Goal: Task Accomplishment & Management: Manage account settings

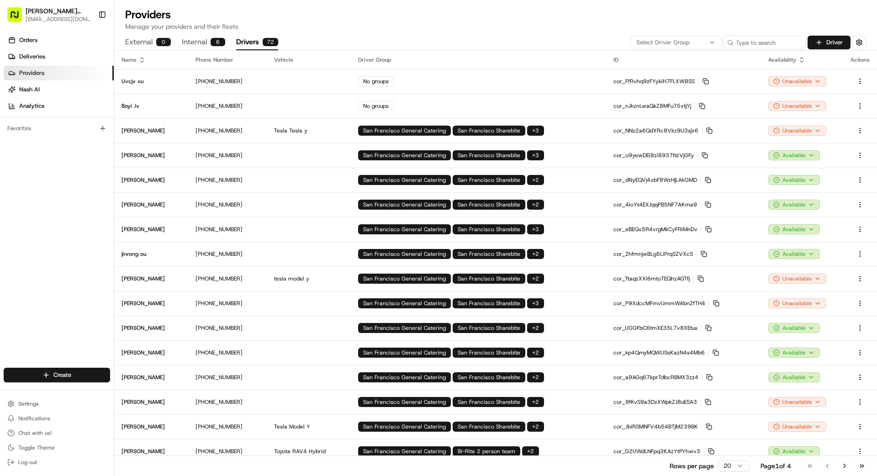
click at [242, 42] on button "Drivers 72" at bounding box center [257, 43] width 42 height 16
click at [548, 48] on button "Select Driver Group" at bounding box center [675, 43] width 91 height 14
click at [548, 93] on span "Bi-Rite" at bounding box center [702, 91] width 112 height 8
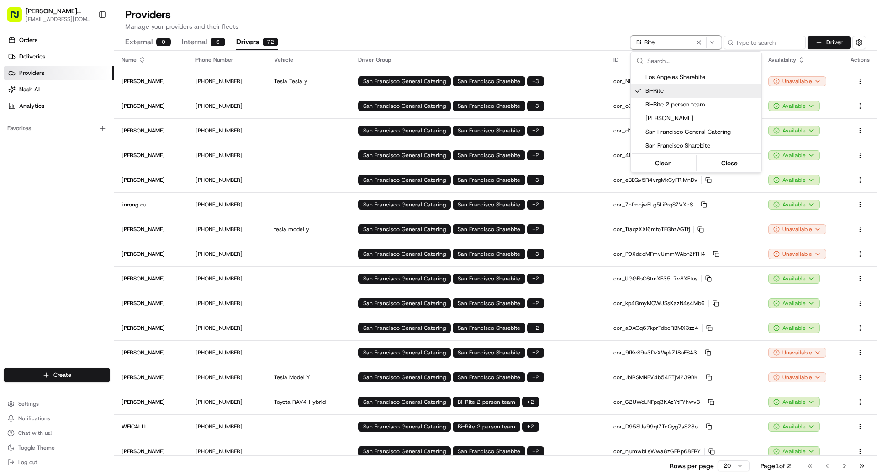
click at [548, 230] on html "Betty Transportation bettytllc@gmail.com Toggle Sidebar Orders Deliveries Provi…" at bounding box center [438, 238] width 877 height 476
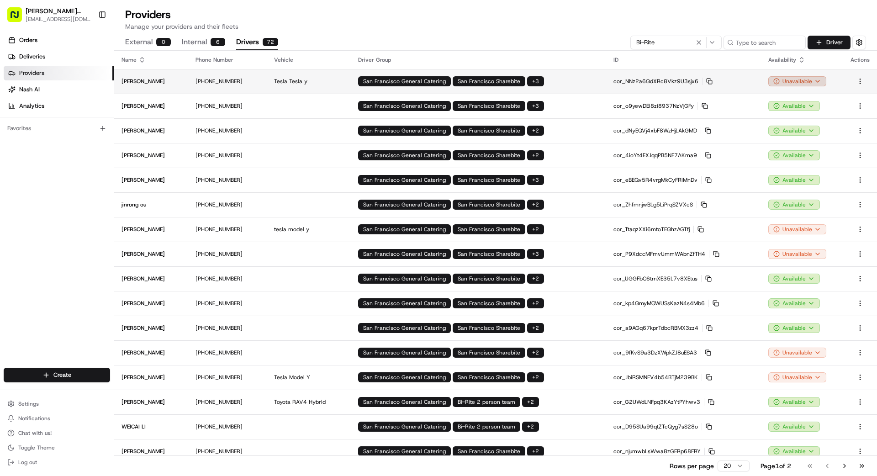
click at [548, 84] on html "Betty Transportation bettytllc@gmail.com Toggle Sidebar Orders Deliveries Provi…" at bounding box center [438, 238] width 877 height 476
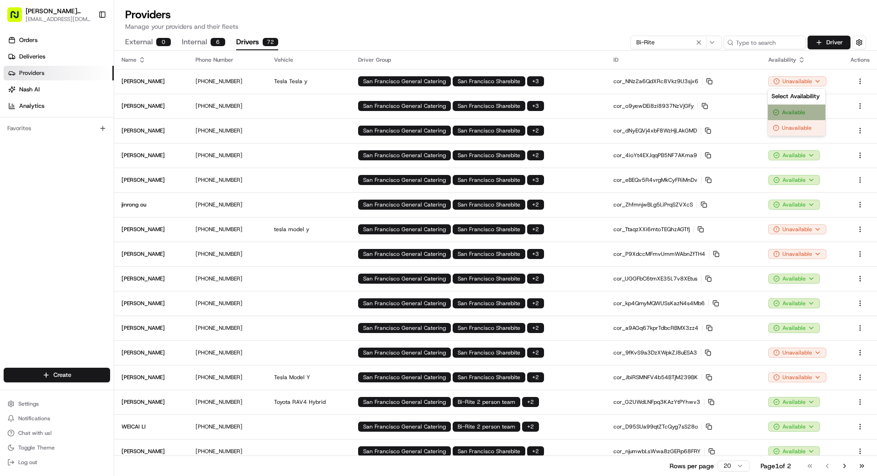
click at [548, 111] on div "Available" at bounding box center [797, 113] width 58 height 16
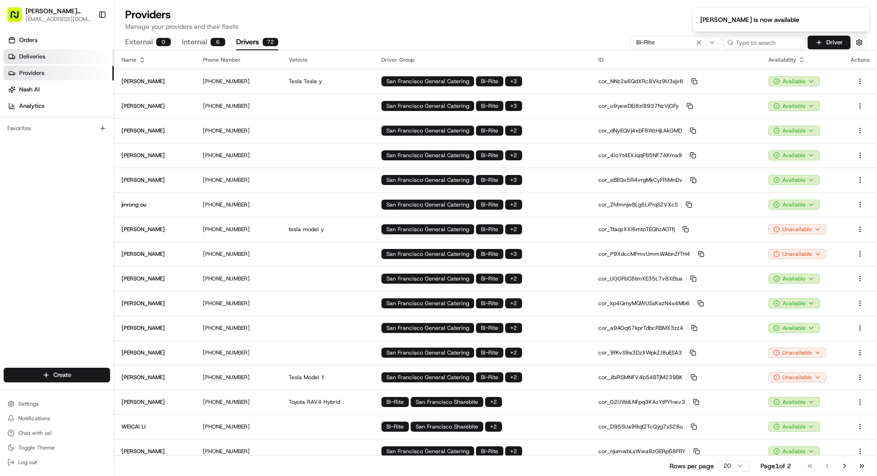
click at [53, 57] on link "Deliveries" at bounding box center [59, 56] width 110 height 15
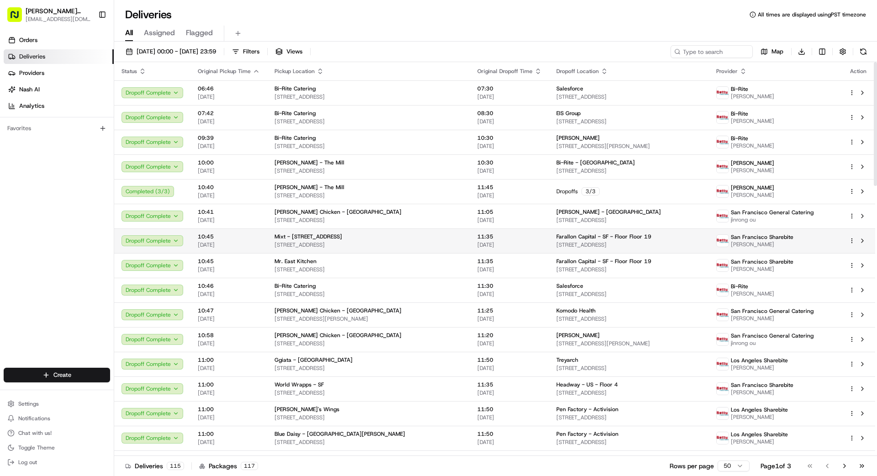
scroll to position [5, 0]
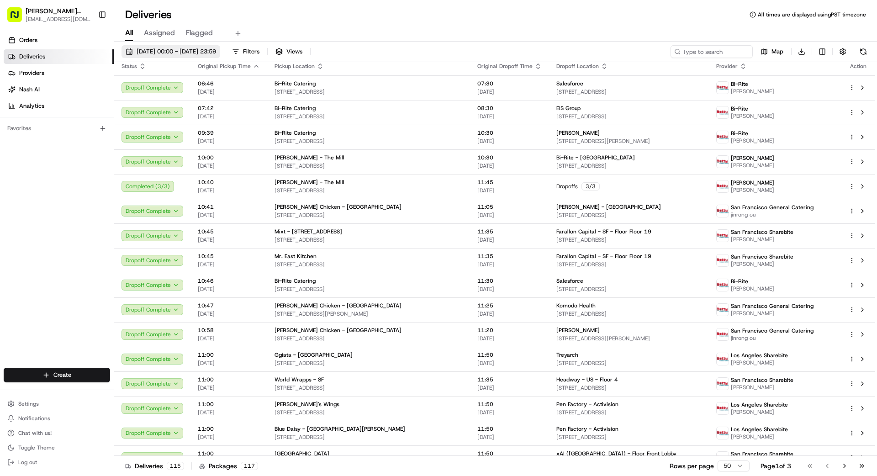
click at [192, 57] on button "[DATE] 00:00 - [DATE] 23:59" at bounding box center [171, 51] width 99 height 13
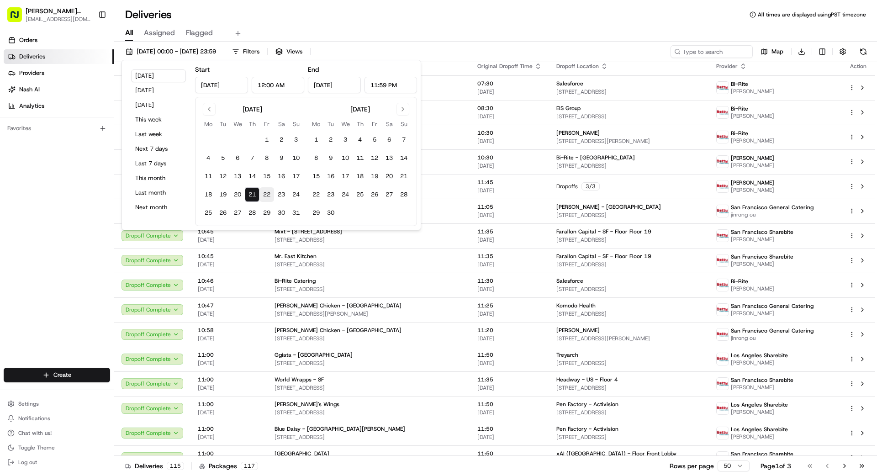
click at [261, 194] on button "22" at bounding box center [267, 194] width 15 height 15
type input "Aug 22, 2025"
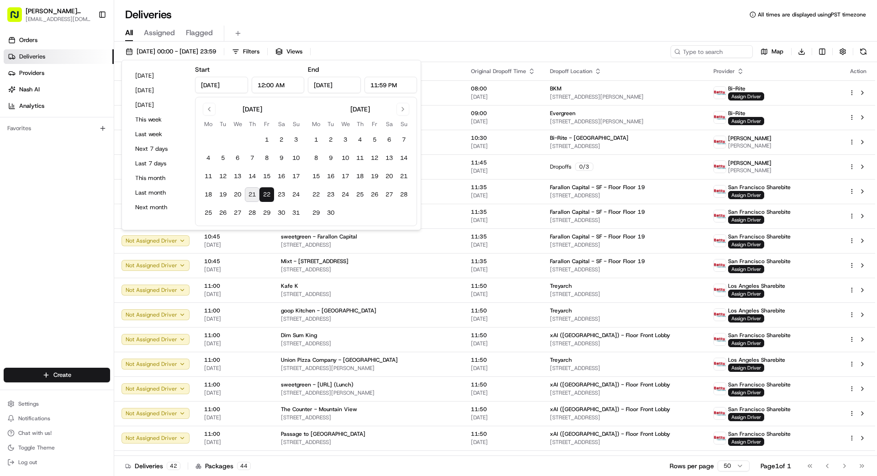
click at [72, 219] on div "Orders Deliveries Providers Nash AI Analytics Favorites" at bounding box center [57, 201] width 114 height 344
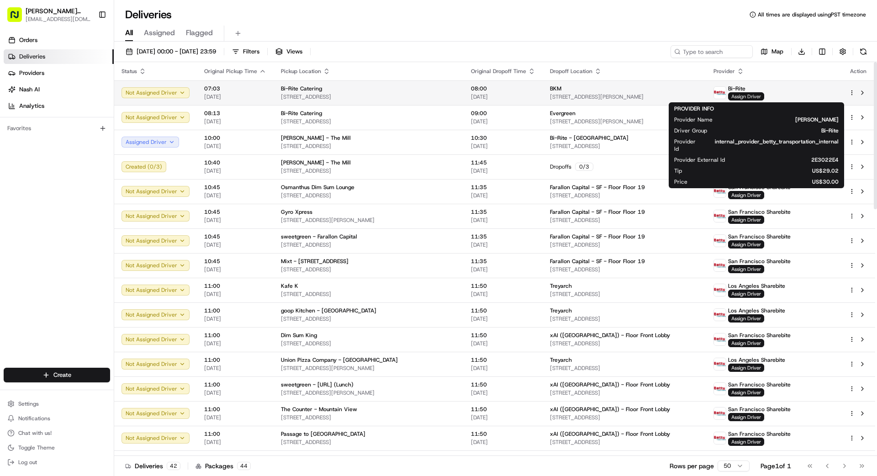
click at [548, 97] on span "Assign Driver" at bounding box center [746, 96] width 36 height 8
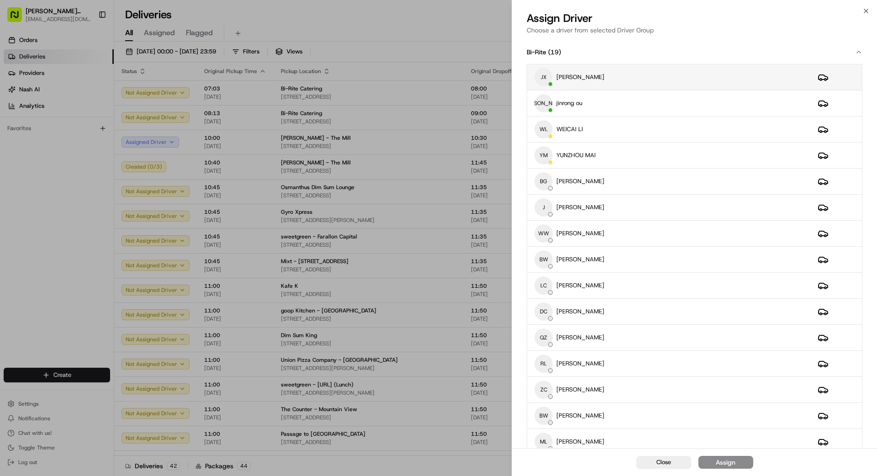
click at [548, 82] on div "JX Judy xu" at bounding box center [669, 77] width 269 height 18
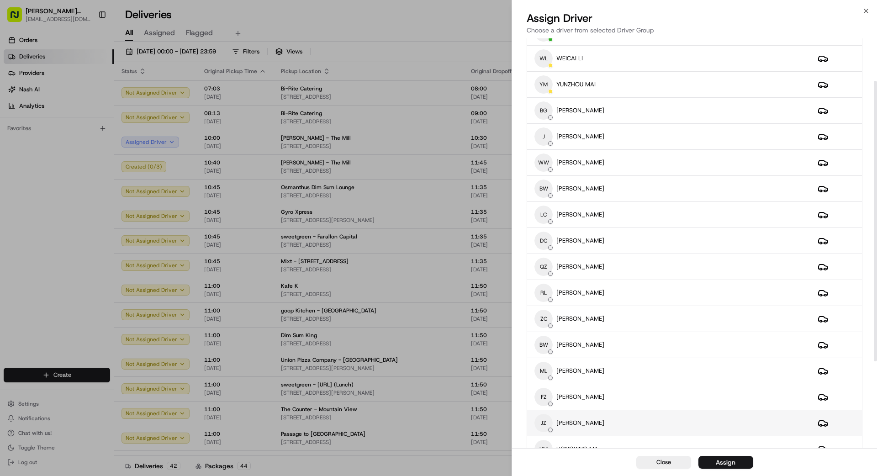
scroll to position [76, 0]
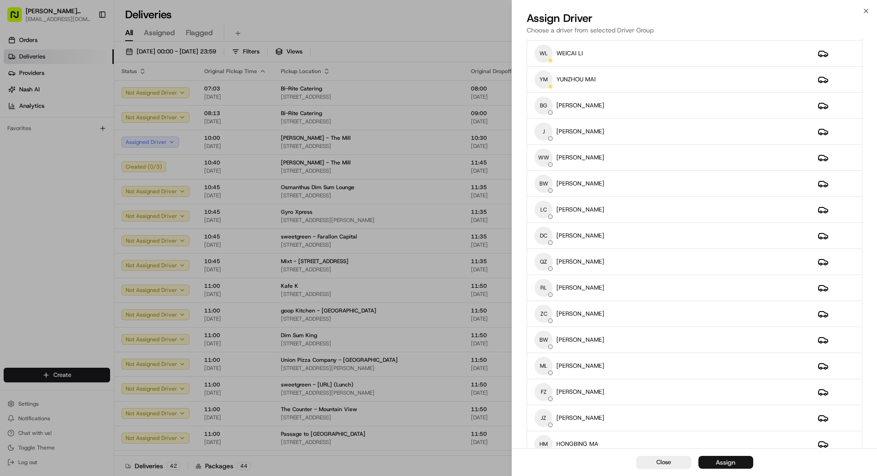
click at [548, 427] on button "Assign" at bounding box center [726, 462] width 55 height 13
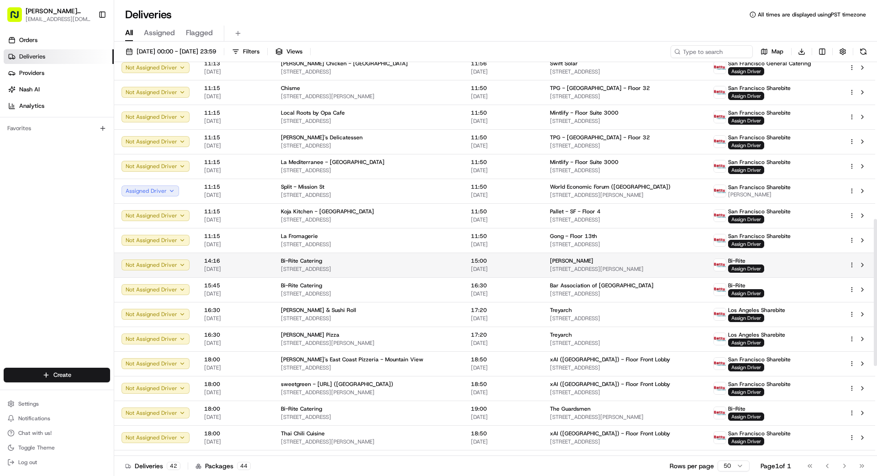
scroll to position [425, 0]
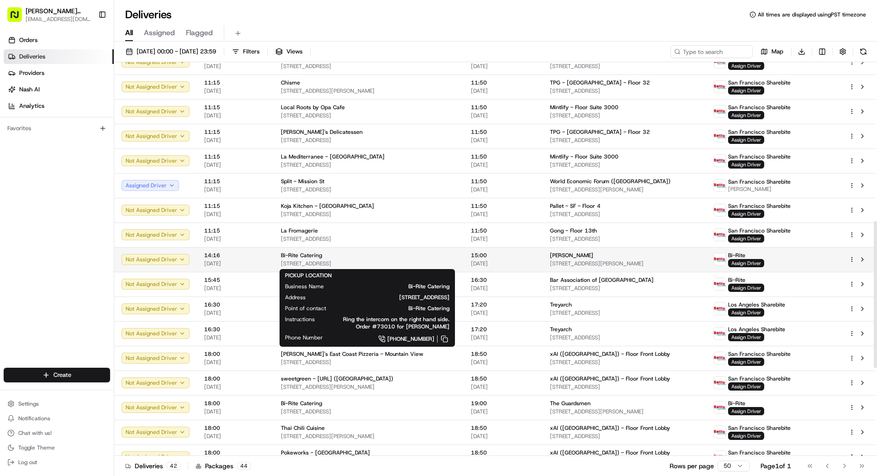
click at [349, 265] on span "[STREET_ADDRESS]" at bounding box center [368, 263] width 175 height 7
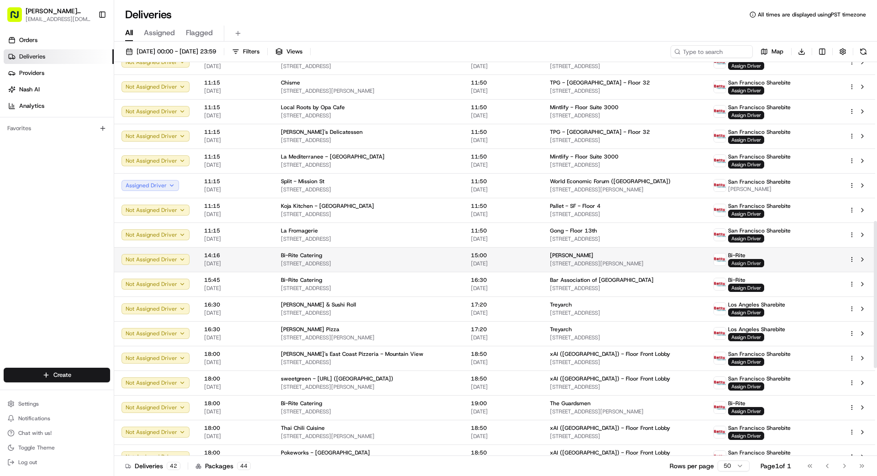
click at [548, 264] on span "Assign Driver" at bounding box center [746, 263] width 36 height 8
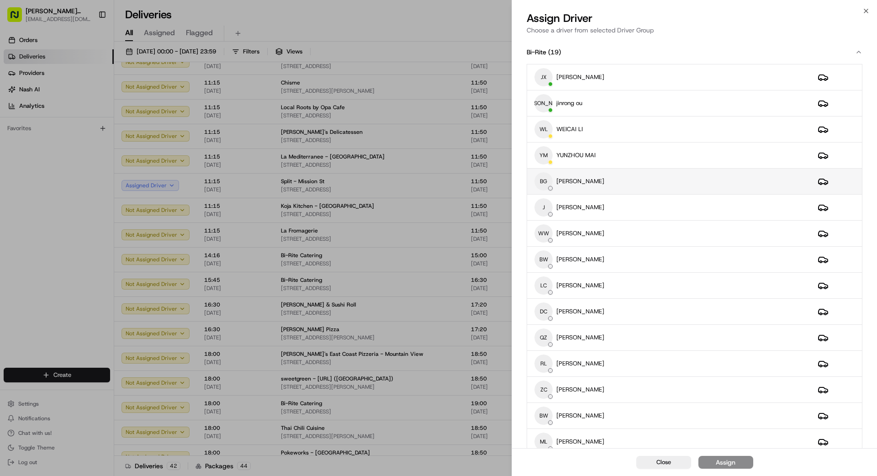
click at [548, 181] on div "BG Benny Guo" at bounding box center [669, 181] width 269 height 18
click at [548, 427] on div "Assign" at bounding box center [726, 462] width 20 height 9
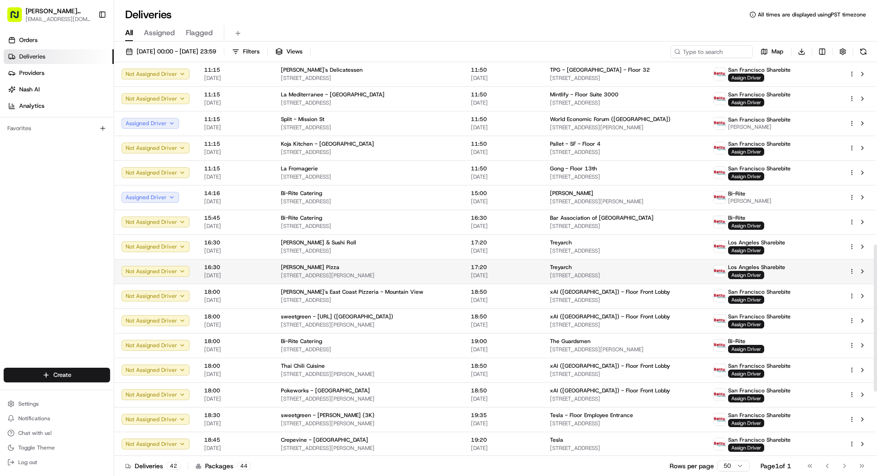
scroll to position [488, 0]
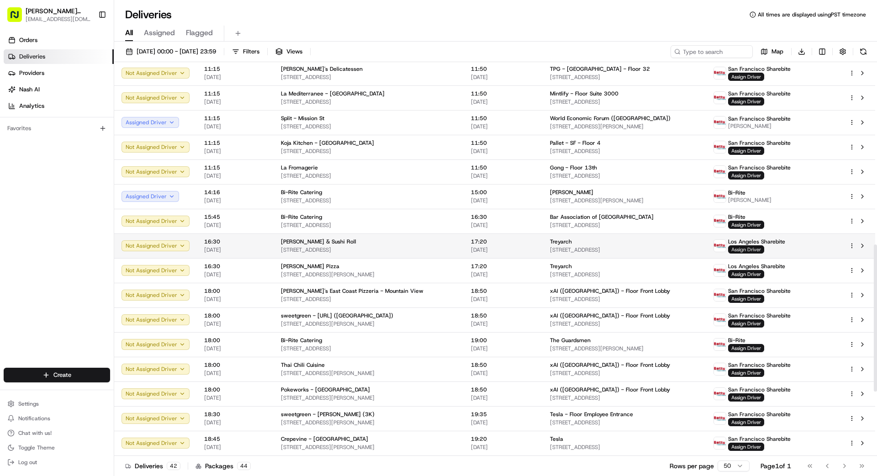
click at [548, 249] on span "Assign Driver" at bounding box center [746, 249] width 36 height 8
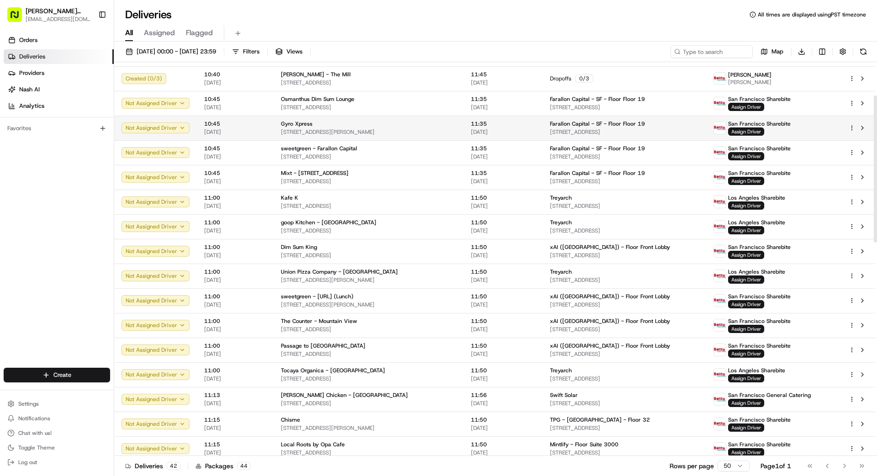
scroll to position [89, 0]
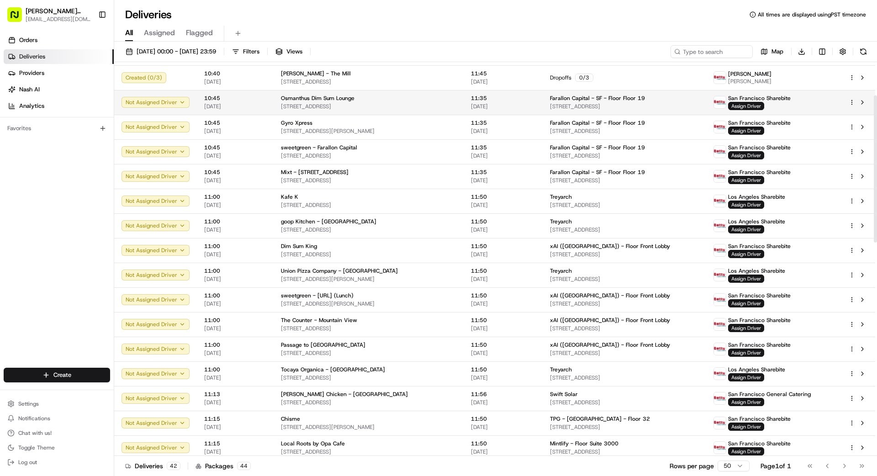
click at [460, 102] on td "Osmanthus Dim Sum Lounge 504 Broadway, San Francisco, CA 94133, US" at bounding box center [369, 102] width 190 height 25
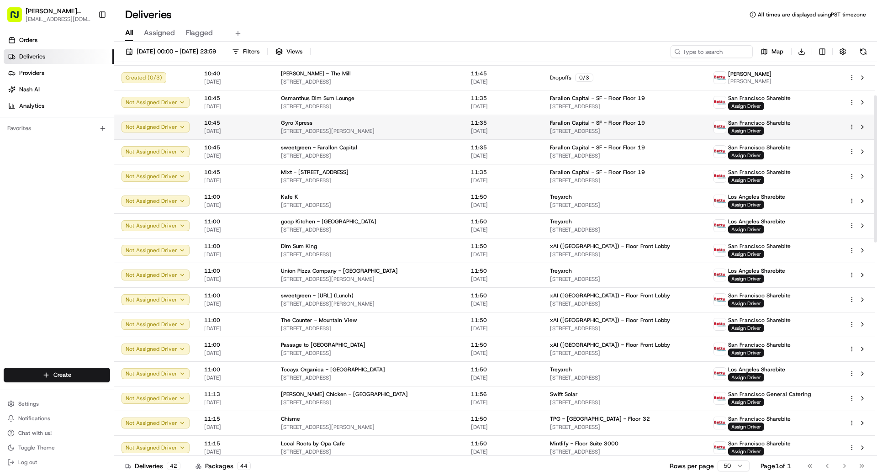
click at [450, 127] on span "[STREET_ADDRESS][PERSON_NAME]" at bounding box center [368, 130] width 175 height 7
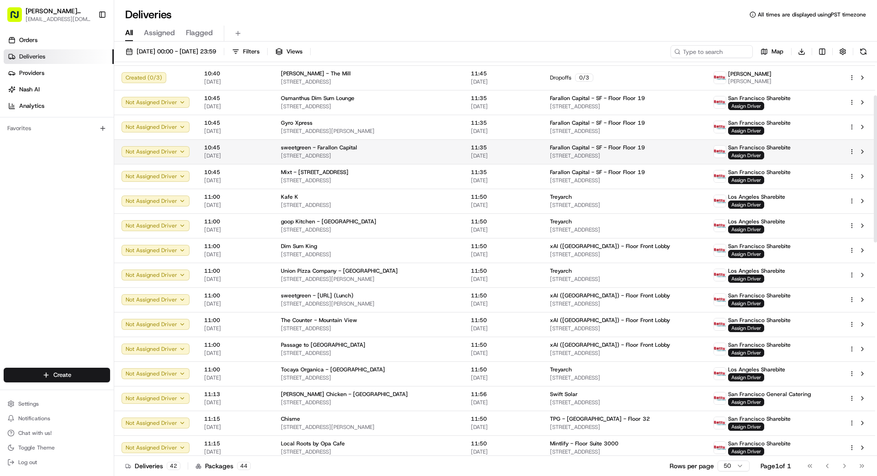
click at [445, 152] on span "150 Folsom St, San Francisco, CA 94105, US" at bounding box center [368, 155] width 175 height 7
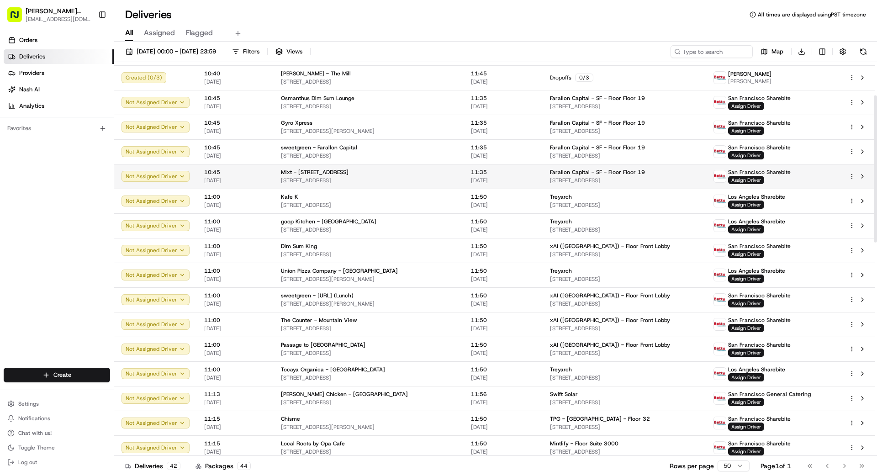
click at [460, 174] on td "Mixt - 120 Sansome St 120 Sansome St, San Francisco, CA 94104, US" at bounding box center [369, 176] width 190 height 25
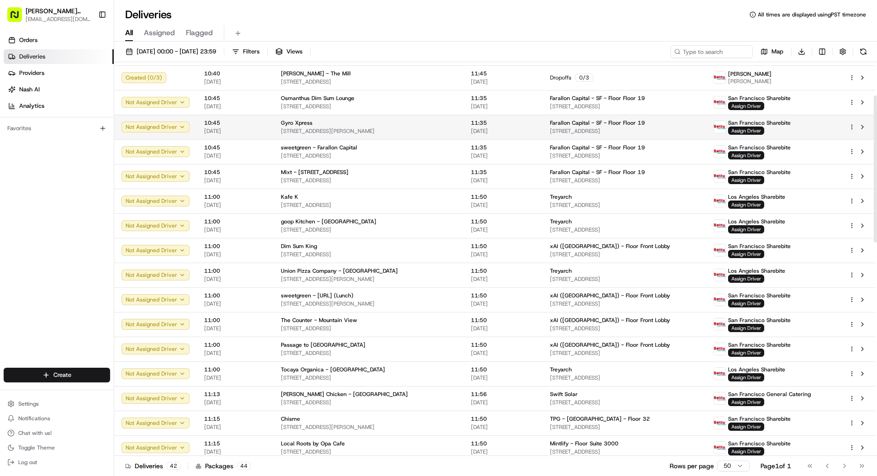
scroll to position [87, 0]
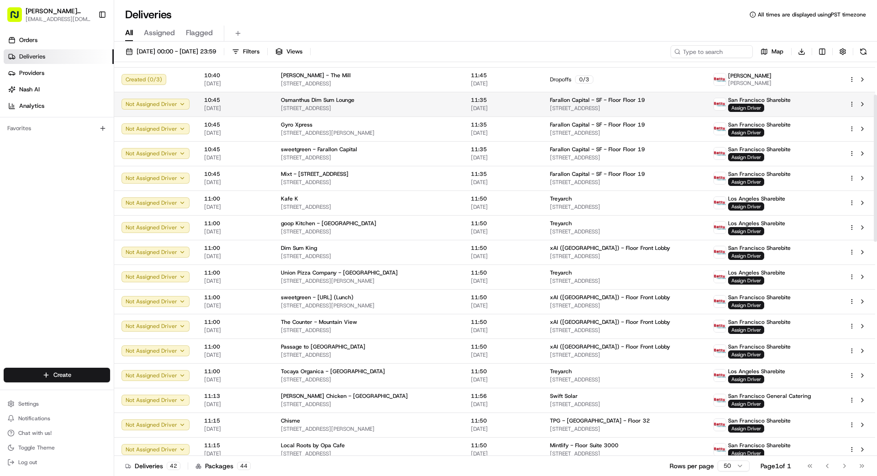
click at [547, 109] on td "Farallon Capital - SF - Floor Floor 19 300 Clay St, San Francisco, CA 94111, US" at bounding box center [625, 104] width 164 height 25
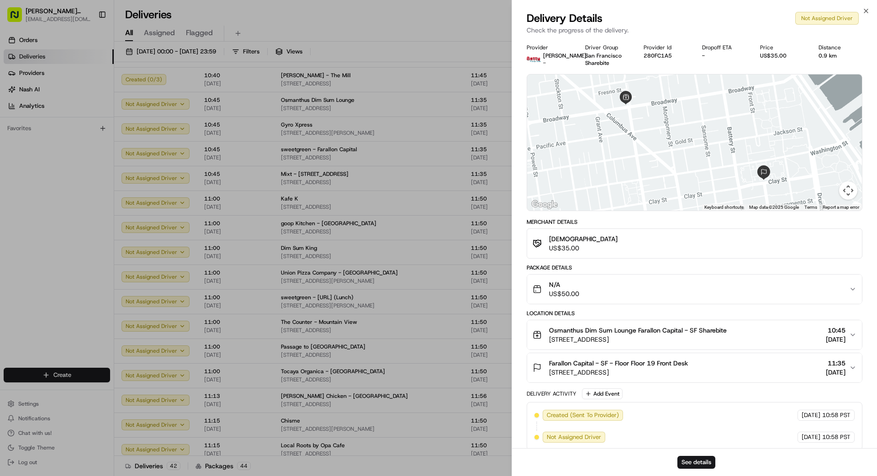
click at [523, 105] on div "Provider Betty Drivers - Driver Group San Francisco Sharebite Provider Id 280FC…" at bounding box center [694, 247] width 365 height 418
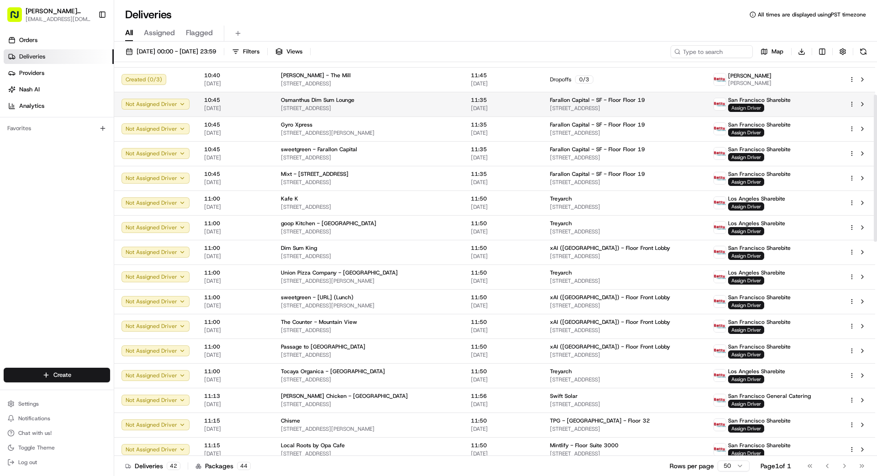
click at [548, 109] on span "Assign Driver" at bounding box center [746, 108] width 36 height 8
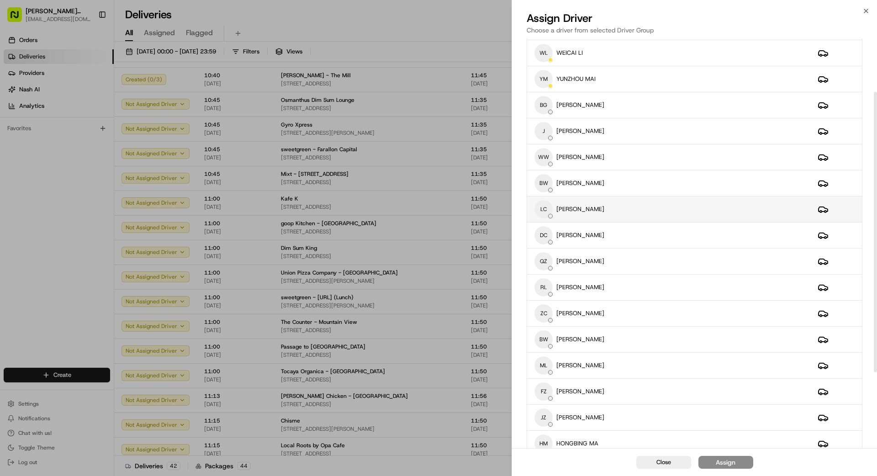
scroll to position [78, 0]
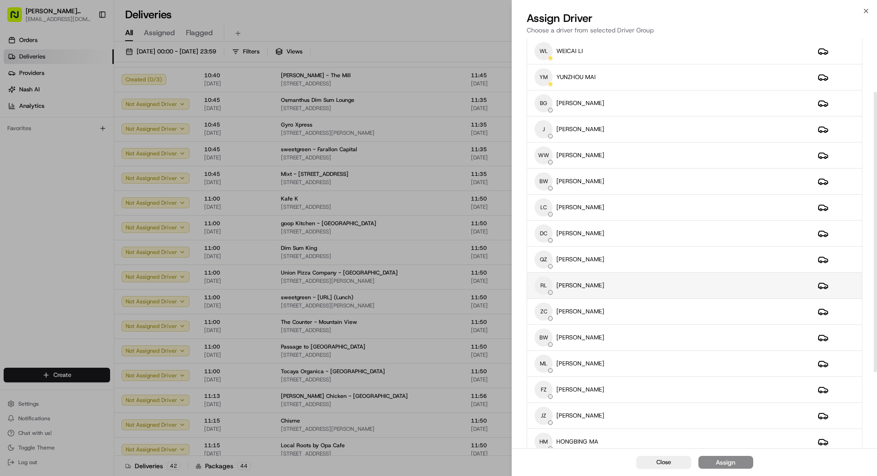
click at [548, 277] on div "RL Raymond Li" at bounding box center [669, 285] width 269 height 18
click at [548, 427] on div "Close Assign" at bounding box center [694, 462] width 365 height 28
click at [548, 427] on button "Assign" at bounding box center [726, 462] width 55 height 13
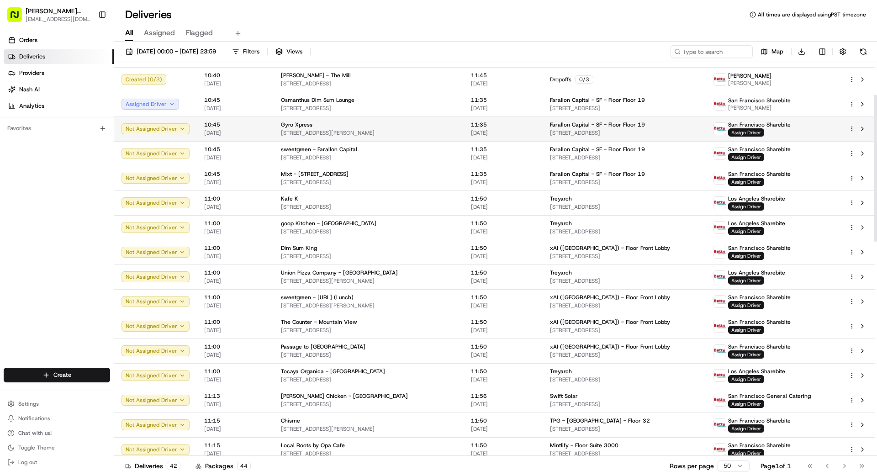
click at [548, 135] on span "Assign Driver" at bounding box center [746, 132] width 36 height 8
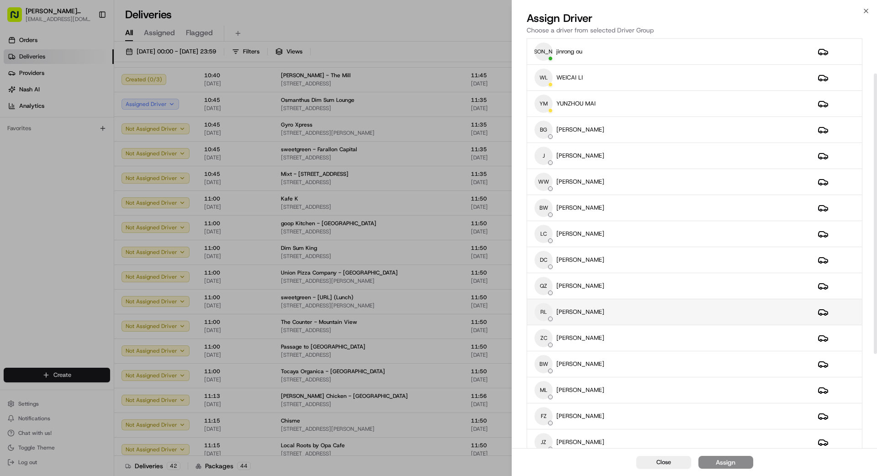
scroll to position [52, 0]
click at [548, 312] on div "RL Raymond Li" at bounding box center [669, 311] width 269 height 18
click at [548, 427] on button "Assign" at bounding box center [726, 462] width 55 height 13
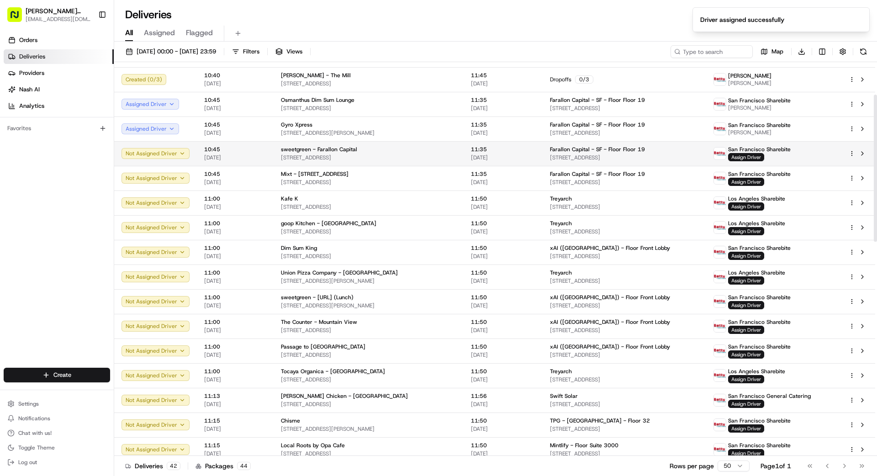
scroll to position [80, 0]
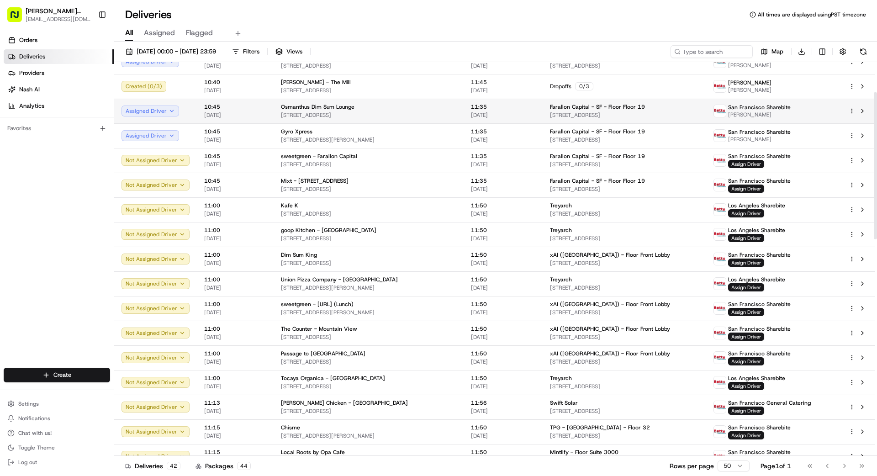
click at [516, 117] on span "22/08/2025" at bounding box center [503, 114] width 64 height 7
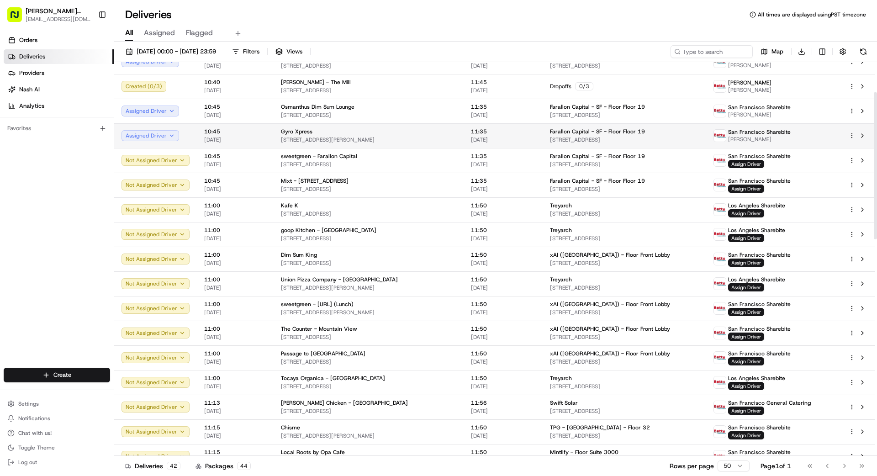
click at [459, 132] on td "Gyro Xpress 499 Castro St, San Francisco, CA 94114, US" at bounding box center [369, 135] width 190 height 25
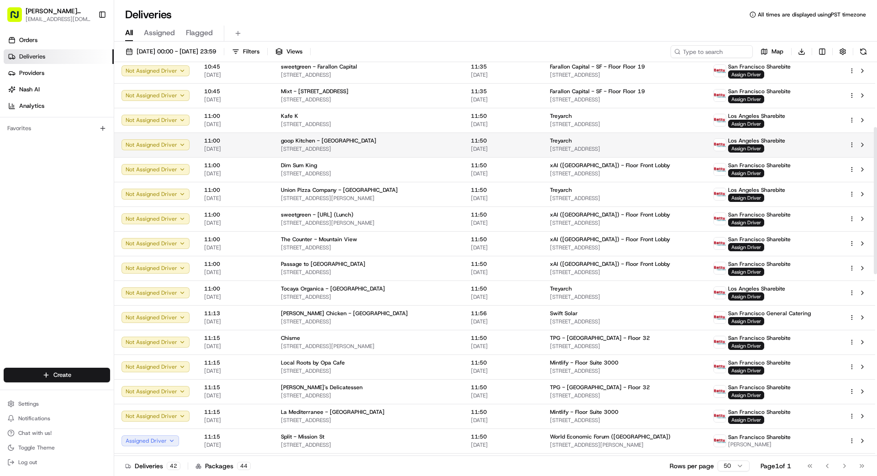
scroll to position [175, 0]
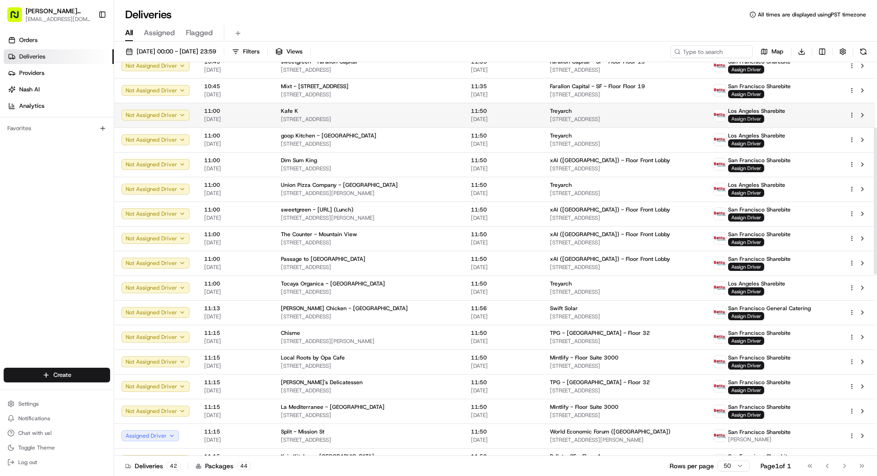
click at [548, 117] on span "Assign Driver" at bounding box center [746, 119] width 36 height 8
click at [392, 117] on span "2209 Main St, Santa Monica, CA 90405, US" at bounding box center [368, 119] width 175 height 7
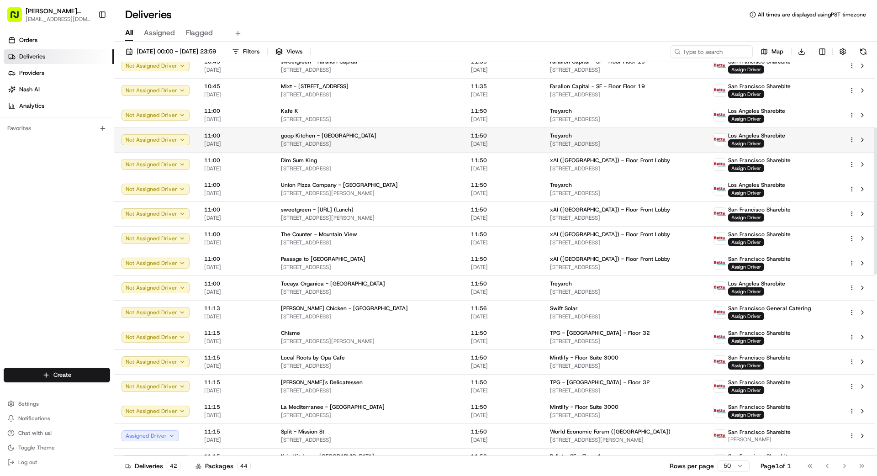
click at [389, 138] on div "goop Kitchen - [GEOGRAPHIC_DATA]" at bounding box center [368, 135] width 175 height 7
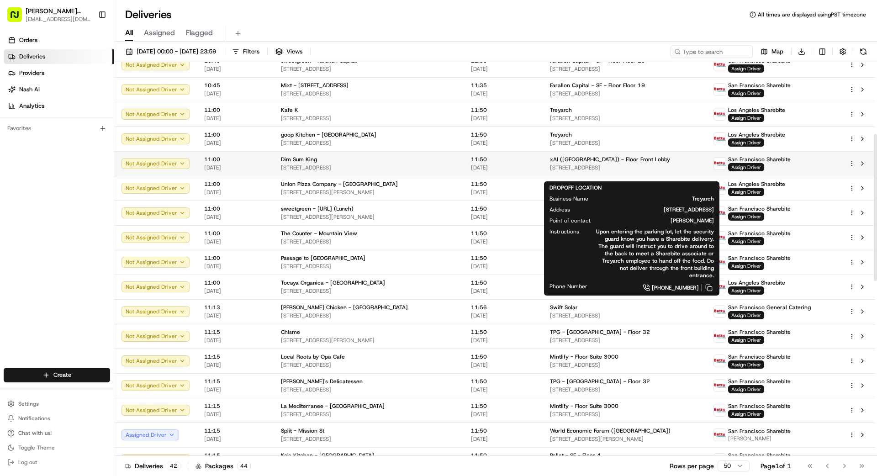
scroll to position [175, 0]
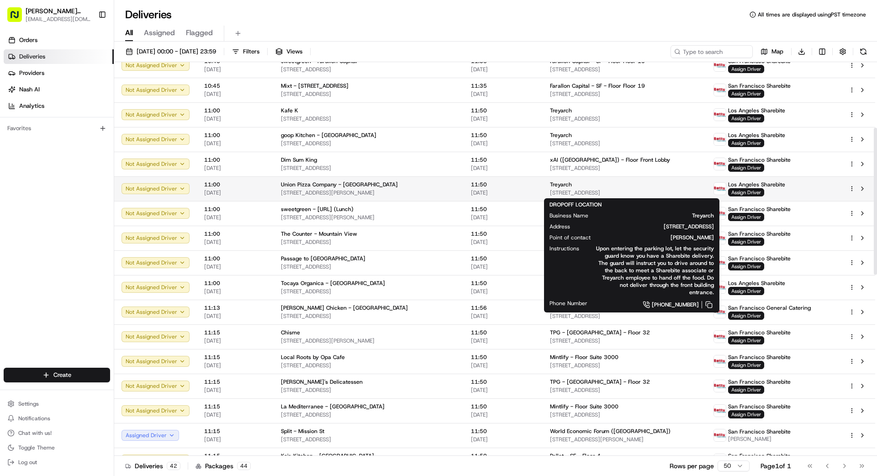
click at [548, 183] on div "Treyarch" at bounding box center [624, 184] width 149 height 7
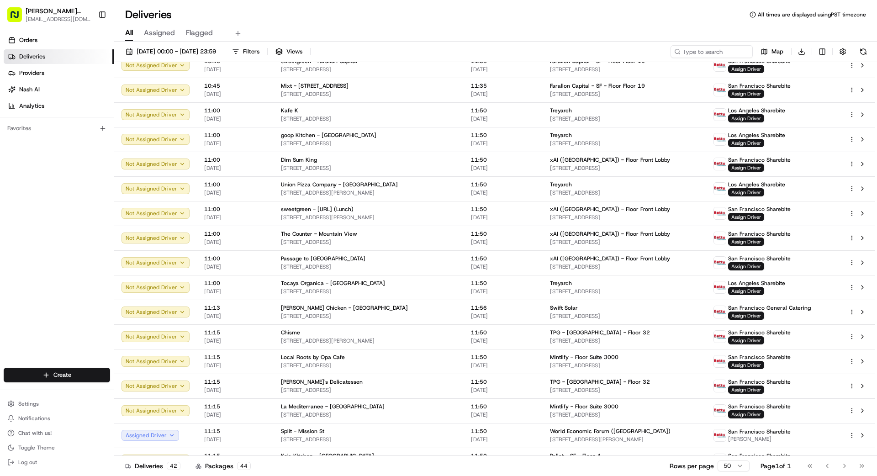
drag, startPoint x: 500, startPoint y: 188, endPoint x: 524, endPoint y: 196, distance: 25.1
click at [548, 287] on div "Treyarch 5454 Beethoven St, Los Angeles, CA 90066, US" at bounding box center [624, 288] width 149 height 16
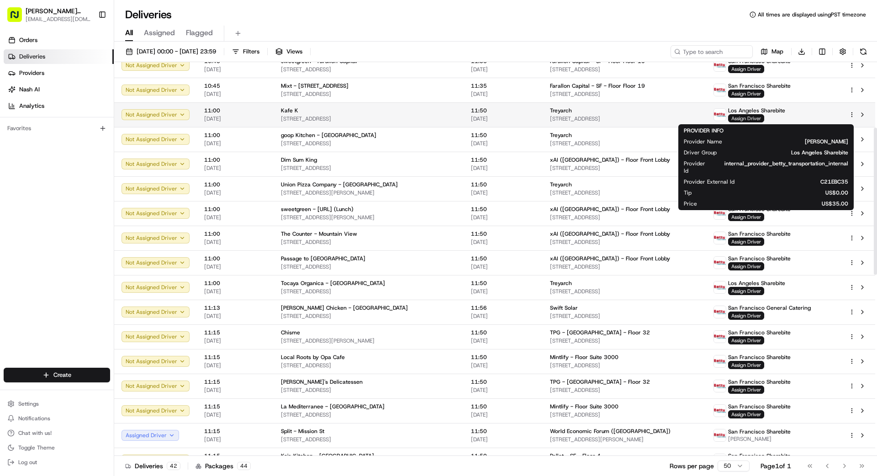
click at [548, 117] on span "Assign Driver" at bounding box center [746, 118] width 36 height 8
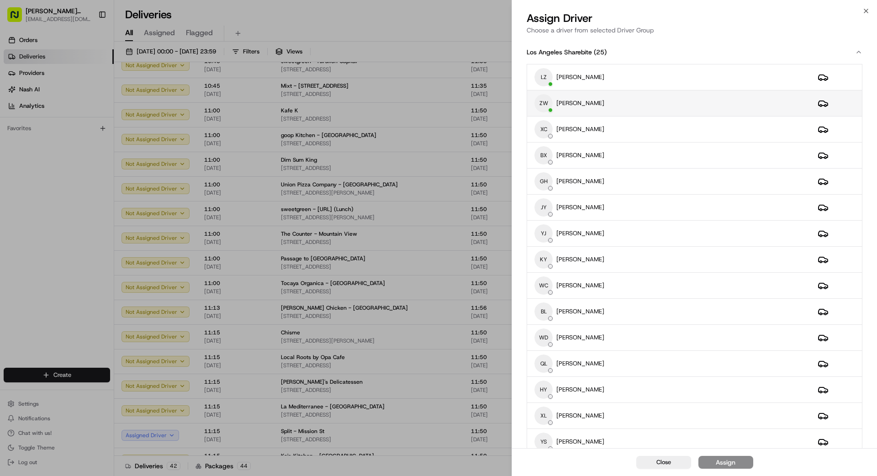
click at [548, 105] on div "ZW ZHENHUA WU" at bounding box center [669, 103] width 269 height 18
click at [548, 427] on div "Assign" at bounding box center [726, 462] width 20 height 9
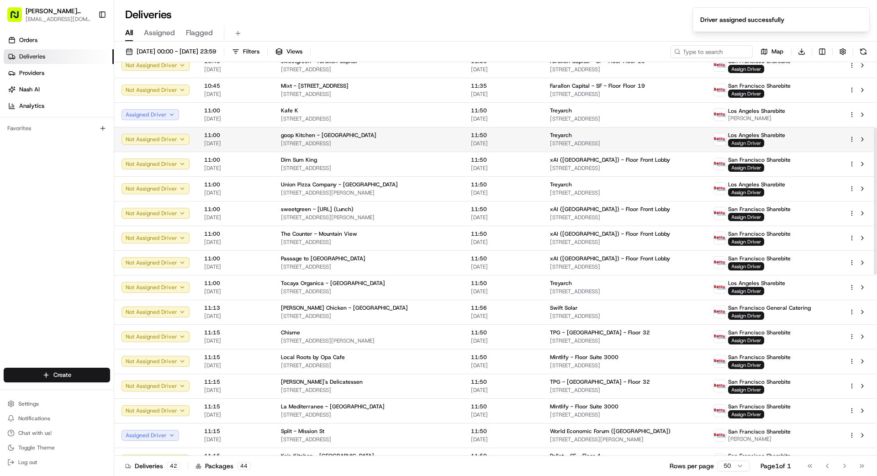
scroll to position [176, 0]
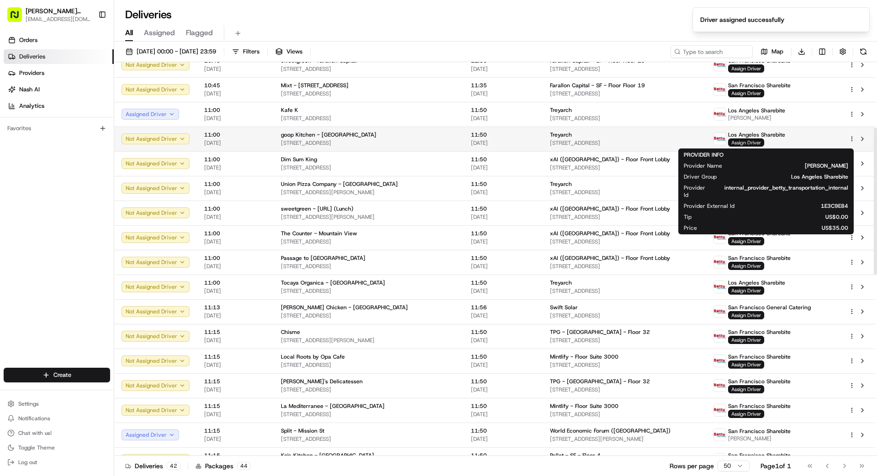
click at [548, 141] on span "Assign Driver" at bounding box center [746, 142] width 36 height 8
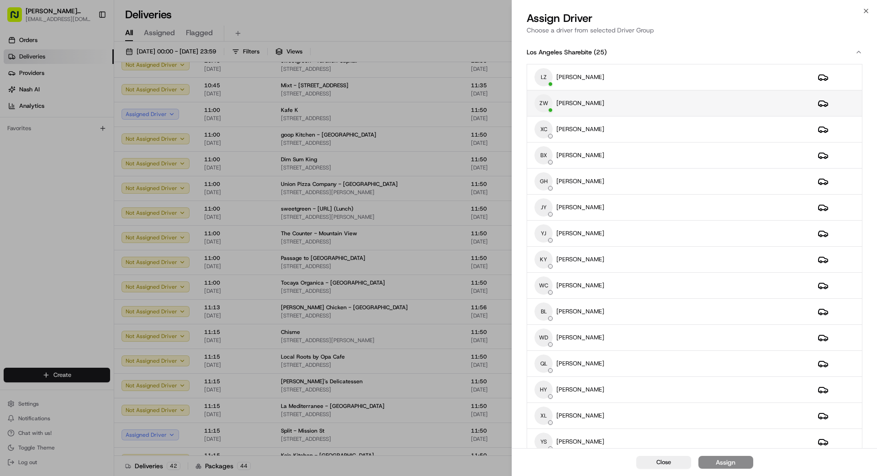
click at [548, 105] on div "ZW ZHENHUA WU" at bounding box center [669, 103] width 269 height 18
click at [548, 427] on div "Assign" at bounding box center [726, 462] width 20 height 9
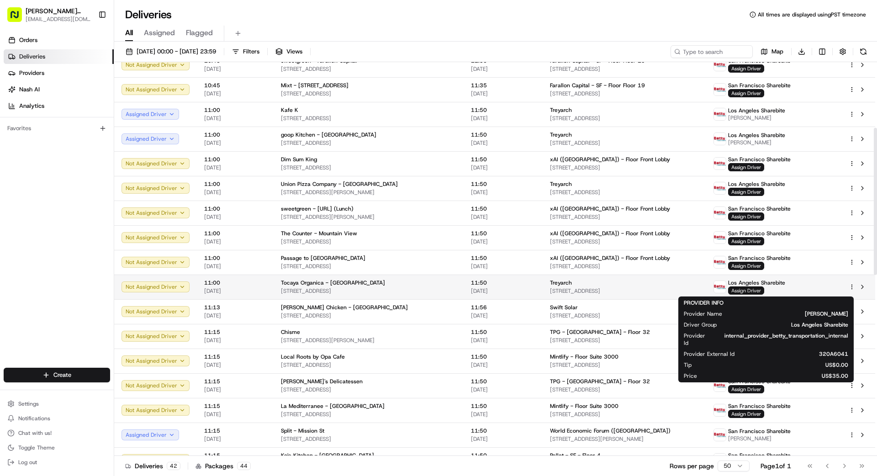
click at [548, 291] on span "Assign Driver" at bounding box center [746, 290] width 36 height 8
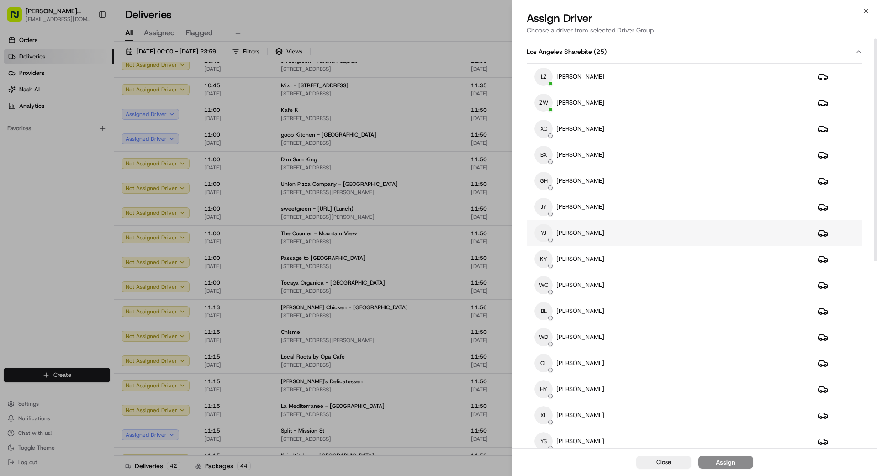
scroll to position [16, 0]
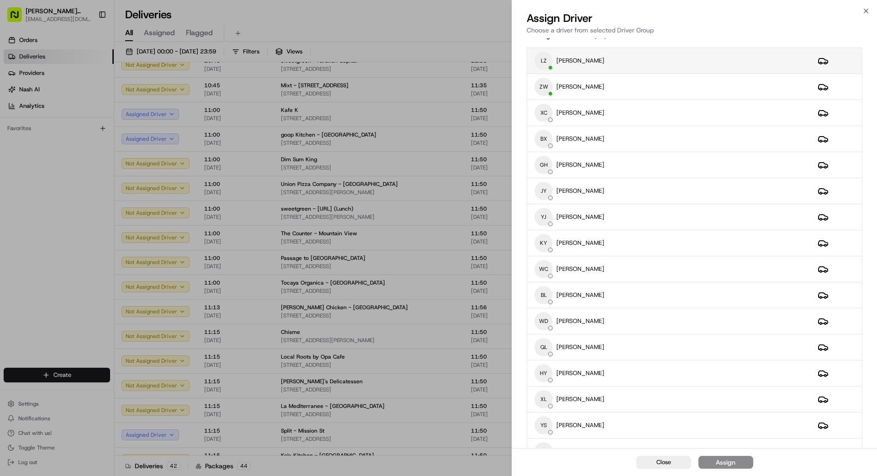
click at [548, 62] on div "LZ LIHONG ZHOU" at bounding box center [669, 61] width 269 height 18
click at [548, 427] on div "Close Assign" at bounding box center [694, 462] width 365 height 28
click at [548, 427] on button "Assign" at bounding box center [726, 462] width 55 height 13
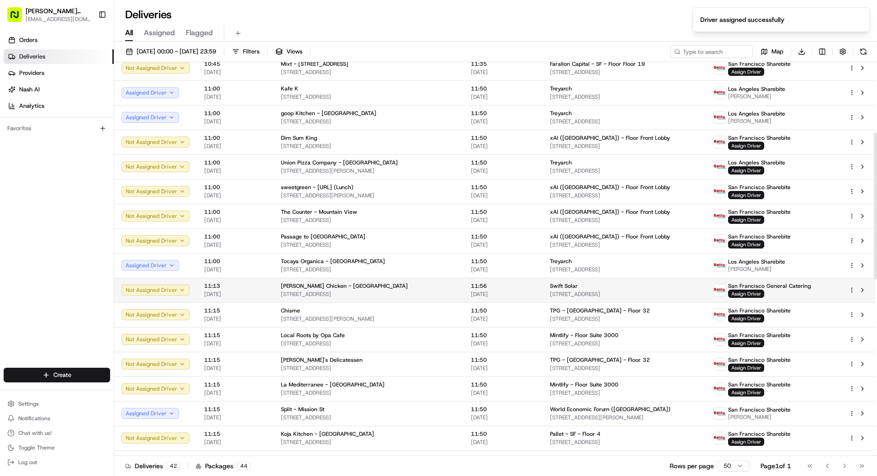
scroll to position [201, 0]
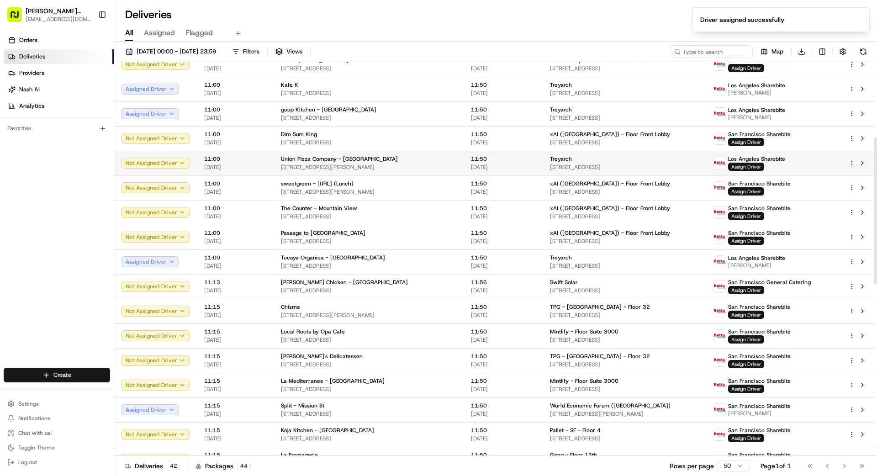
click at [548, 166] on span "Assign Driver" at bounding box center [746, 167] width 36 height 8
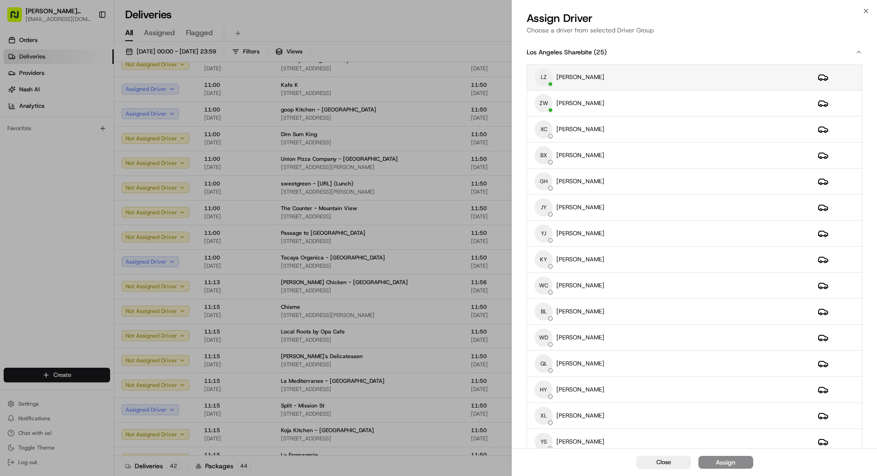
click at [548, 83] on div "LZ LIHONG ZHOU" at bounding box center [669, 77] width 269 height 18
click at [548, 427] on button "Assign" at bounding box center [726, 462] width 55 height 13
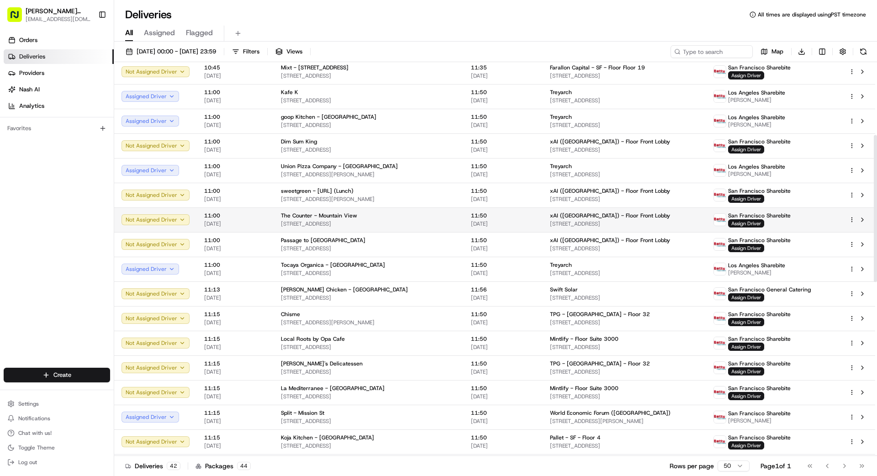
scroll to position [193, 0]
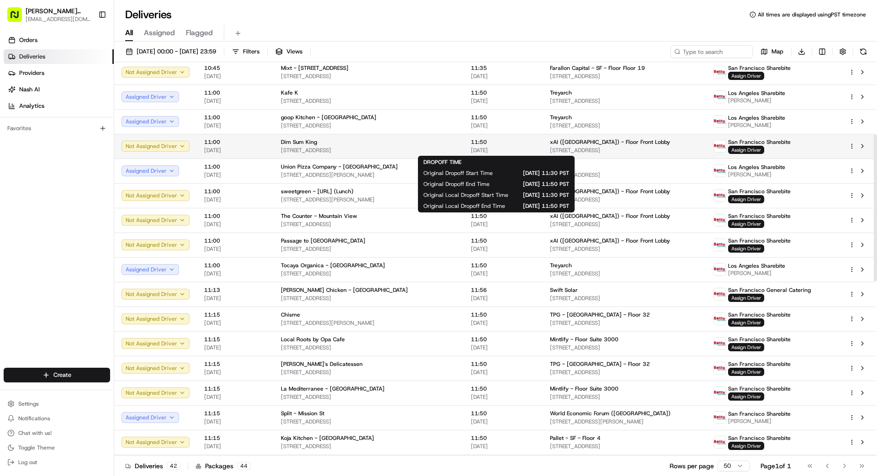
click at [493, 146] on div "11:50 22/08/2025" at bounding box center [503, 146] width 64 height 16
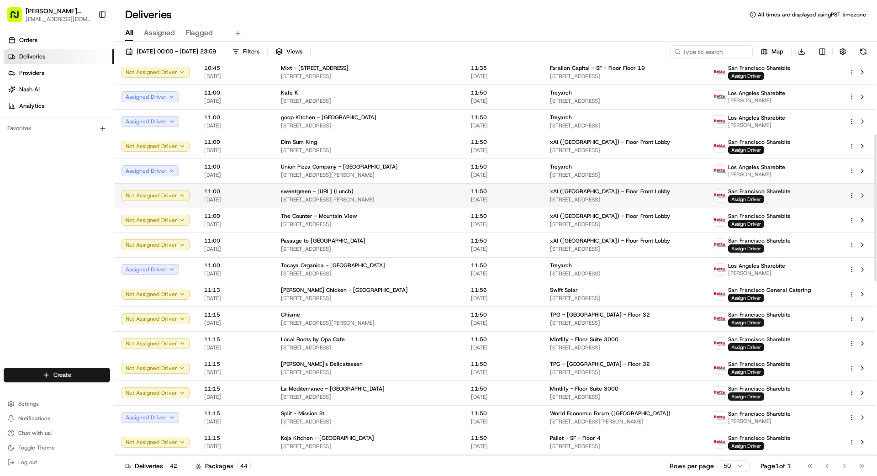
click at [486, 188] on span "11:50" at bounding box center [503, 191] width 64 height 7
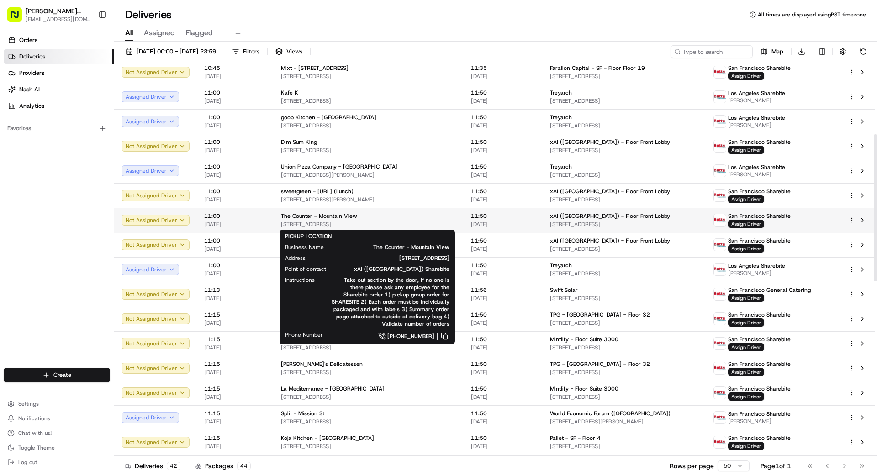
click at [381, 221] on span "2580 W El Camino Real, Mountain View, CA 94040, US" at bounding box center [368, 224] width 175 height 7
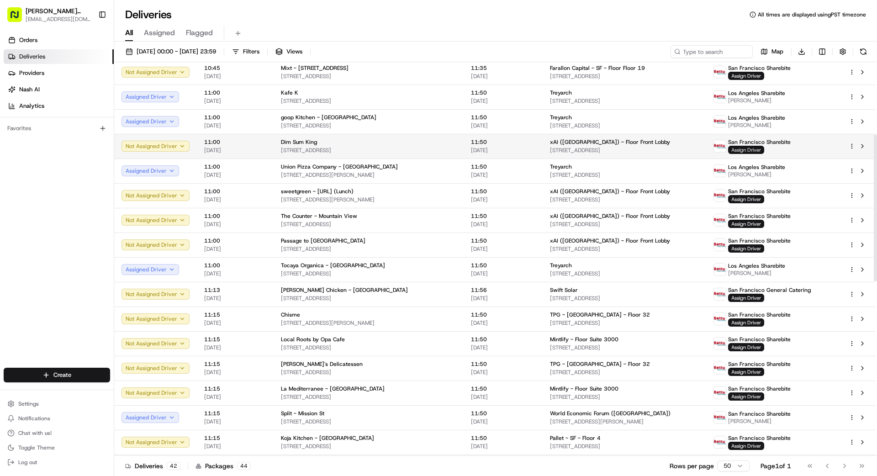
click at [548, 151] on span "Assign Driver" at bounding box center [746, 150] width 36 height 8
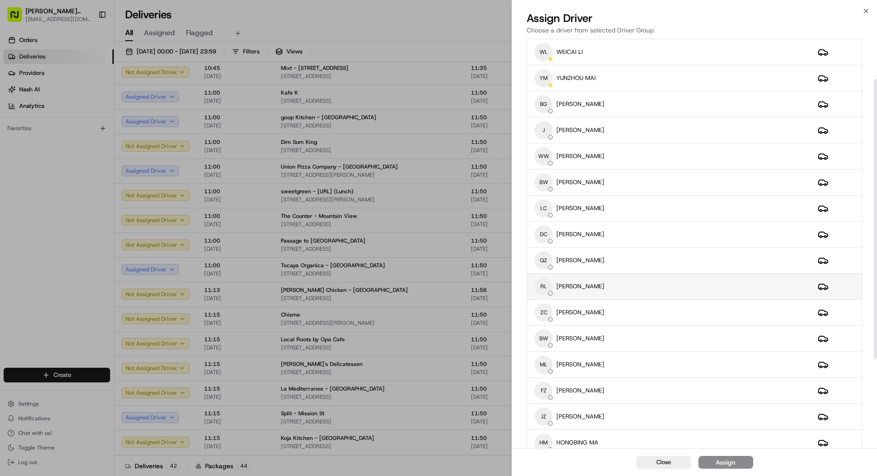
scroll to position [81, 0]
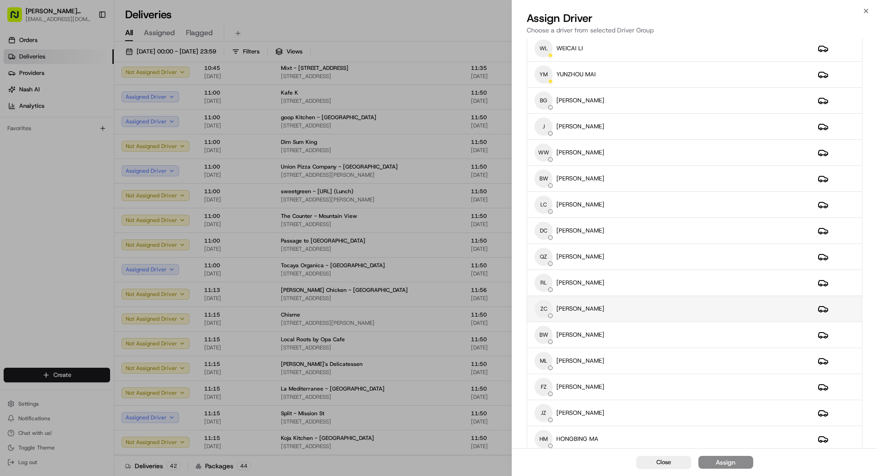
click at [548, 310] on div "ZC ZHIBIN CHEN" at bounding box center [669, 309] width 269 height 18
click at [548, 427] on div "Assign" at bounding box center [726, 462] width 20 height 9
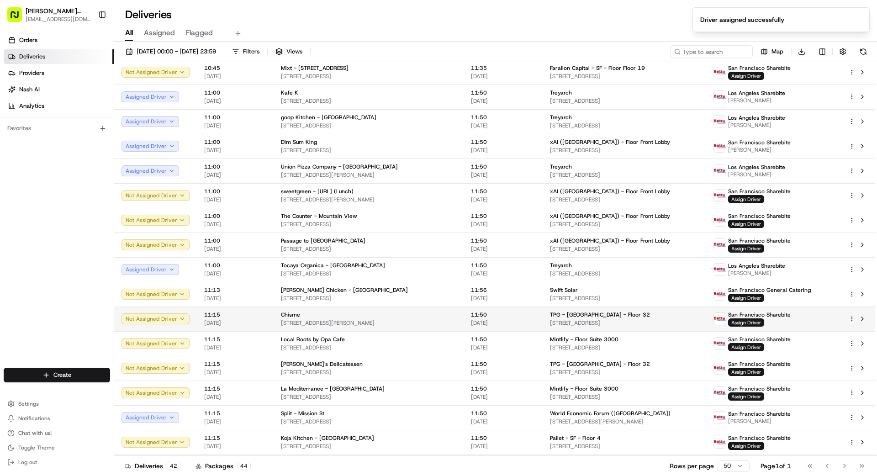
scroll to position [227, 0]
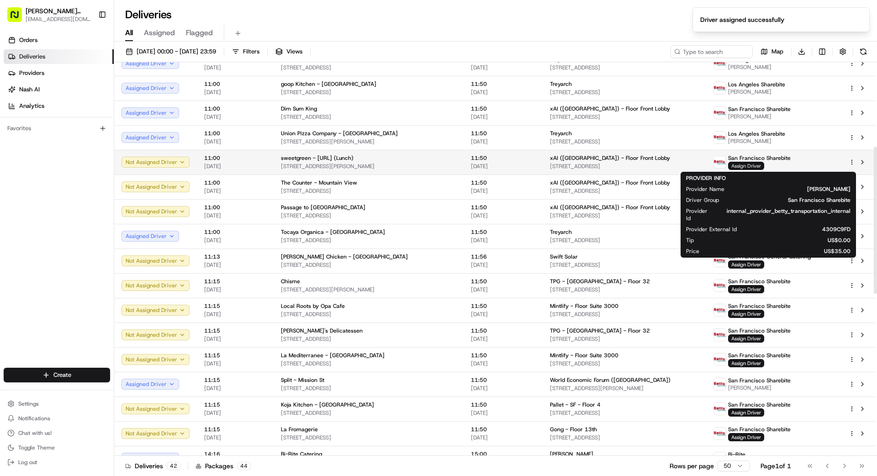
click at [548, 166] on span "Assign Driver" at bounding box center [746, 166] width 36 height 8
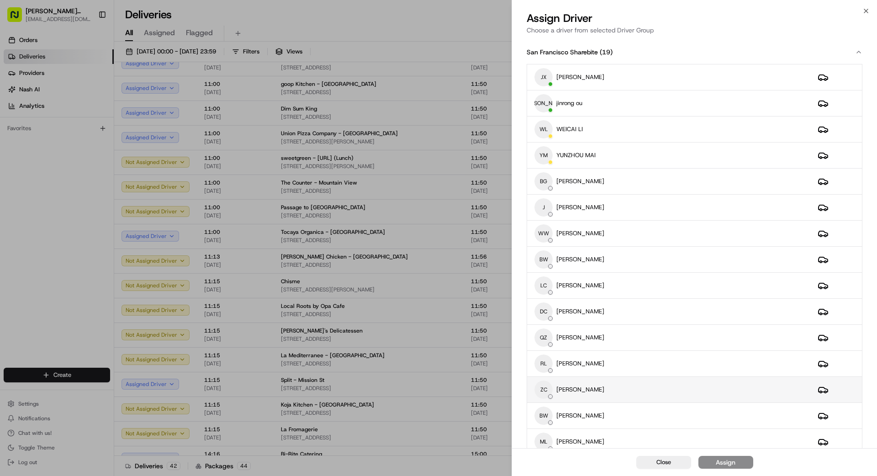
click at [548, 381] on div "ZC ZHIBIN CHEN" at bounding box center [669, 390] width 269 height 18
click at [548, 427] on div "Assign" at bounding box center [726, 462] width 20 height 9
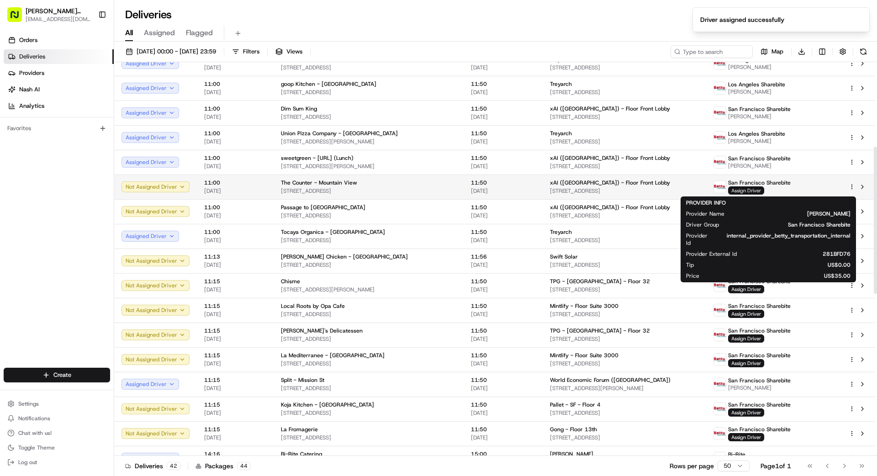
click at [548, 190] on span "Assign Driver" at bounding box center [746, 190] width 36 height 8
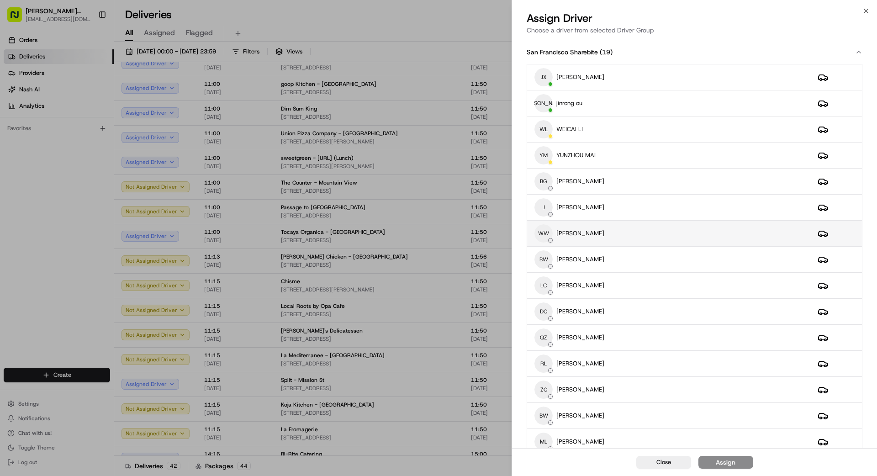
scroll to position [8, 0]
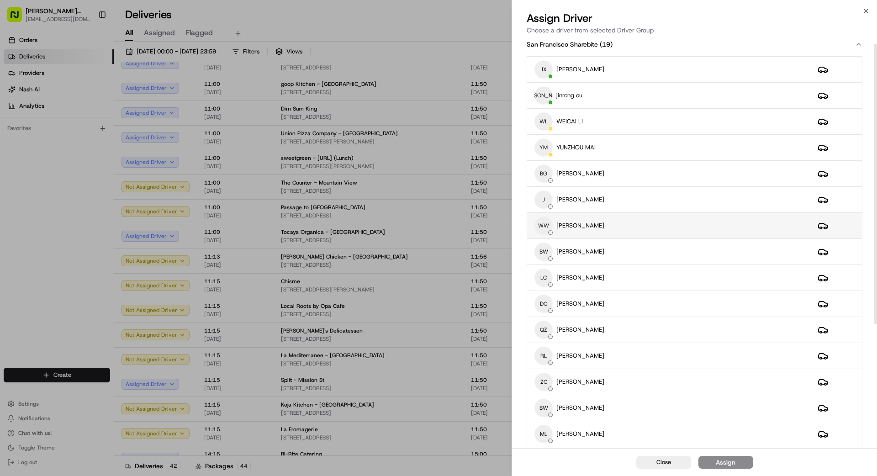
click at [548, 226] on div "WW weishing wong" at bounding box center [669, 226] width 269 height 18
click at [548, 427] on button "Assign" at bounding box center [726, 462] width 55 height 13
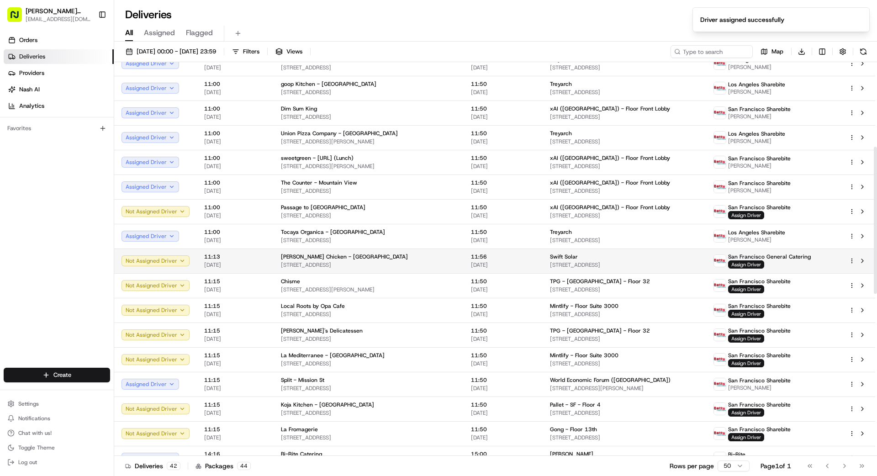
scroll to position [258, 0]
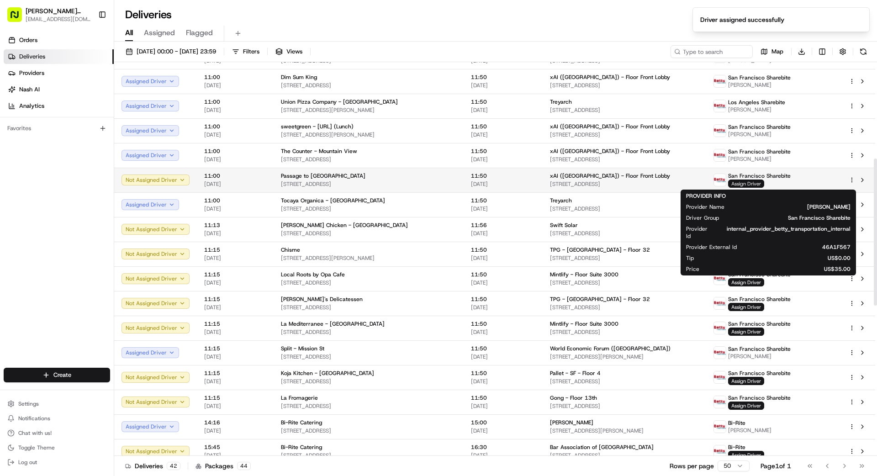
click at [548, 185] on span "Assign Driver" at bounding box center [746, 184] width 36 height 8
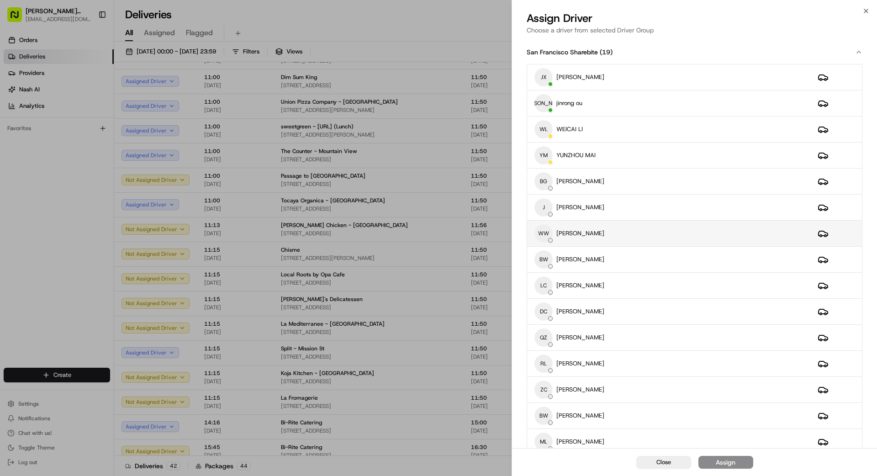
click at [548, 240] on div "WW weishing wong" at bounding box center [669, 233] width 269 height 18
click at [548, 427] on div "Assign" at bounding box center [726, 462] width 20 height 9
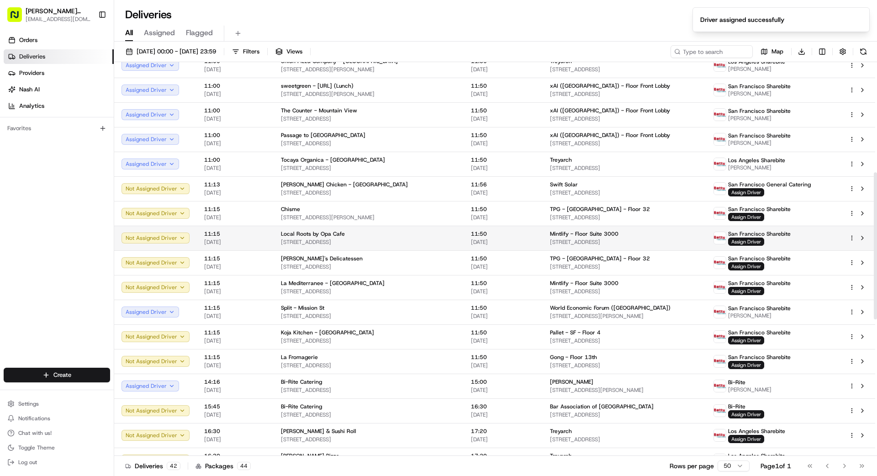
scroll to position [316, 0]
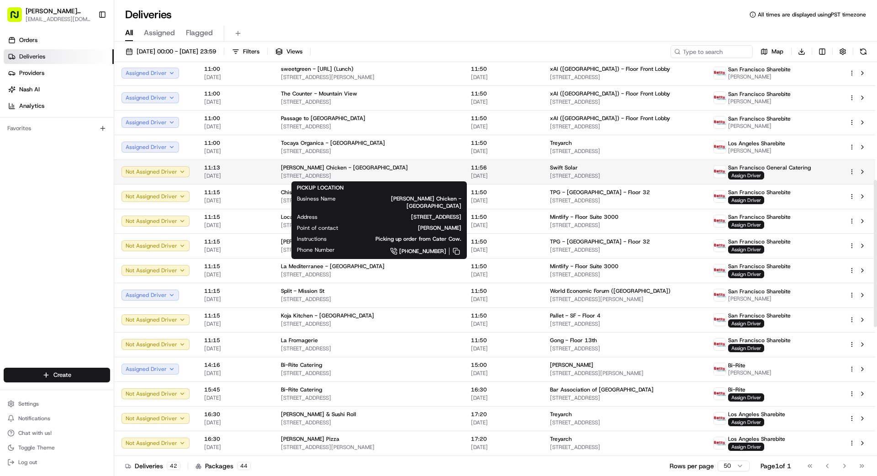
click at [428, 171] on div "Starbird Chicken - Foster City" at bounding box center [368, 167] width 175 height 7
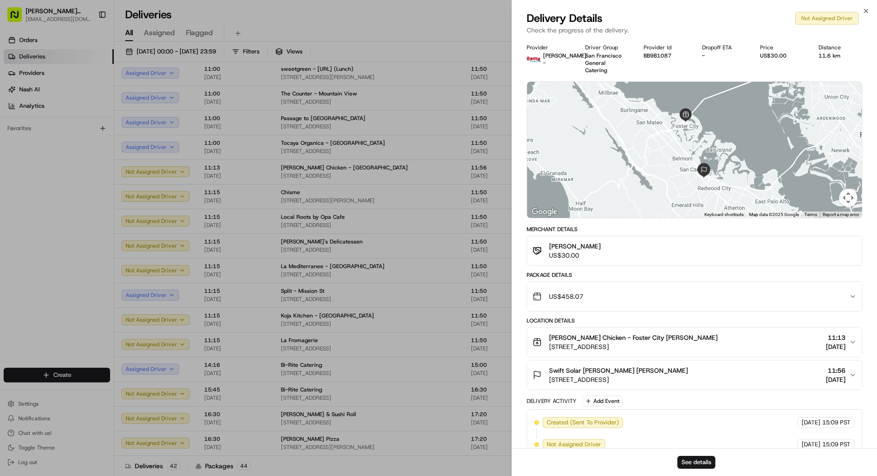
click at [548, 287] on div "US$458.07" at bounding box center [691, 296] width 317 height 18
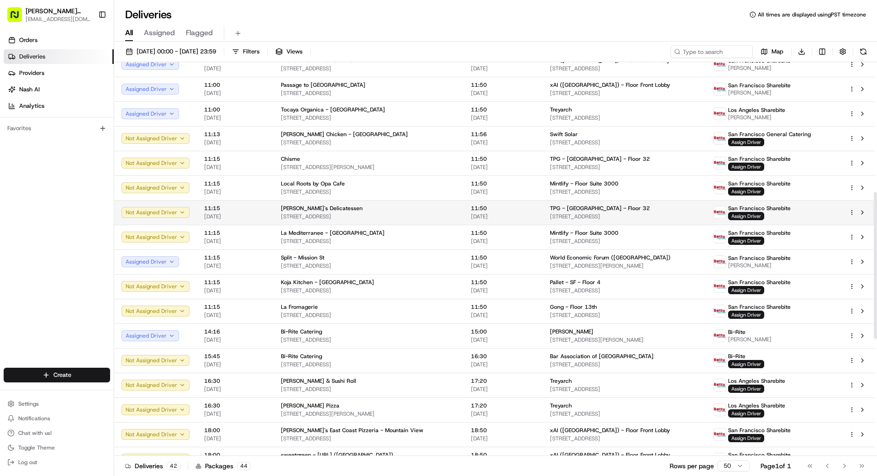
scroll to position [344, 0]
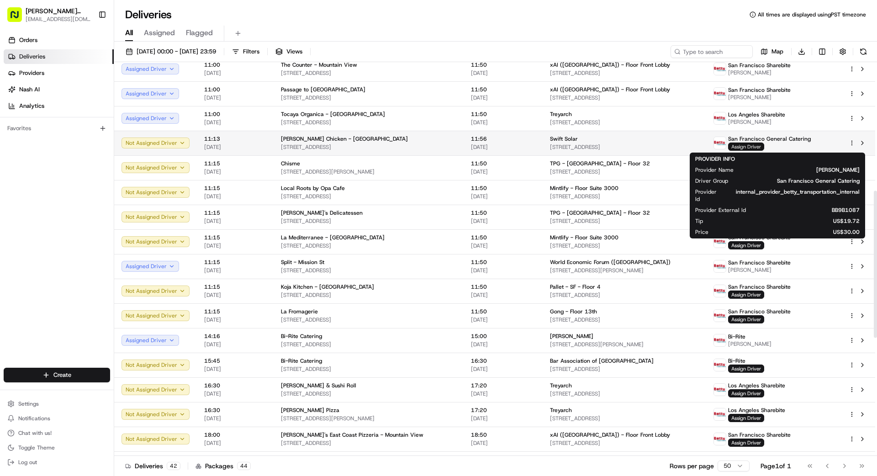
click at [548, 145] on span "Assign Driver" at bounding box center [746, 147] width 36 height 8
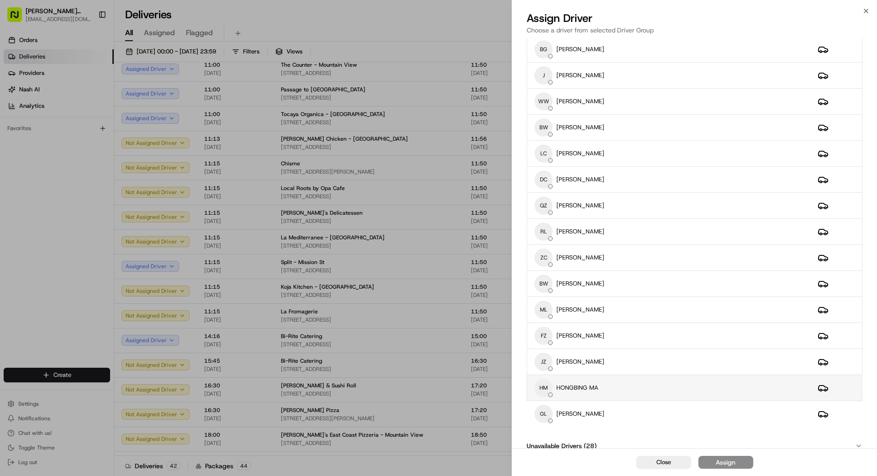
scroll to position [0, 0]
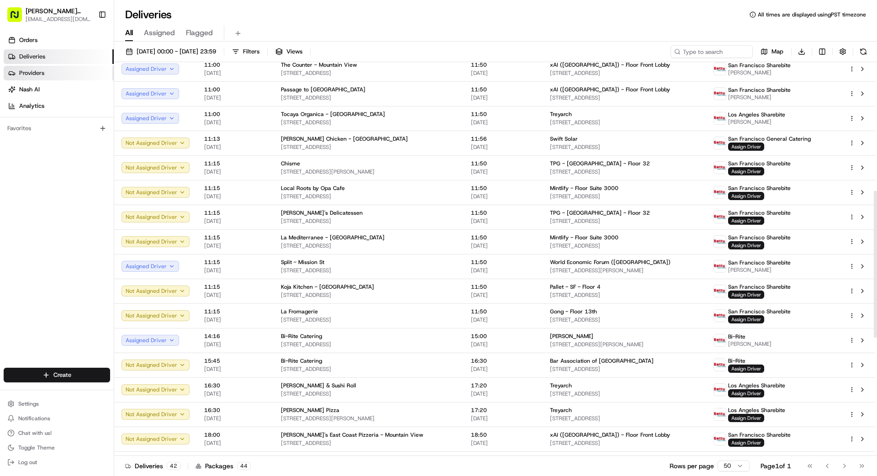
click at [40, 72] on span "Providers" at bounding box center [31, 73] width 25 height 8
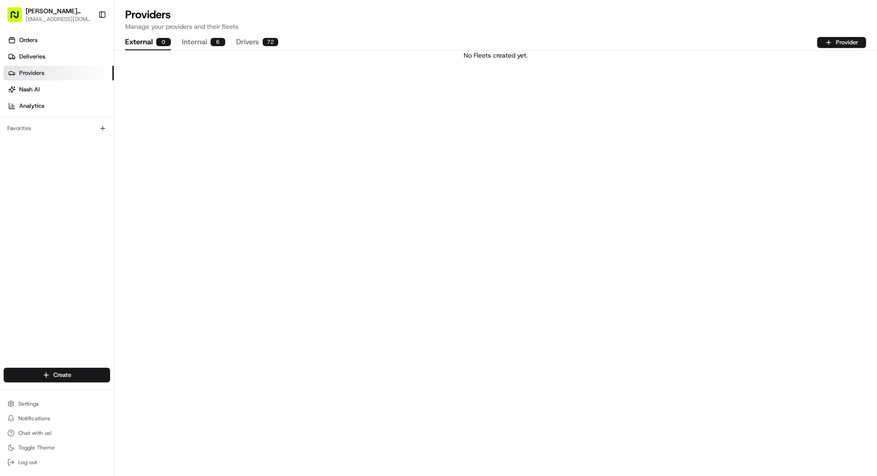
click at [243, 40] on button "Drivers 72" at bounding box center [257, 43] width 42 height 16
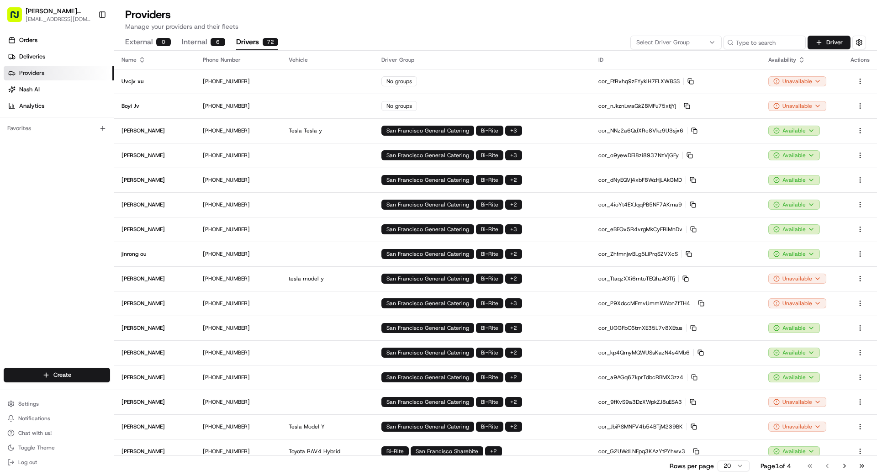
click at [548, 40] on span "Select Driver Group" at bounding box center [662, 42] width 53 height 8
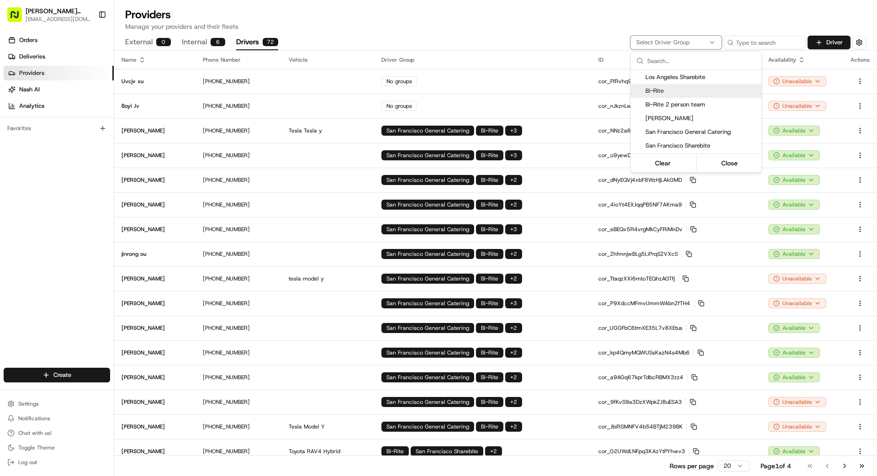
click at [548, 90] on span "Bi-Rite" at bounding box center [702, 91] width 112 height 8
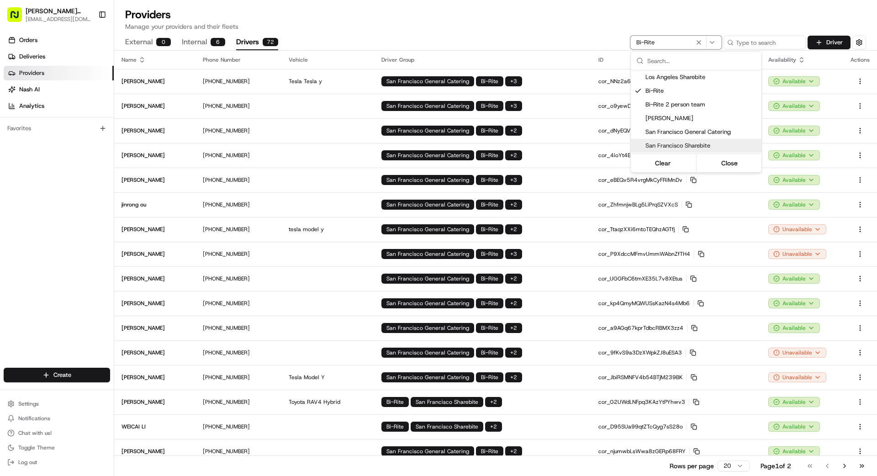
click at [548, 427] on html "Betty Transportation bettytllc@gmail.com Toggle Sidebar Orders Deliveries Provi…" at bounding box center [438, 238] width 877 height 476
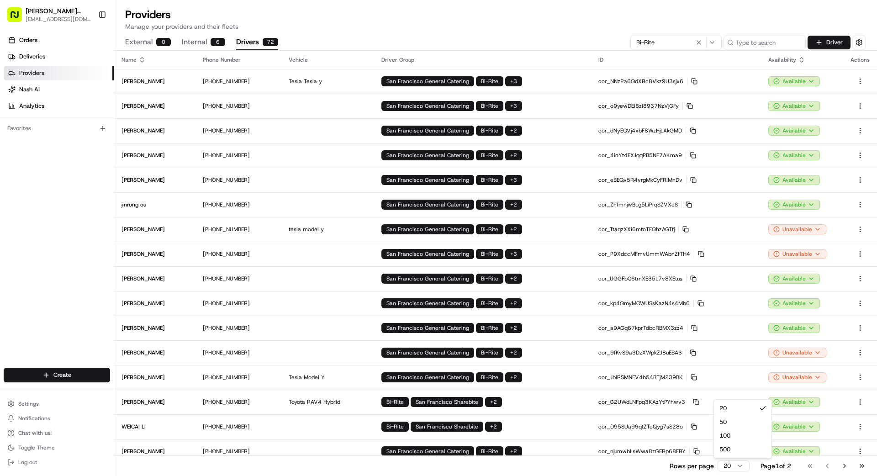
click at [548, 427] on html "Betty Transportation bettytllc@gmail.com Toggle Sidebar Orders Deliveries Provi…" at bounding box center [438, 238] width 877 height 476
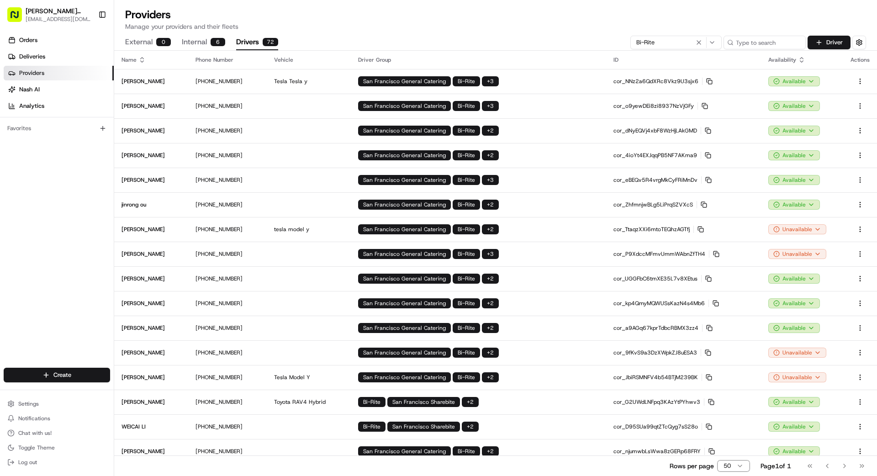
scroll to position [206, 0]
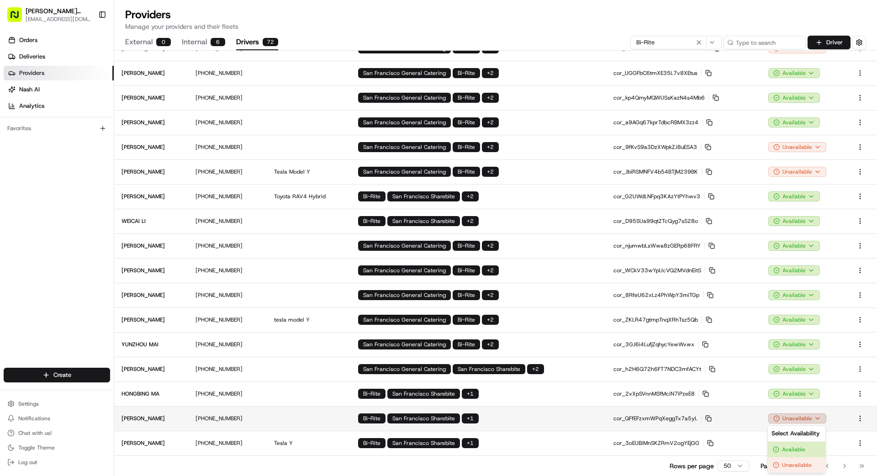
click at [548, 417] on html "Betty Transportation bettytllc@gmail.com Toggle Sidebar Orders Deliveries Provi…" at bounding box center [438, 238] width 877 height 476
click at [548, 427] on div "Available" at bounding box center [797, 450] width 58 height 16
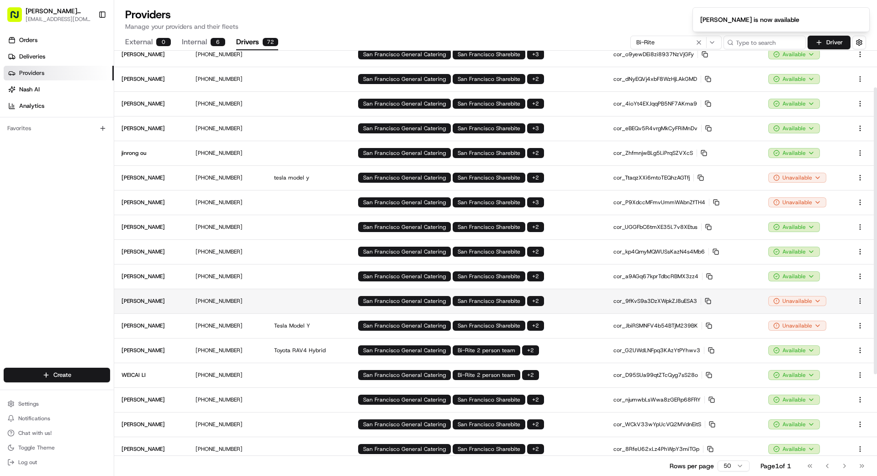
scroll to position [48, 0]
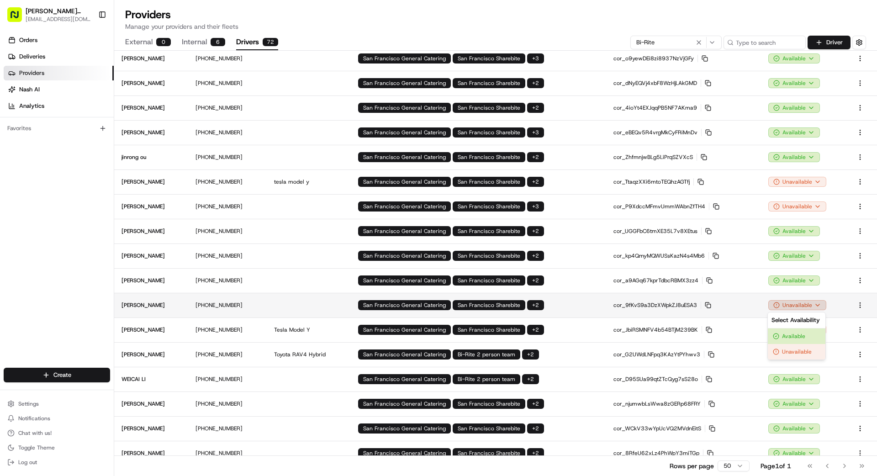
click at [548, 308] on html "Betty Transportation bettytllc@gmail.com Toggle Sidebar Orders Deliveries Provi…" at bounding box center [438, 238] width 877 height 476
click at [548, 334] on div "Available" at bounding box center [797, 336] width 58 height 16
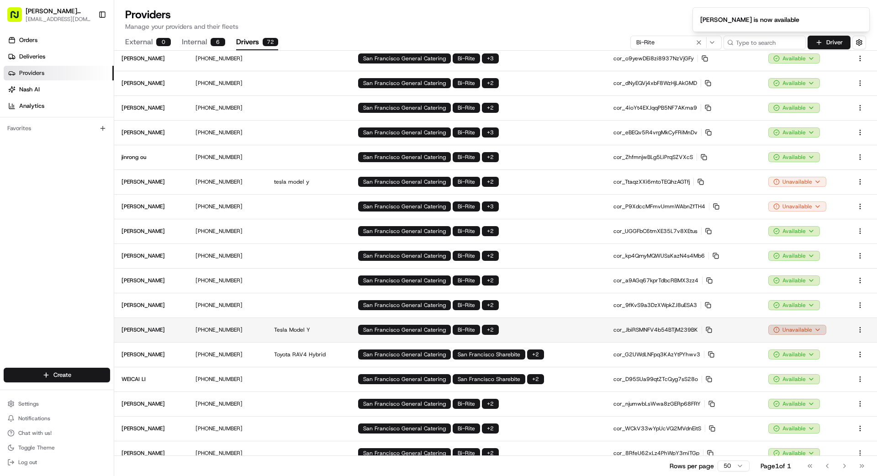
click at [548, 330] on html "Betty Transportation bettytllc@gmail.com Toggle Sidebar Orders Deliveries Provi…" at bounding box center [438, 238] width 877 height 476
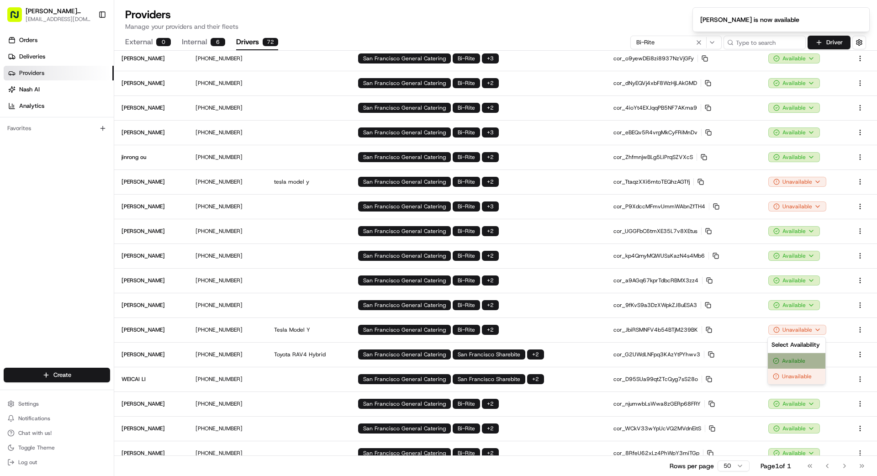
click at [548, 360] on div "Available" at bounding box center [797, 361] width 58 height 16
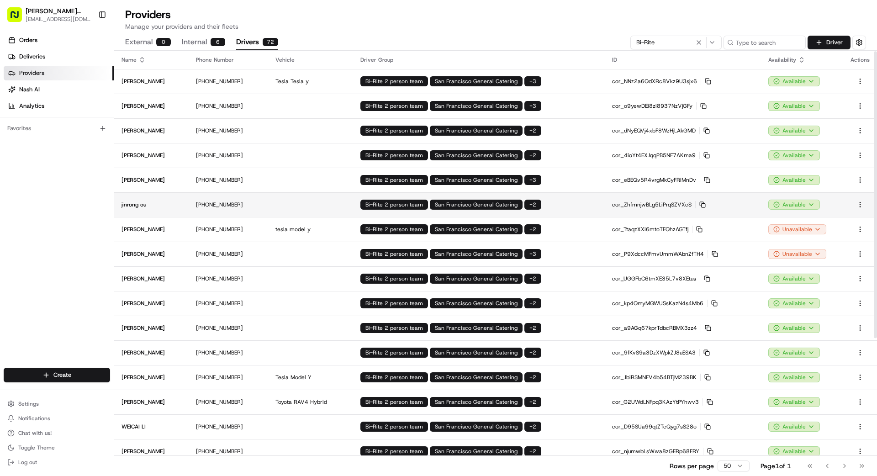
scroll to position [0, 0]
click at [53, 56] on link "Deliveries" at bounding box center [59, 56] width 110 height 15
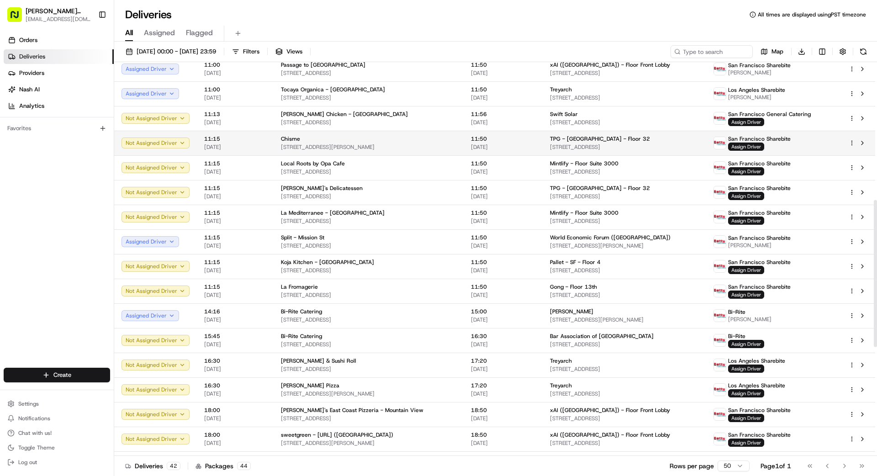
scroll to position [375, 0]
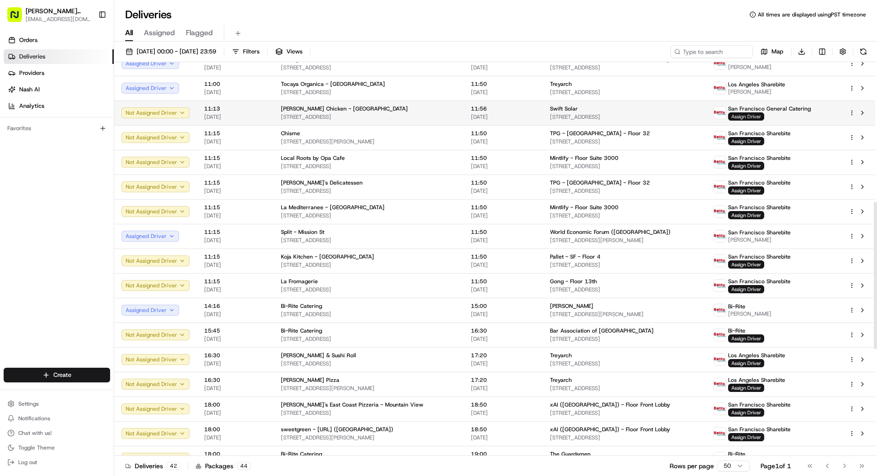
click at [548, 116] on span "Assign Driver" at bounding box center [746, 116] width 36 height 8
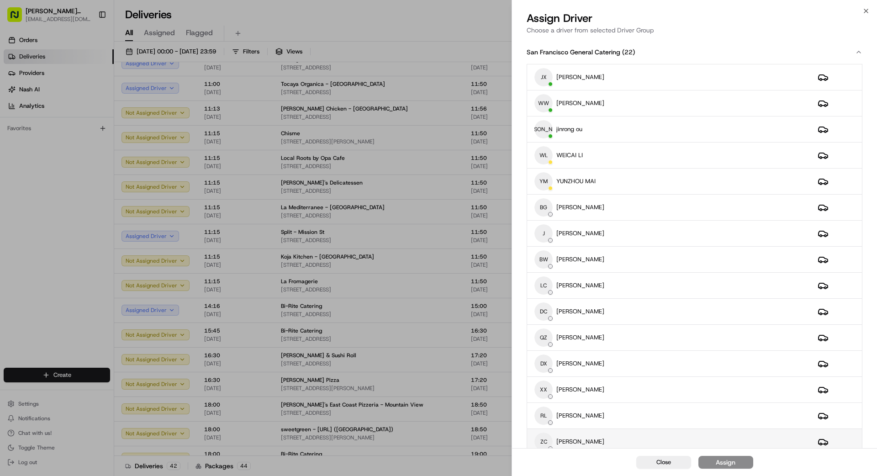
scroll to position [267, 0]
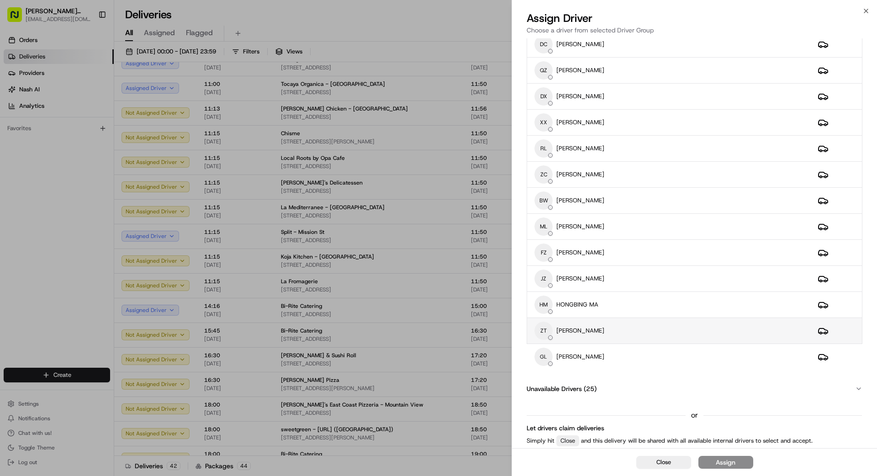
drag, startPoint x: 590, startPoint y: 330, endPoint x: 605, endPoint y: 334, distance: 16.0
click at [548, 330] on div "ZT ZHITAO TAN" at bounding box center [669, 331] width 269 height 18
click at [548, 427] on button "Assign" at bounding box center [726, 462] width 55 height 13
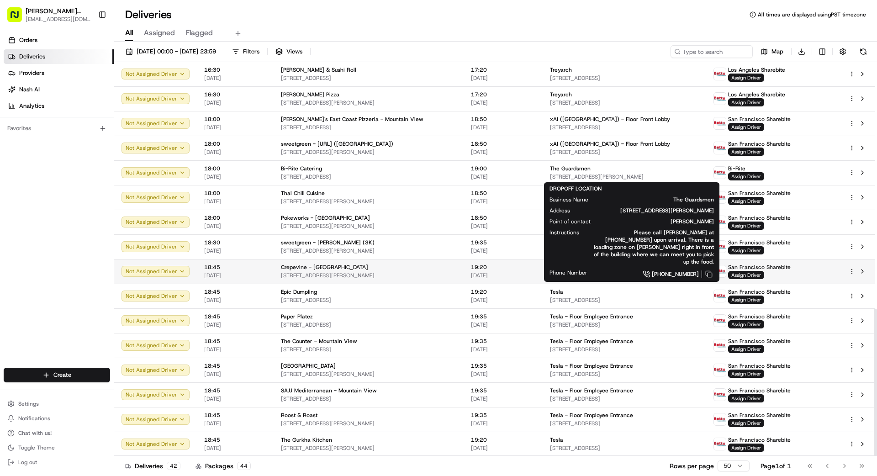
scroll to position [661, 0]
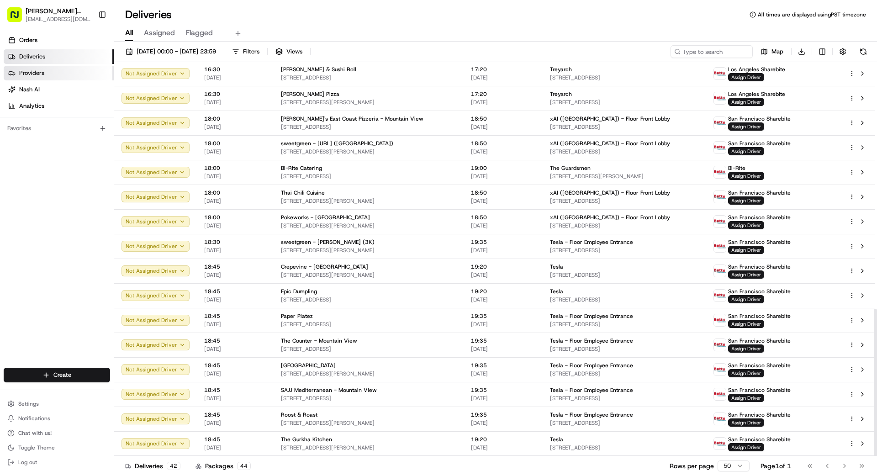
click at [24, 75] on span "Providers" at bounding box center [31, 73] width 25 height 8
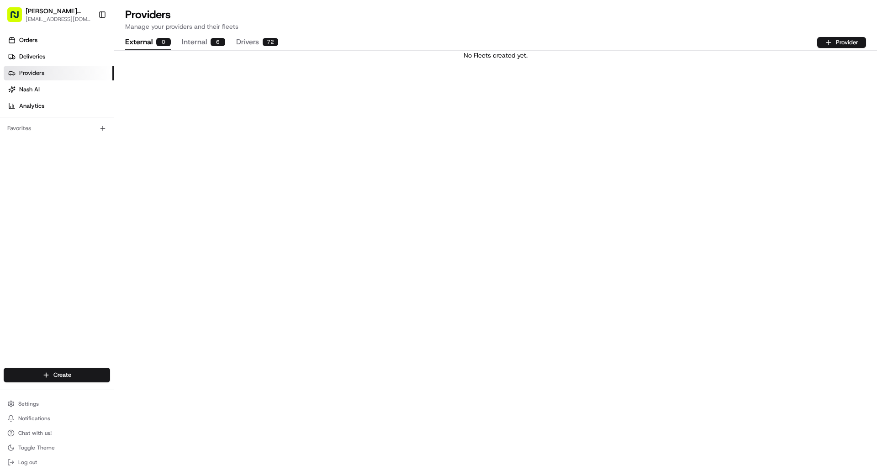
click at [261, 42] on button "Drivers 72" at bounding box center [257, 43] width 42 height 16
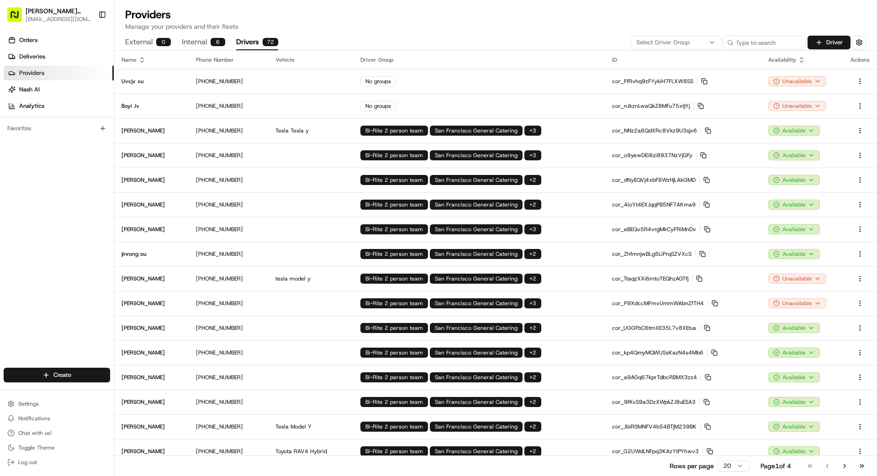
click at [548, 45] on span "Select Driver Group" at bounding box center [662, 42] width 53 height 8
click at [548, 75] on span "Los Angeles Sharebite" at bounding box center [702, 77] width 112 height 8
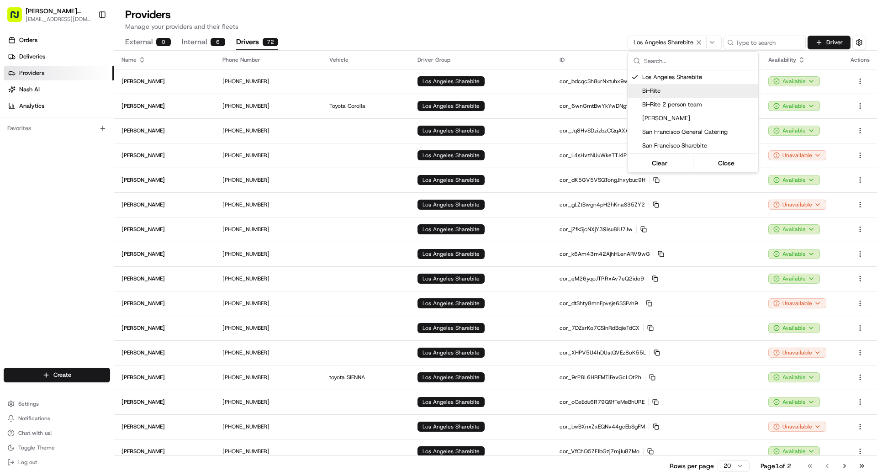
click at [548, 158] on html "Betty Transportation bettytllc@gmail.com Toggle Sidebar Orders Deliveries Provi…" at bounding box center [438, 238] width 877 height 476
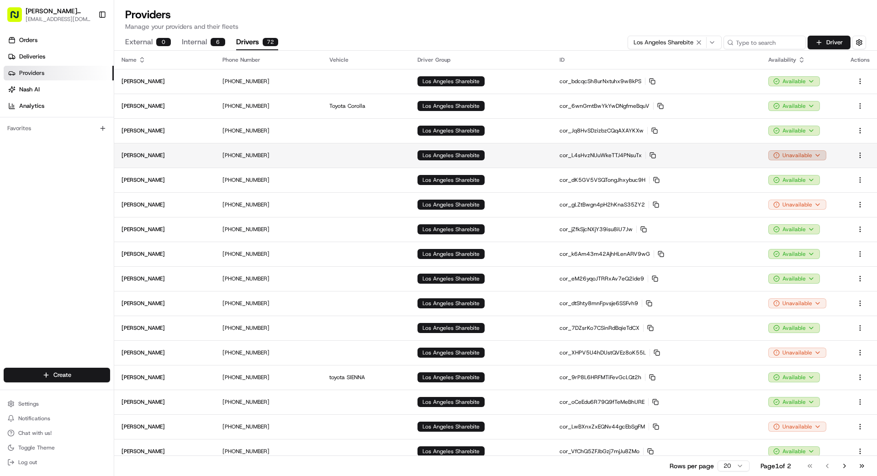
click at [548, 157] on html "Betty Transportation bettytllc@gmail.com Toggle Sidebar Orders Deliveries Provi…" at bounding box center [438, 238] width 877 height 476
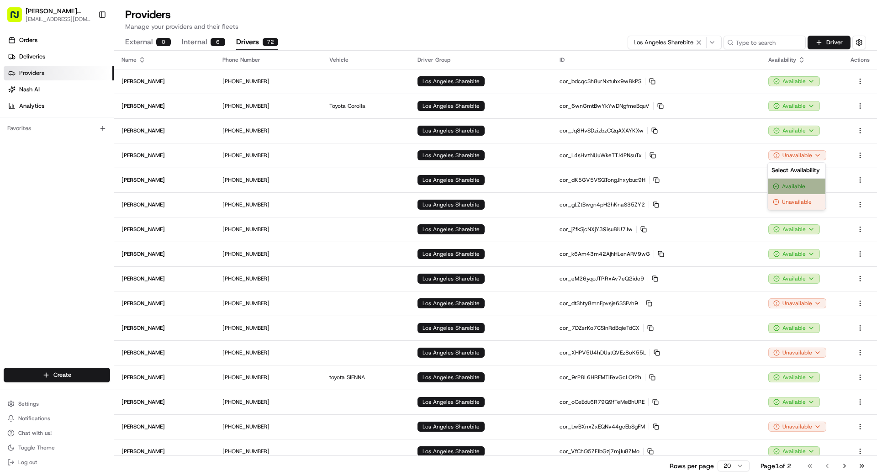
click at [548, 188] on div "Available" at bounding box center [797, 187] width 58 height 16
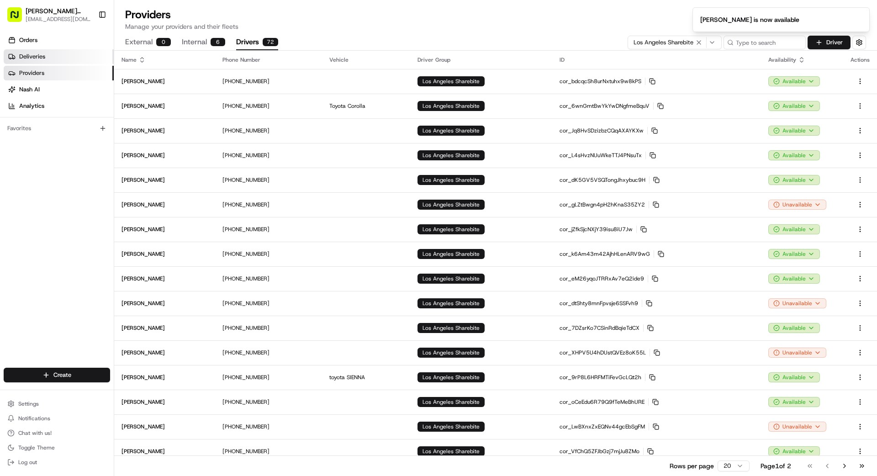
click at [52, 58] on link "Deliveries" at bounding box center [59, 56] width 110 height 15
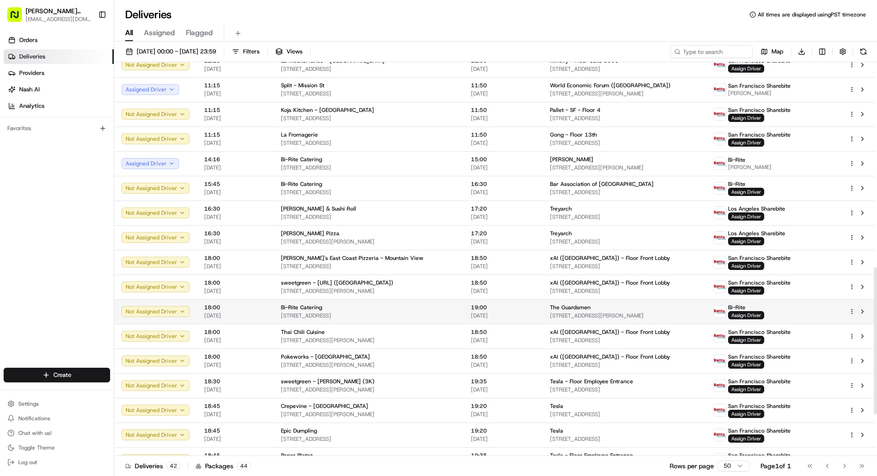
scroll to position [549, 0]
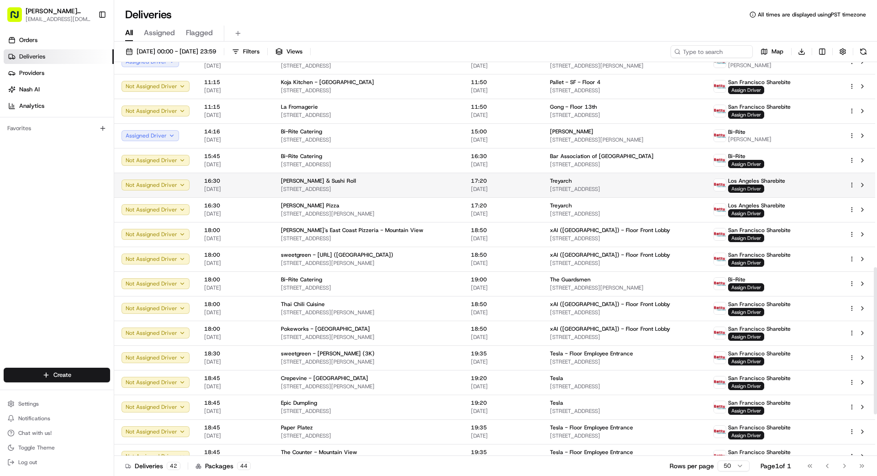
click at [548, 187] on span "Assign Driver" at bounding box center [746, 189] width 36 height 8
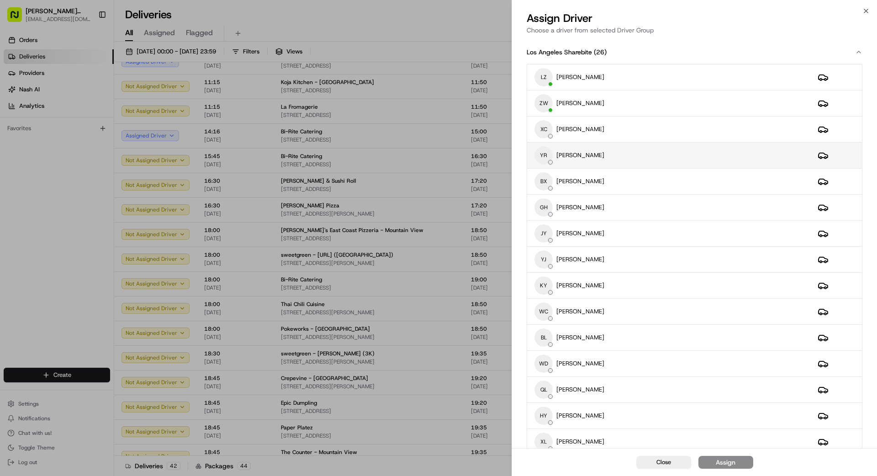
scroll to position [4, 0]
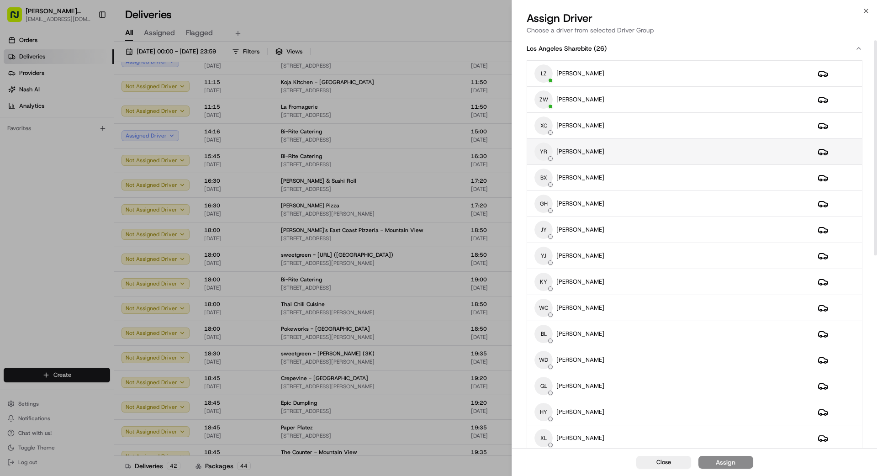
click at [548, 152] on div "YR YUMIN RUAN" at bounding box center [669, 152] width 269 height 18
click at [548, 427] on div "Assign" at bounding box center [726, 462] width 20 height 9
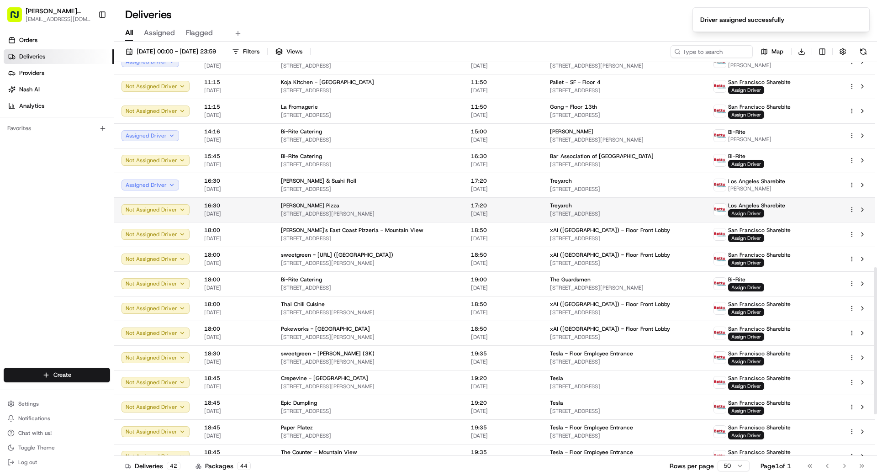
click at [548, 215] on span "Assign Driver" at bounding box center [746, 213] width 36 height 8
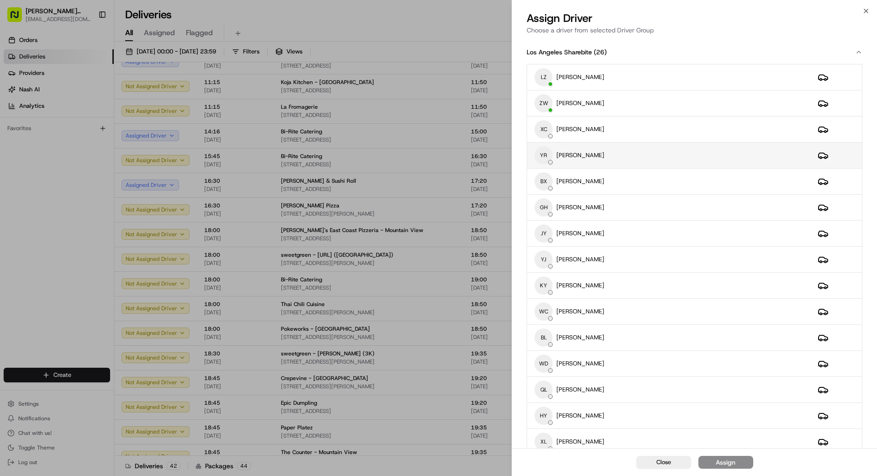
click at [548, 160] on div "YR YUMIN RUAN" at bounding box center [669, 155] width 269 height 18
click at [548, 427] on button "Assign" at bounding box center [726, 462] width 55 height 13
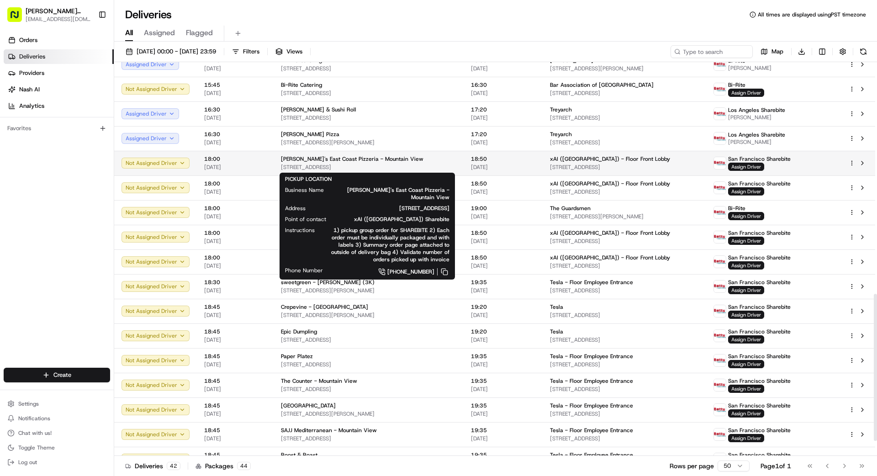
scroll to position [621, 0]
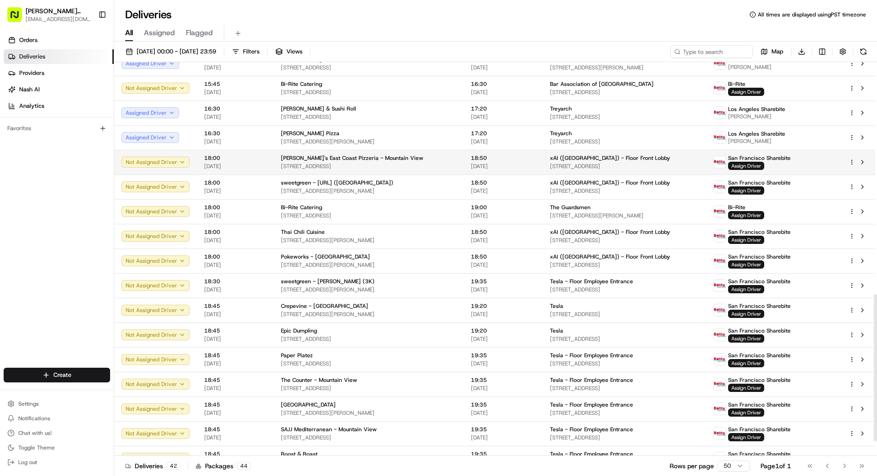
click at [441, 160] on div "Amici's East Coast Pizzeria - Mountain View" at bounding box center [368, 157] width 175 height 7
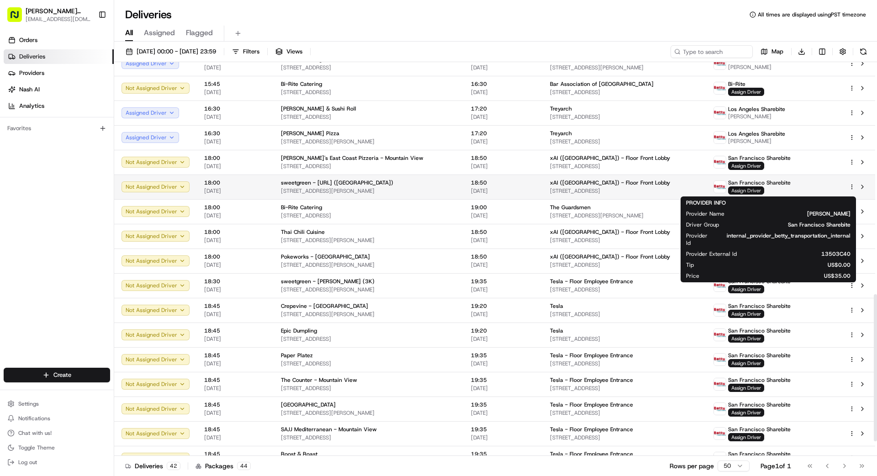
click at [548, 191] on span "Assign Driver" at bounding box center [746, 190] width 36 height 8
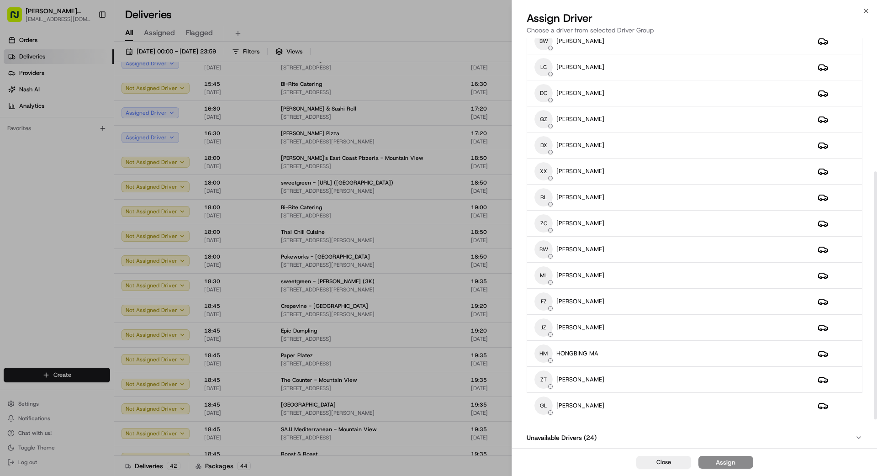
scroll to position [220, 0]
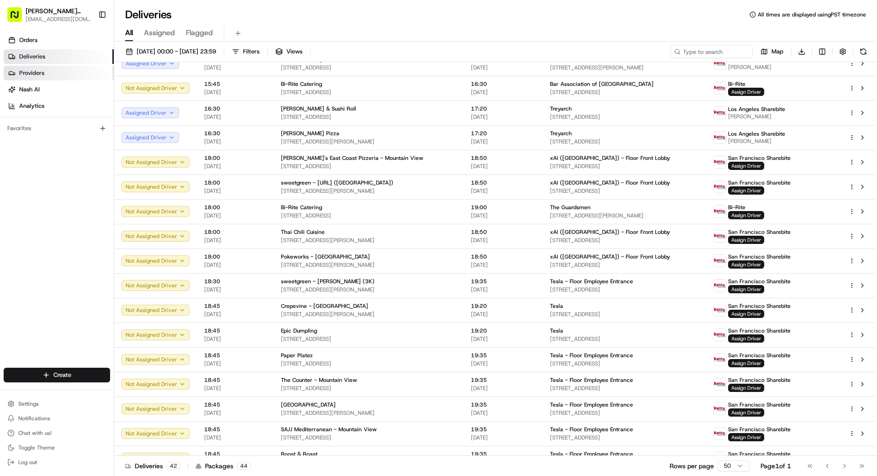
click at [52, 73] on link "Providers" at bounding box center [59, 73] width 110 height 15
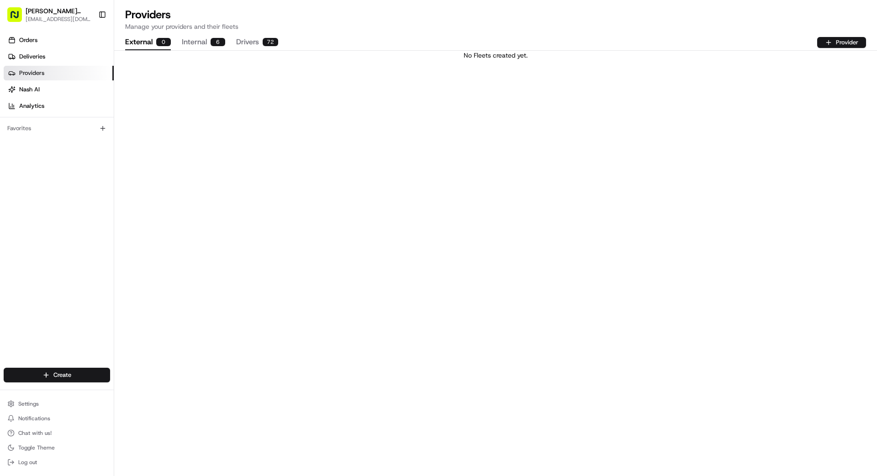
click at [249, 43] on button "Drivers 72" at bounding box center [257, 43] width 42 height 16
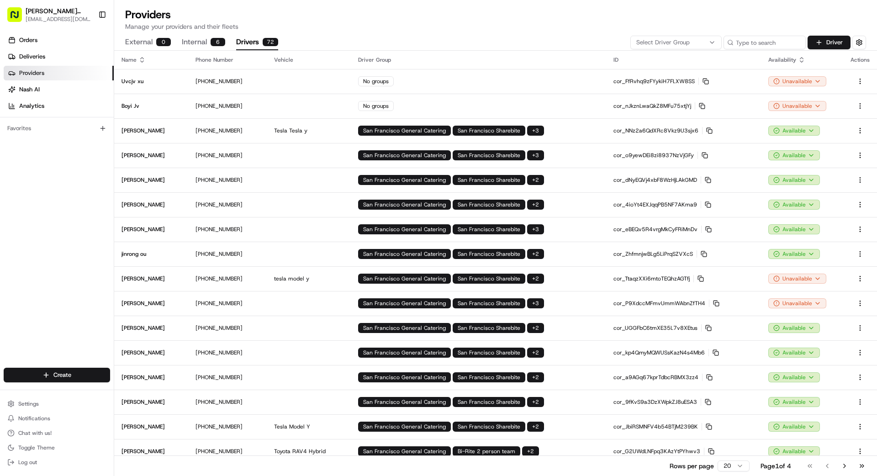
click at [548, 46] on span "Select Driver Group" at bounding box center [662, 42] width 53 height 8
click at [548, 90] on span "Bi-Rite" at bounding box center [702, 91] width 112 height 8
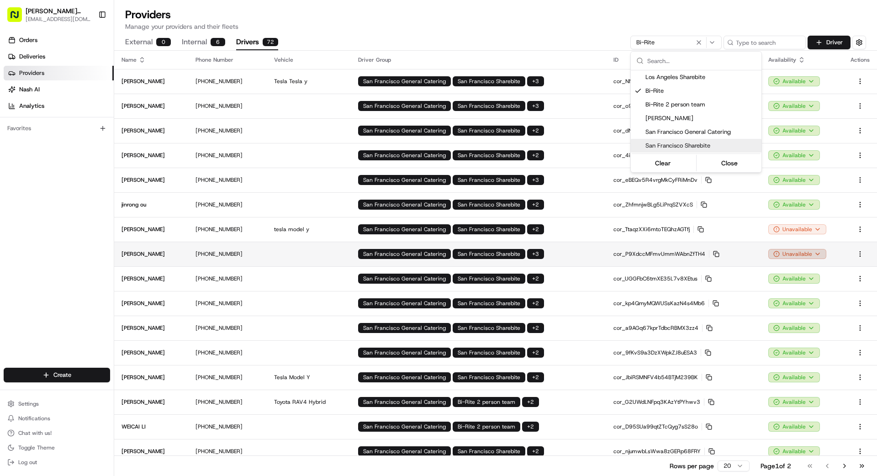
drag, startPoint x: 802, startPoint y: 254, endPoint x: 805, endPoint y: 258, distance: 4.7
click at [548, 254] on html "Betty Transportation bettytllc@gmail.com Toggle Sidebar Orders Deliveries Provi…" at bounding box center [438, 238] width 877 height 476
click at [548, 257] on html "Betty Transportation bettytllc@gmail.com Toggle Sidebar Orders Deliveries Provi…" at bounding box center [438, 238] width 877 height 476
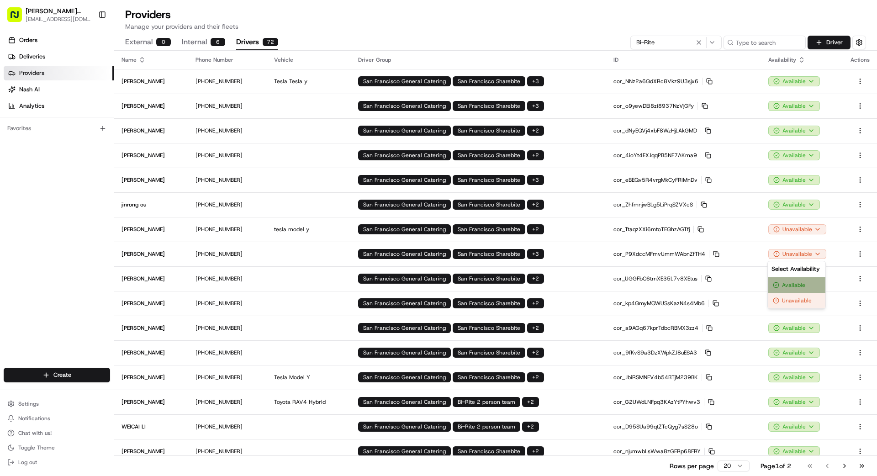
click at [548, 282] on div "Available" at bounding box center [797, 285] width 58 height 16
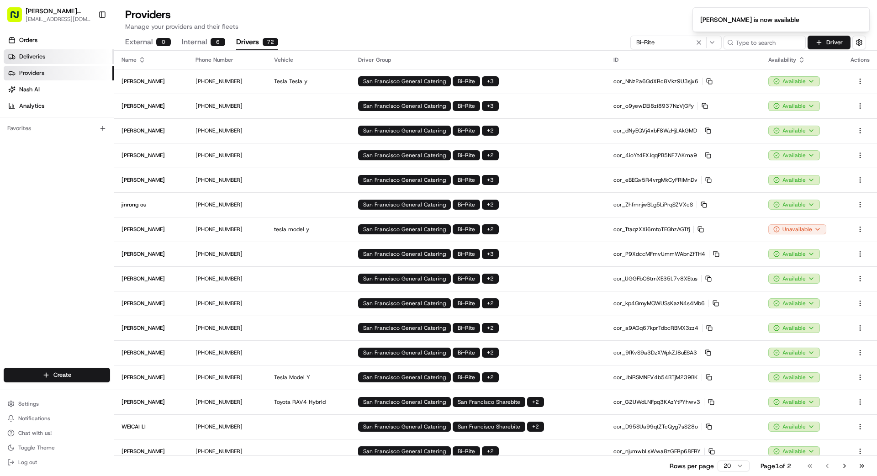
click at [31, 53] on span "Deliveries" at bounding box center [32, 57] width 26 height 8
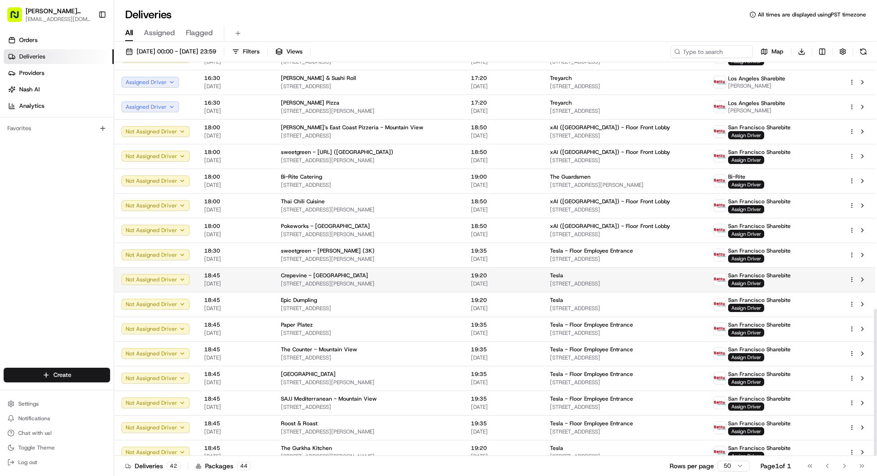
scroll to position [661, 0]
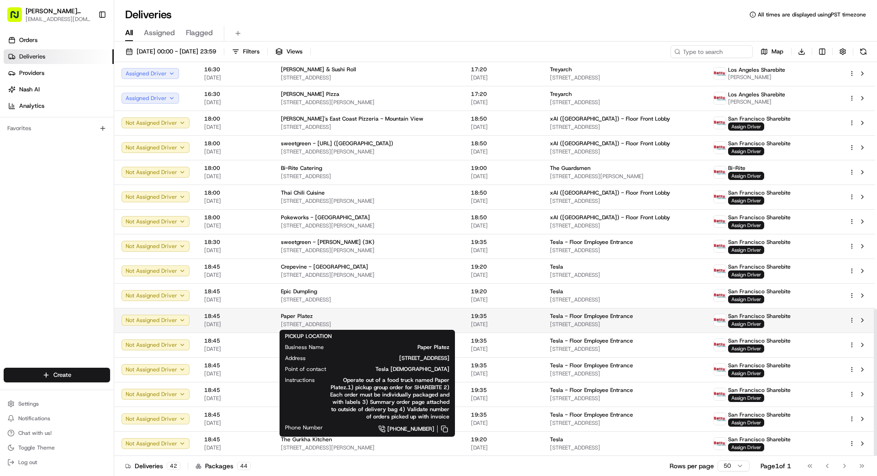
click at [421, 319] on div "Paper Platez" at bounding box center [368, 316] width 175 height 7
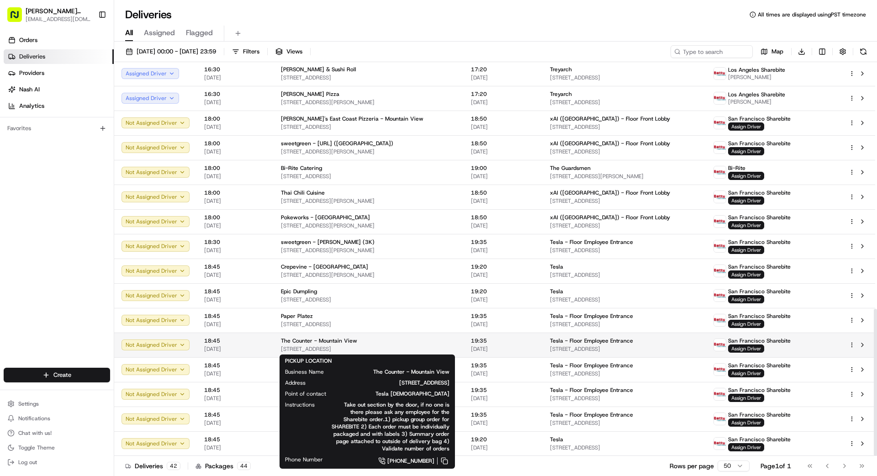
click at [422, 338] on div "The Counter - Mountain View" at bounding box center [368, 340] width 175 height 7
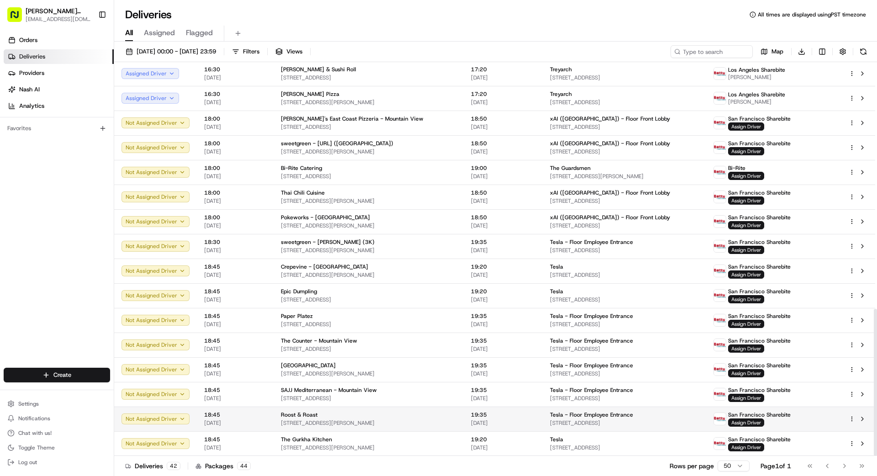
click at [420, 413] on div "Roost & Roast" at bounding box center [368, 414] width 175 height 7
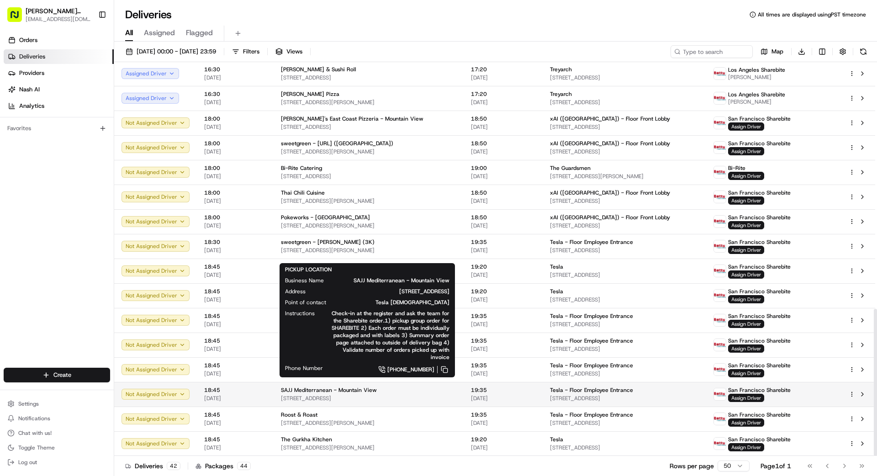
click at [405, 389] on div "SAJJ Mediterranean - Mountain View" at bounding box center [368, 390] width 175 height 7
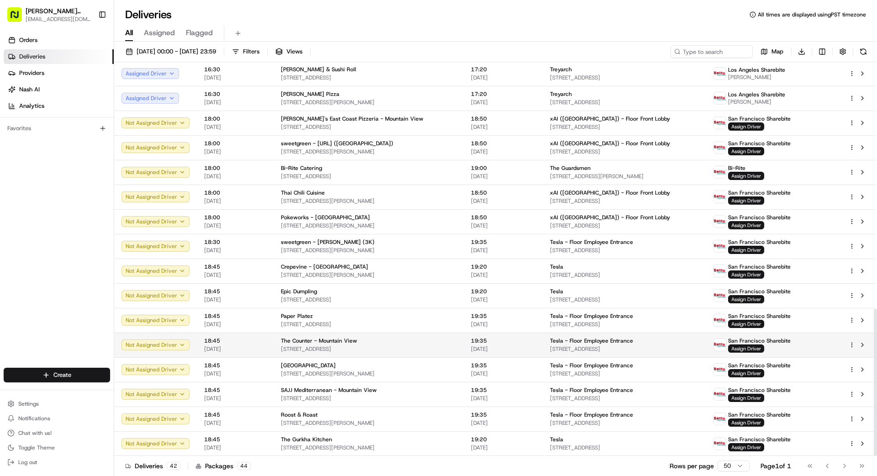
click at [427, 345] on span "2580 W El Camino Real, Mountain View, CA 94040, US" at bounding box center [368, 348] width 175 height 7
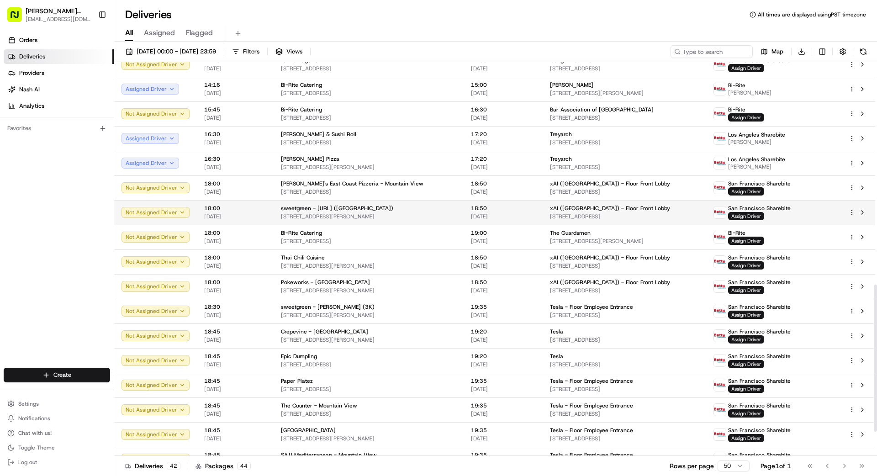
scroll to position [595, 0]
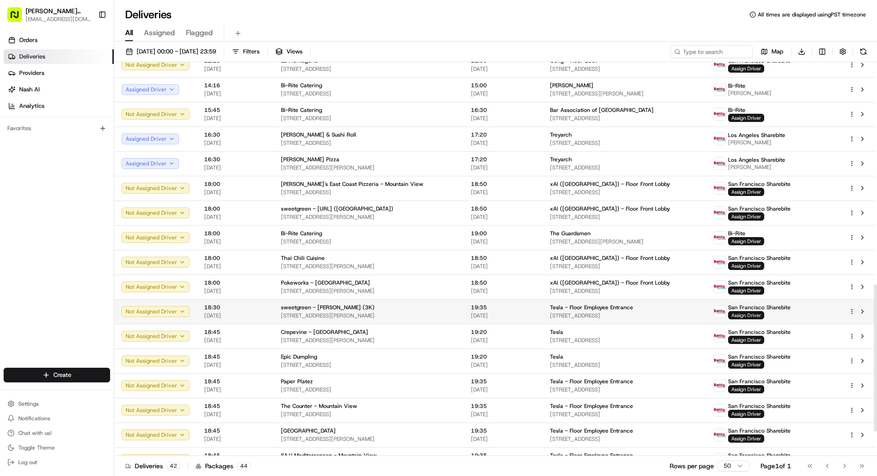
click at [548, 314] on span "Assign Driver" at bounding box center [746, 315] width 36 height 8
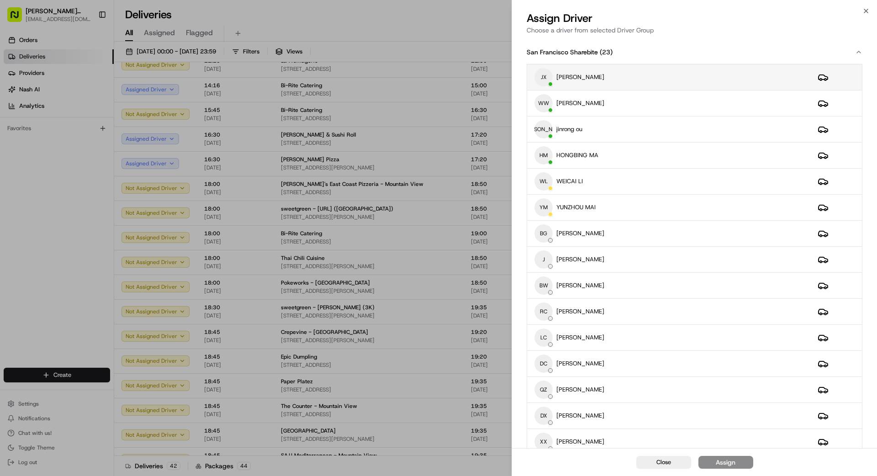
click at [548, 79] on div "JX Judy xu" at bounding box center [669, 77] width 269 height 18
click at [548, 427] on div "Assign" at bounding box center [726, 462] width 20 height 9
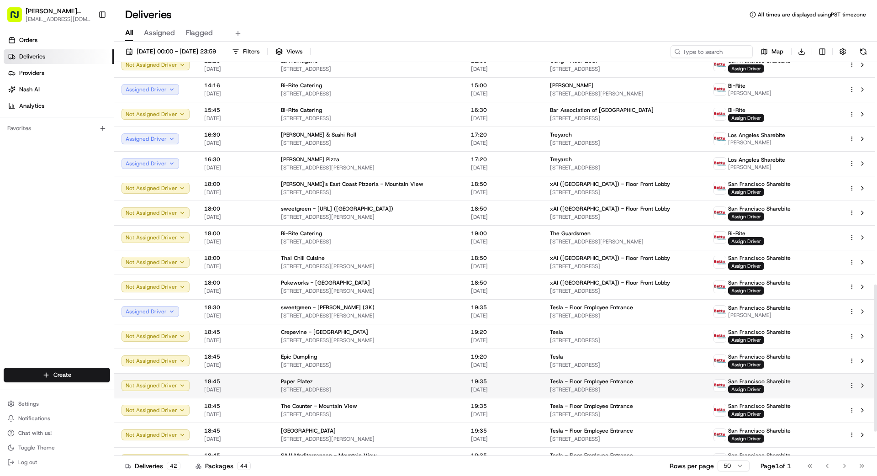
scroll to position [661, 0]
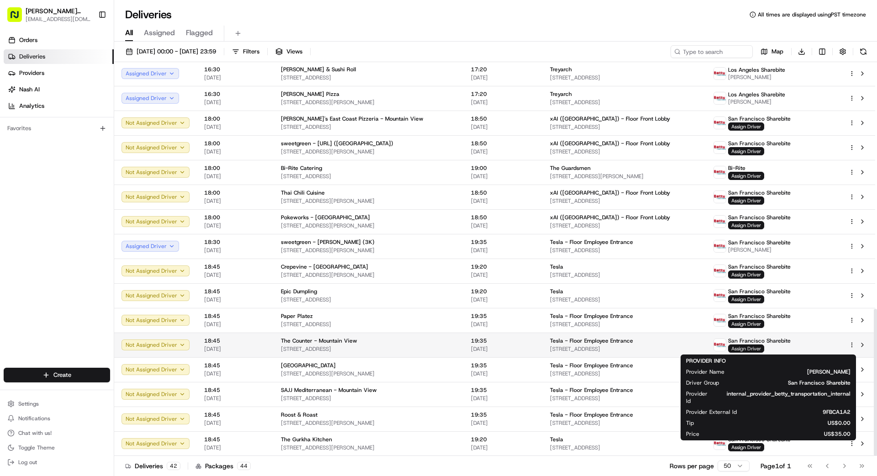
click at [548, 350] on span "Assign Driver" at bounding box center [746, 348] width 36 height 8
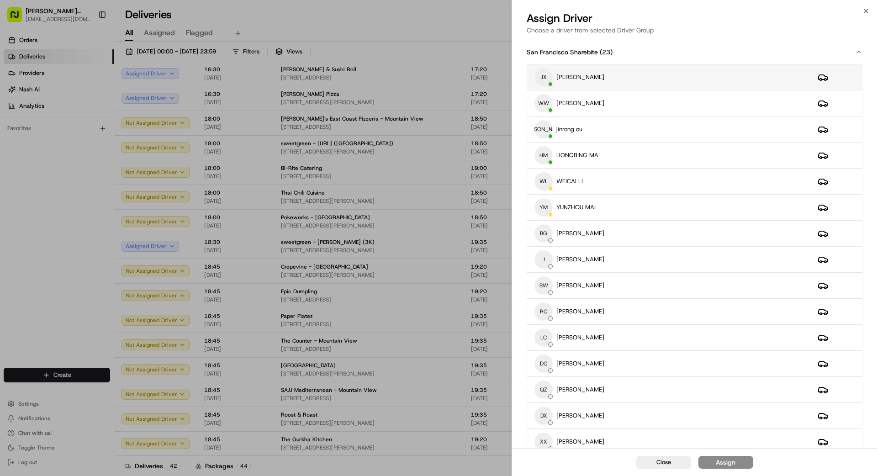
click at [548, 79] on div "JX Judy xu" at bounding box center [669, 77] width 269 height 18
click at [548, 427] on button "Assign" at bounding box center [726, 462] width 55 height 13
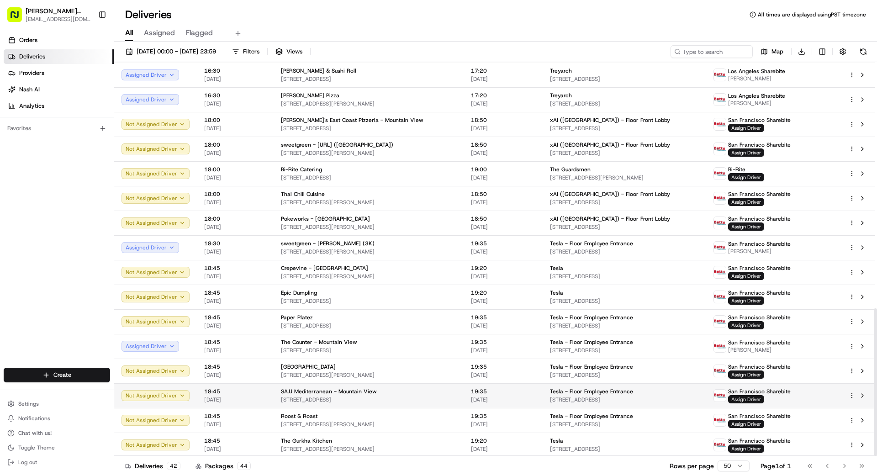
click at [548, 398] on span "Assign Driver" at bounding box center [746, 399] width 36 height 8
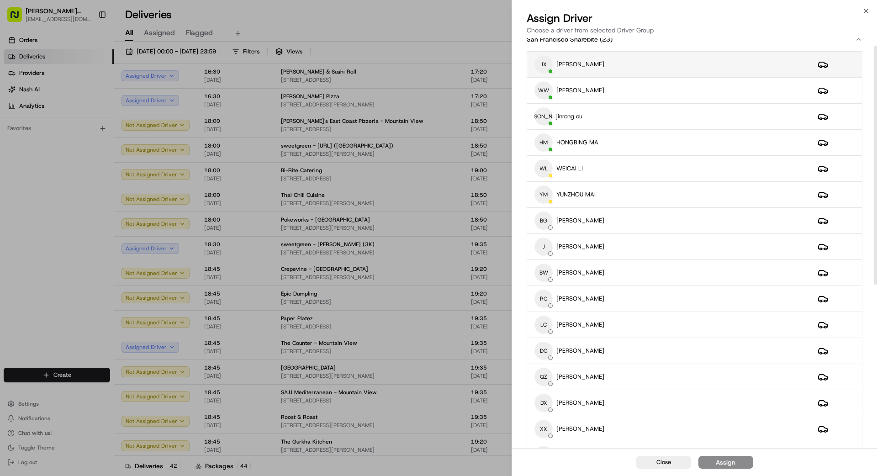
scroll to position [11, 0]
click at [548, 66] on div "JX Judy xu" at bounding box center [669, 66] width 269 height 18
click at [548, 427] on div "Assign" at bounding box center [726, 462] width 20 height 9
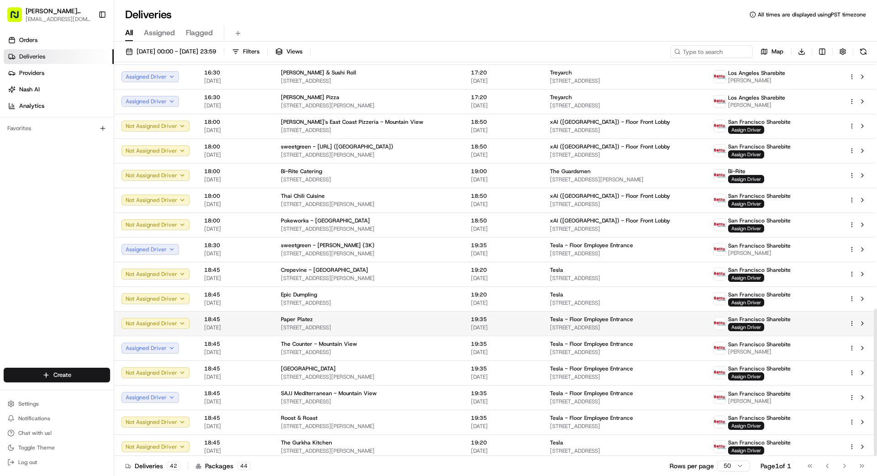
scroll to position [661, 0]
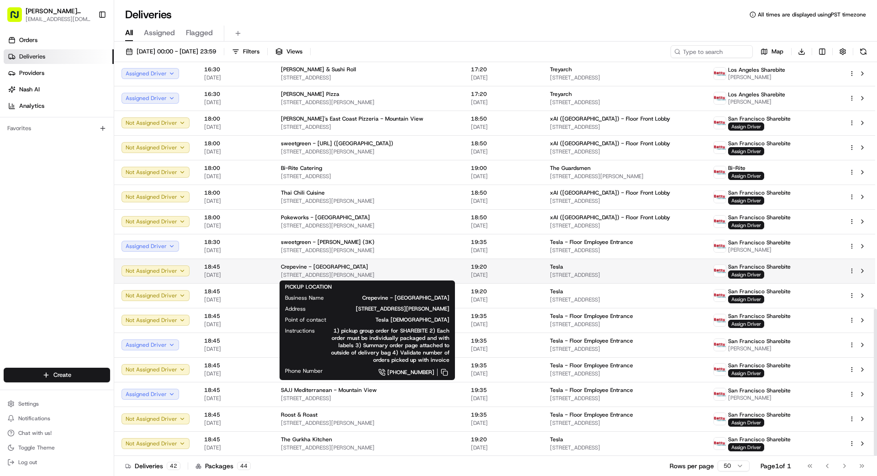
click at [433, 267] on div "Crepevine - Mountain View" at bounding box center [368, 266] width 175 height 7
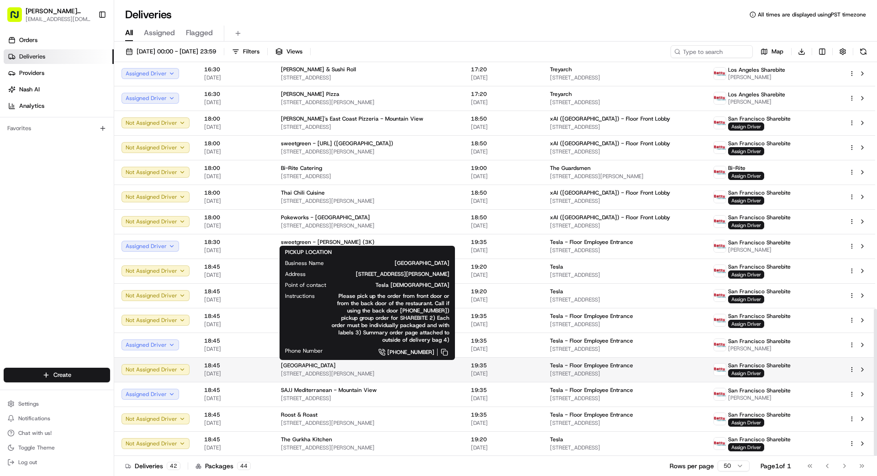
click at [448, 371] on span "273 Castro St, Mountain View, CA 94041, US" at bounding box center [368, 373] width 175 height 7
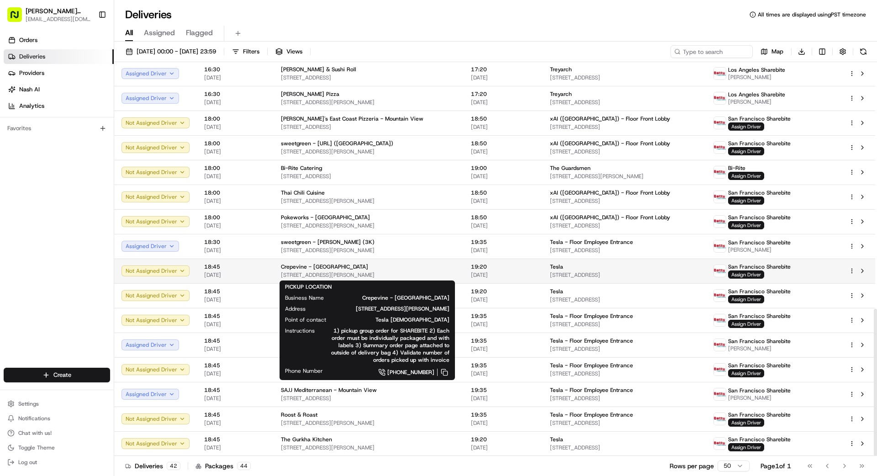
click at [417, 270] on div "Crepevine - Mountain View" at bounding box center [368, 266] width 175 height 7
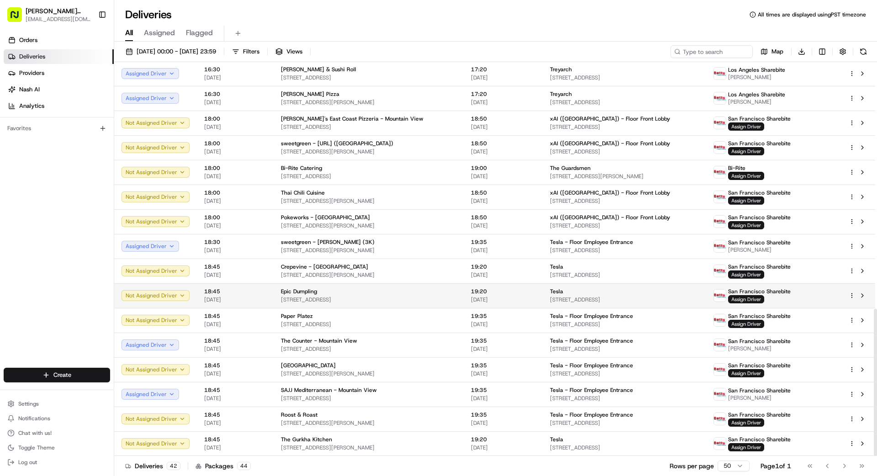
click at [417, 296] on div "Epic Dumpling 673 Grape Ave, Sunnyvale, CA 94087, US" at bounding box center [368, 296] width 175 height 16
click at [548, 297] on span "Assign Driver" at bounding box center [746, 299] width 36 height 8
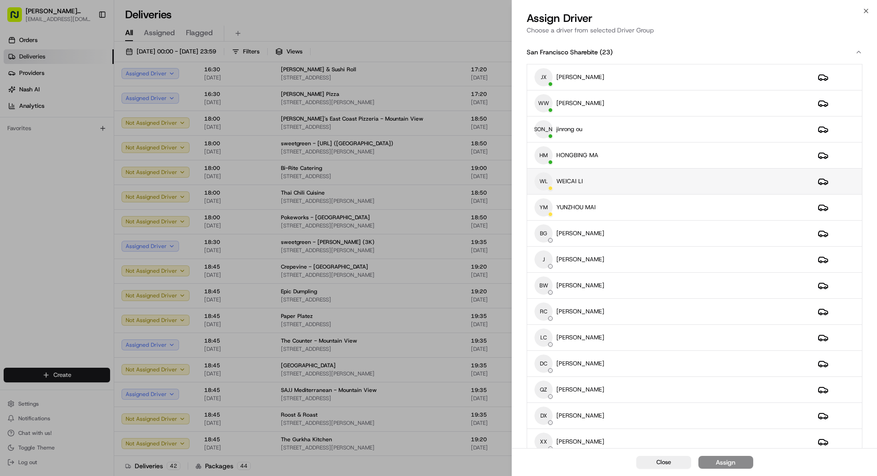
click at [548, 177] on div "WL WEICAI LI" at bounding box center [669, 181] width 269 height 18
click at [548, 427] on button "Assign" at bounding box center [726, 462] width 55 height 13
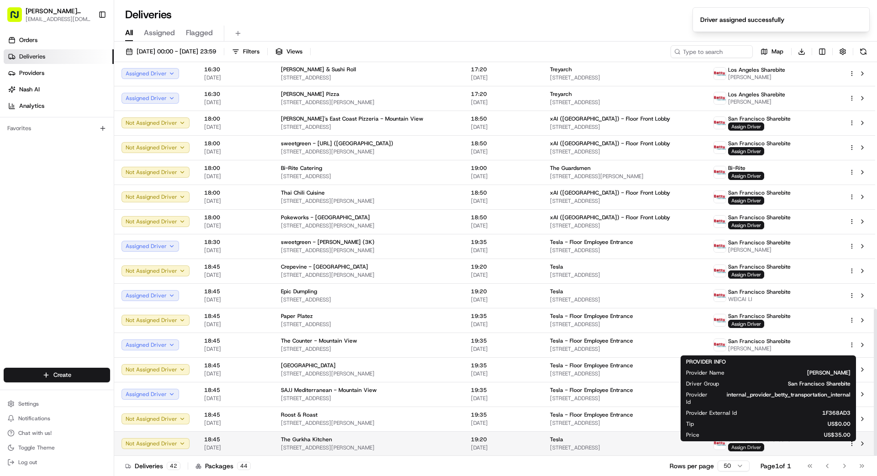
click at [548, 427] on span "Assign Driver" at bounding box center [746, 447] width 36 height 8
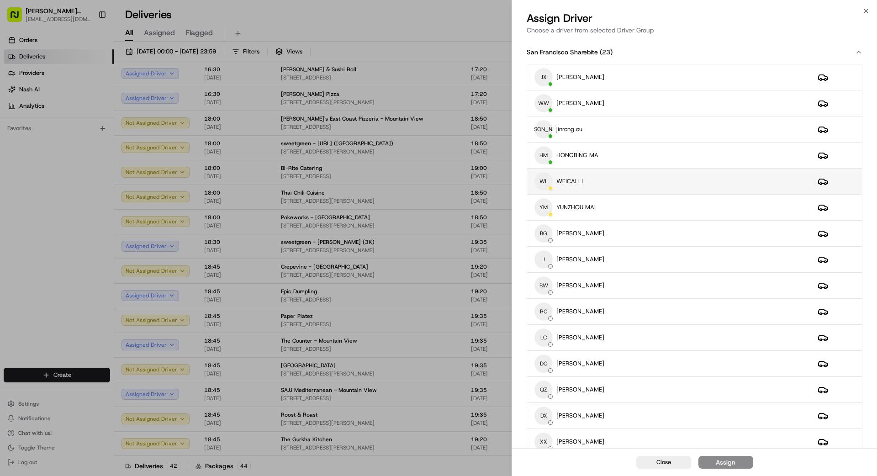
click at [548, 173] on div "WL WEICAI LI" at bounding box center [669, 181] width 269 height 18
click at [548, 427] on span "Close" at bounding box center [664, 462] width 15 height 8
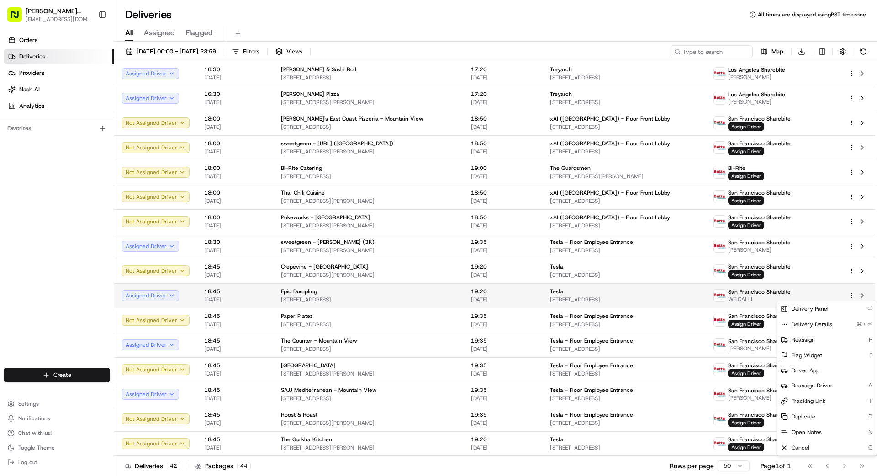
click at [548, 296] on html "Betty Transportation bettytllc@gmail.com Toggle Sidebar Orders Deliveries Provi…" at bounding box center [438, 238] width 877 height 476
click at [548, 385] on span "Reassign Driver" at bounding box center [812, 385] width 41 height 7
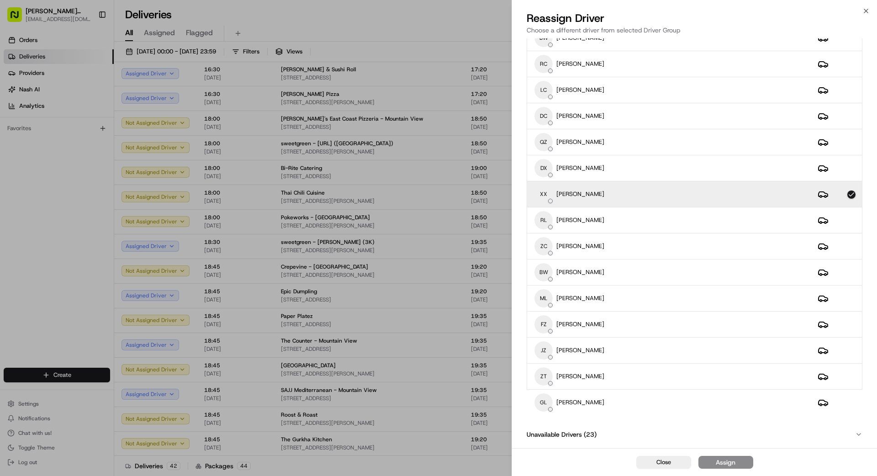
scroll to position [0, 0]
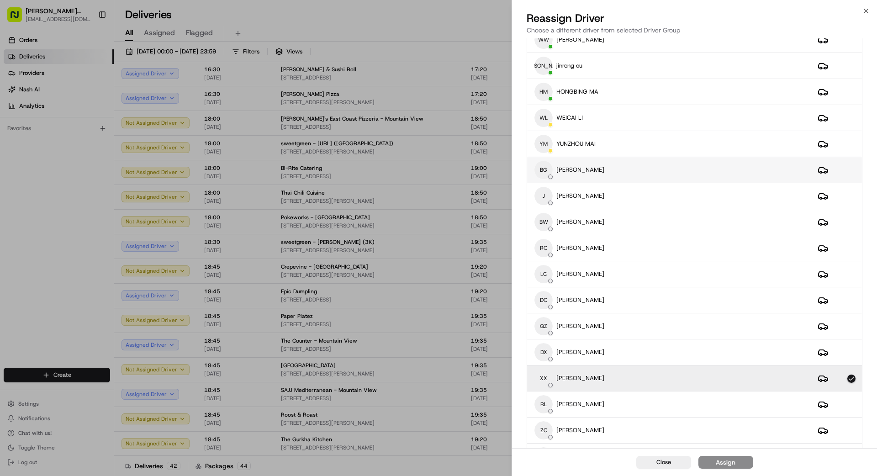
click at [548, 171] on div "BG Benny Guo" at bounding box center [669, 170] width 269 height 18
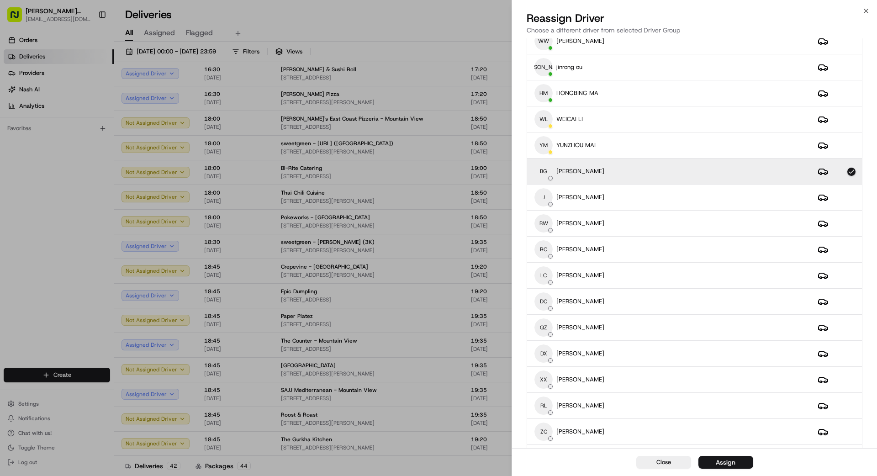
click at [548, 427] on div "Assign" at bounding box center [726, 462] width 20 height 9
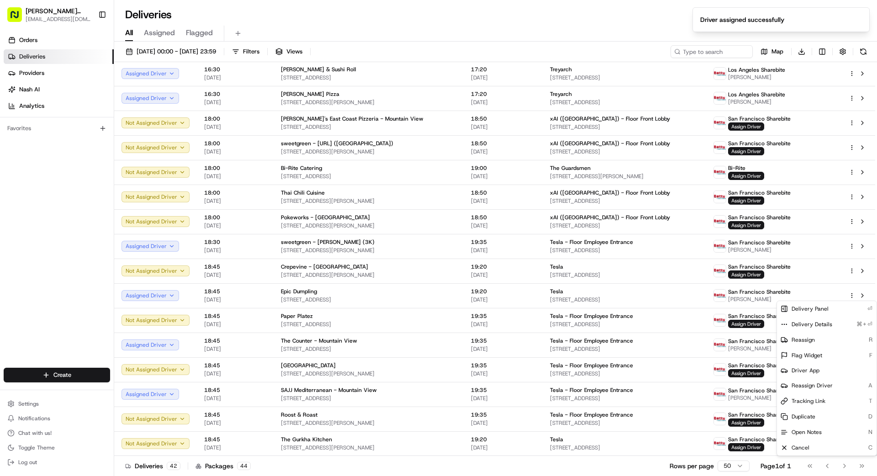
click at [548, 427] on div "Deliveries 42 Packages 44 Rows per page 50 Page 1 of 1 Go to first page Go to p…" at bounding box center [495, 466] width 763 height 21
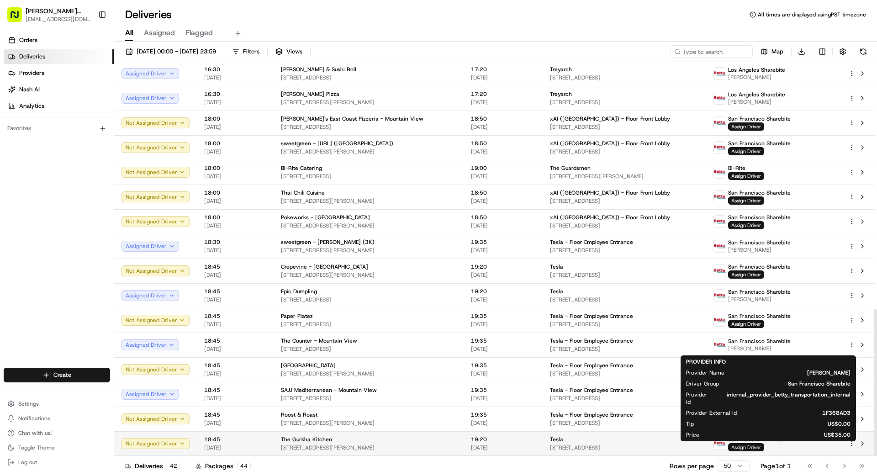
click at [548, 427] on span "Assign Driver" at bounding box center [746, 447] width 36 height 8
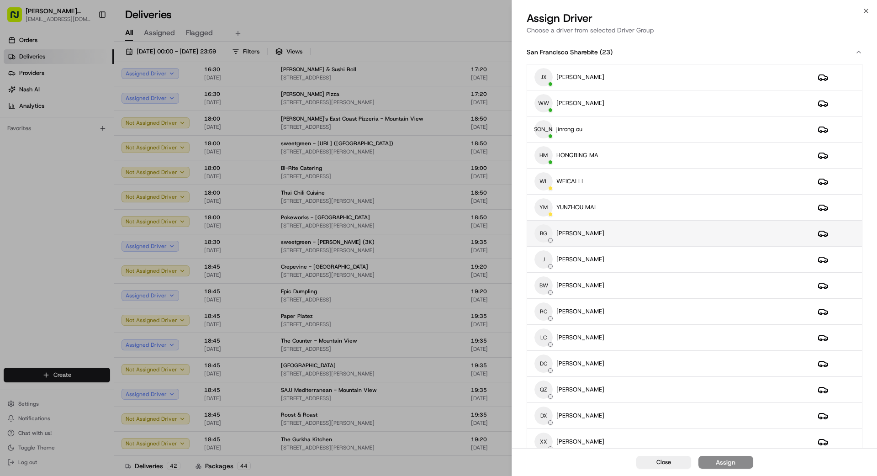
click at [548, 235] on div "BG Benny Guo" at bounding box center [669, 233] width 269 height 18
click at [548, 427] on button "Assign" at bounding box center [726, 462] width 55 height 13
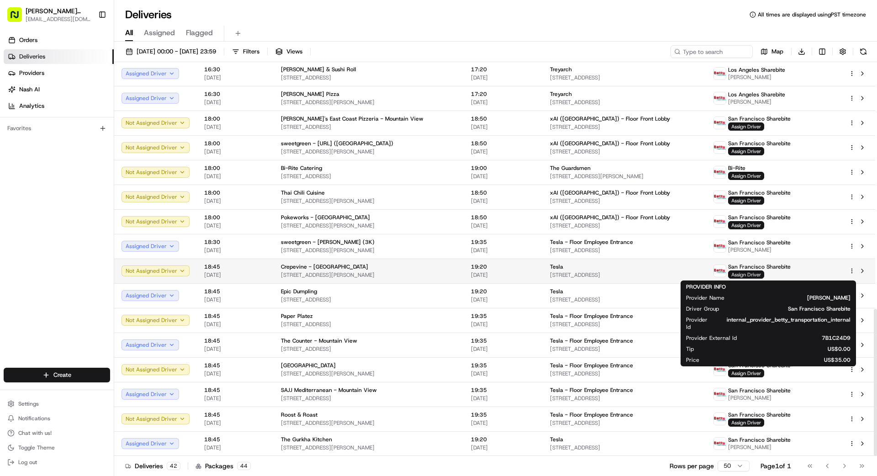
click at [548, 273] on span "Assign Driver" at bounding box center [746, 274] width 36 height 8
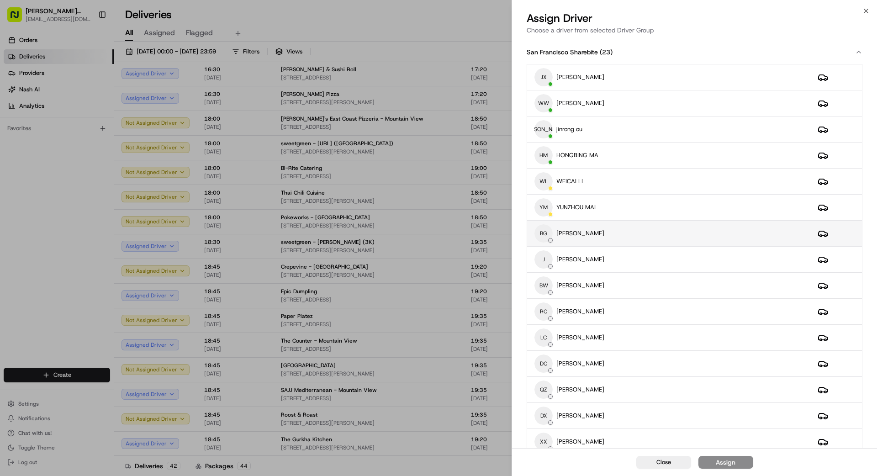
click at [548, 230] on div "BG Benny Guo" at bounding box center [669, 233] width 269 height 18
click at [548, 427] on div "Assign" at bounding box center [726, 462] width 20 height 9
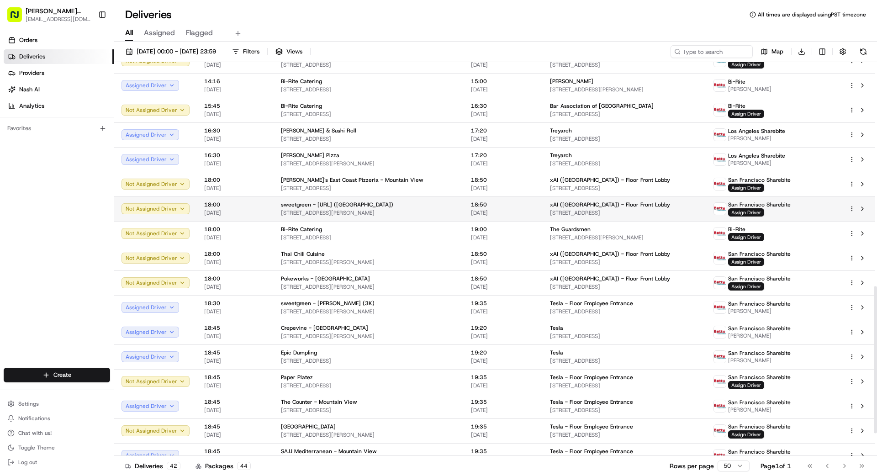
scroll to position [600, 0]
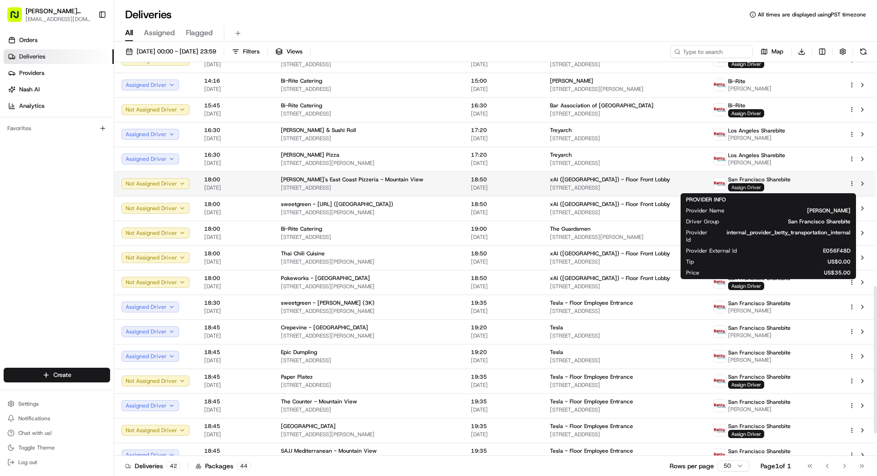
click at [548, 188] on span "Assign Driver" at bounding box center [746, 187] width 36 height 8
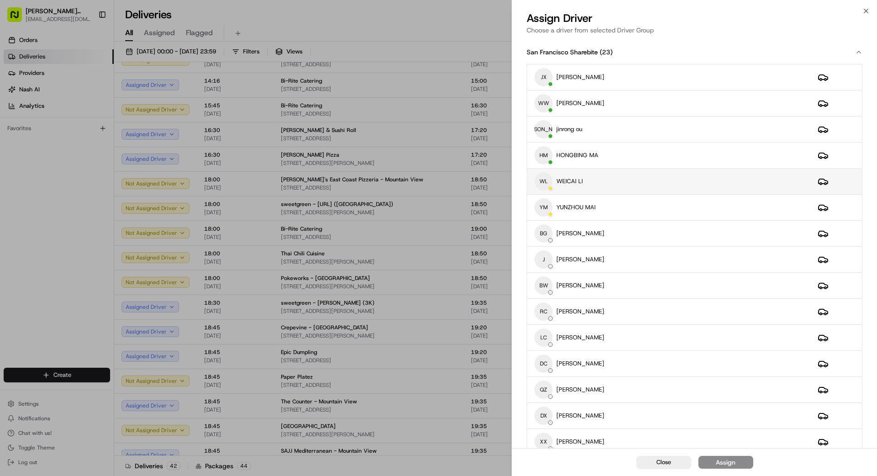
click at [548, 181] on div "WL WEICAI LI" at bounding box center [669, 181] width 269 height 18
click at [548, 427] on button "Assign" at bounding box center [726, 462] width 55 height 13
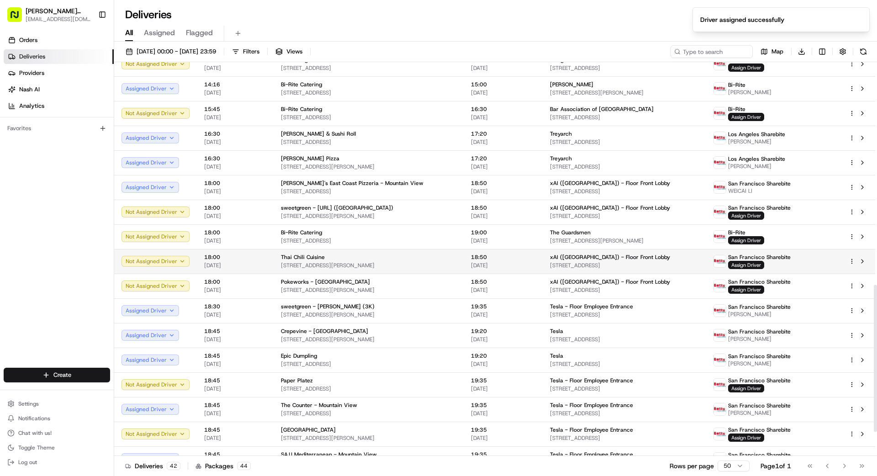
scroll to position [596, 0]
click at [548, 265] on span "Assign Driver" at bounding box center [746, 265] width 36 height 8
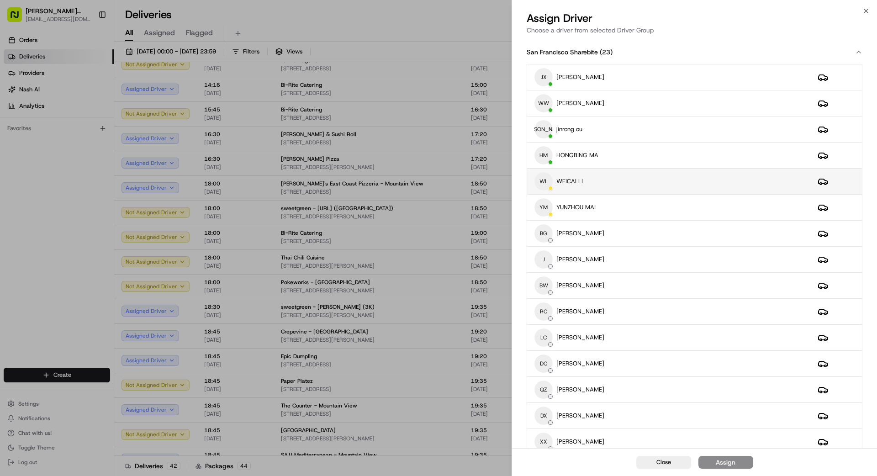
click at [548, 186] on div "WL WEICAI LI" at bounding box center [669, 181] width 269 height 18
click at [548, 427] on button "Assign" at bounding box center [726, 462] width 55 height 13
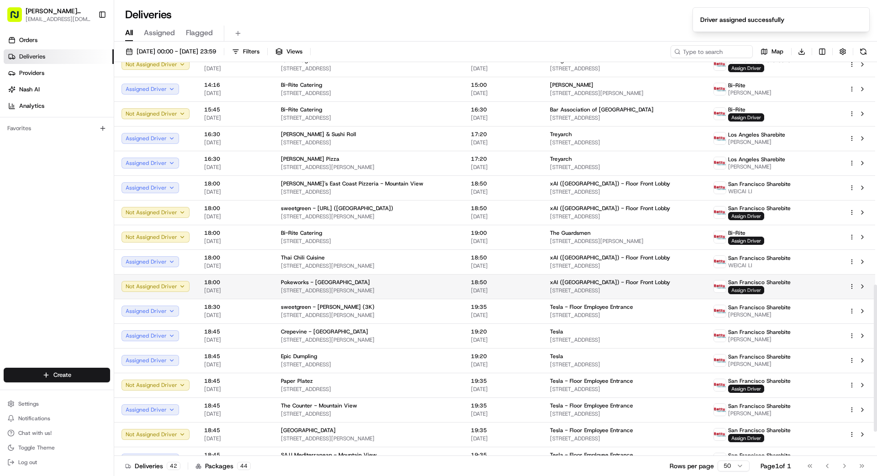
click at [548, 288] on span "Assign Driver" at bounding box center [746, 290] width 36 height 8
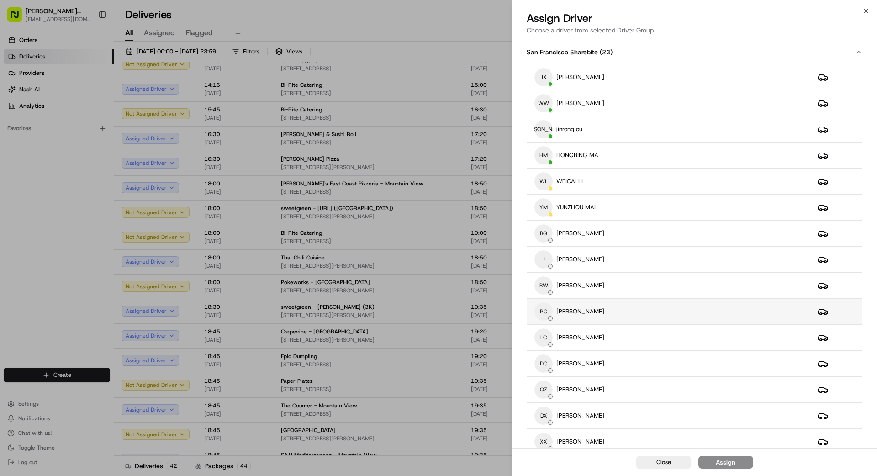
scroll to position [6, 0]
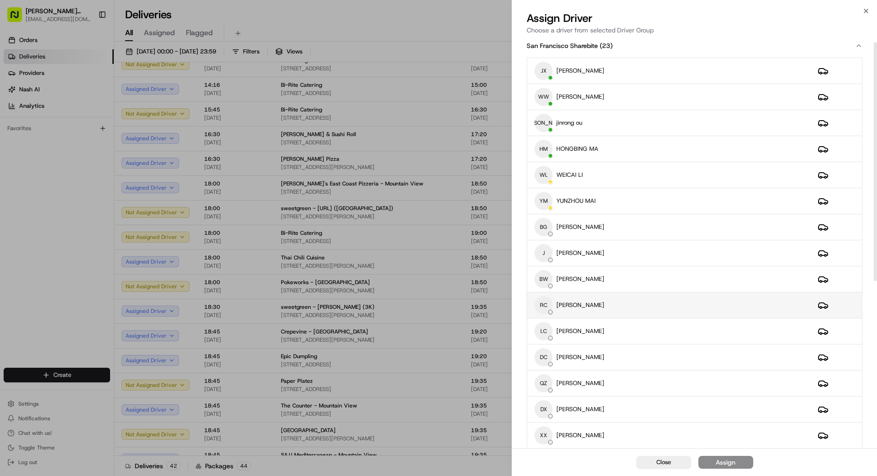
click at [548, 300] on div "RC REX CHEN" at bounding box center [669, 305] width 269 height 18
click at [548, 427] on div "Assign" at bounding box center [726, 462] width 20 height 9
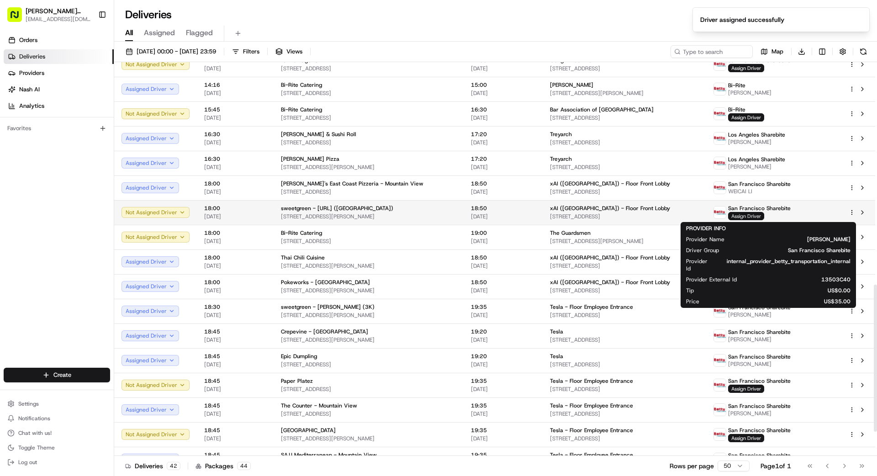
click at [548, 214] on span "Assign Driver" at bounding box center [746, 216] width 36 height 8
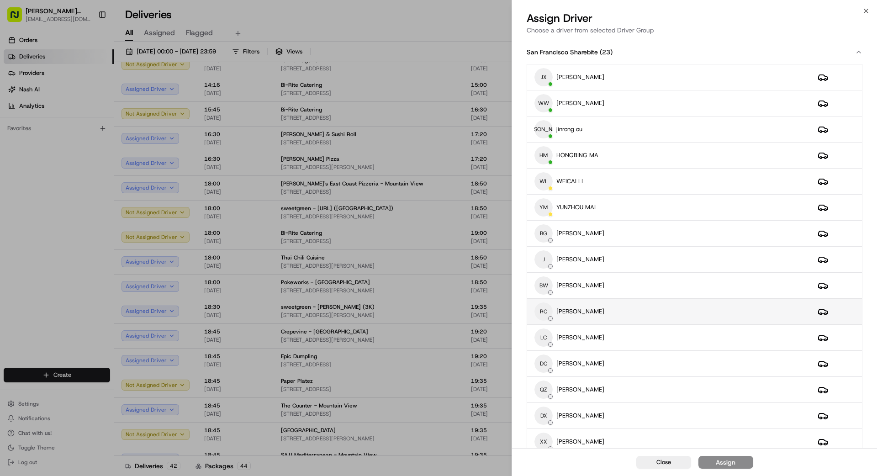
scroll to position [2, 0]
click at [548, 312] on div "RC REX CHEN" at bounding box center [669, 309] width 269 height 18
click at [548, 427] on button "Assign" at bounding box center [726, 462] width 55 height 13
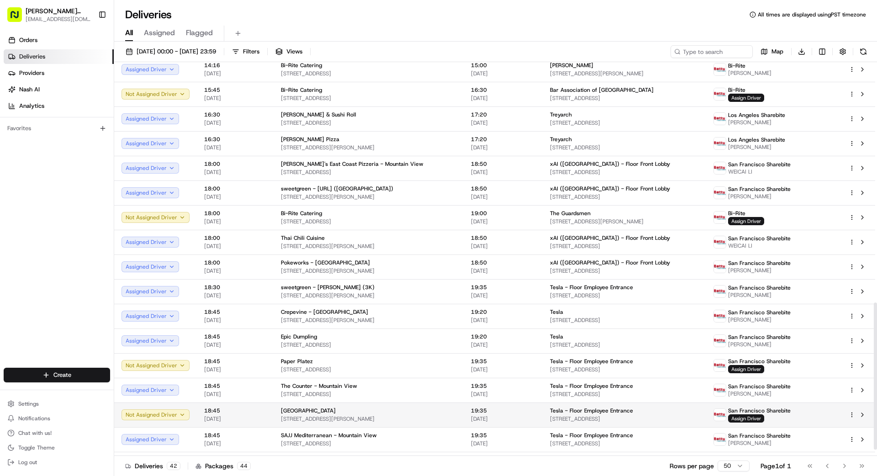
scroll to position [661, 0]
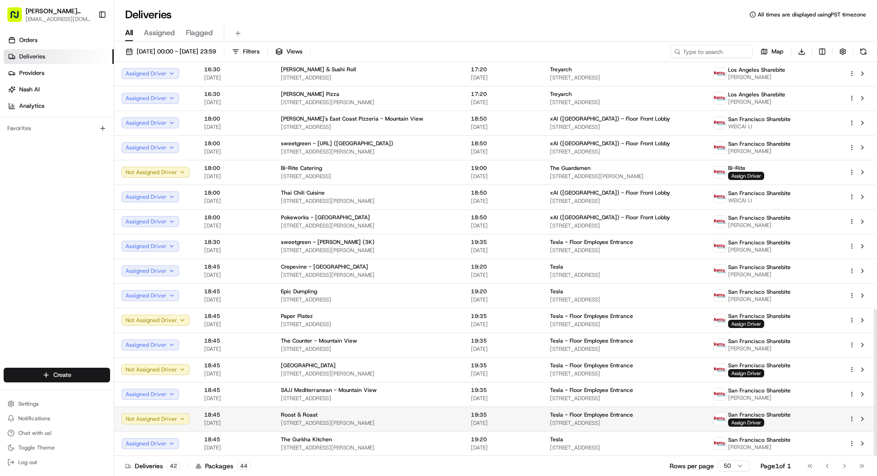
click at [548, 420] on span "3000 Hanover St, Palo Alto, CA 94304, US" at bounding box center [624, 422] width 149 height 7
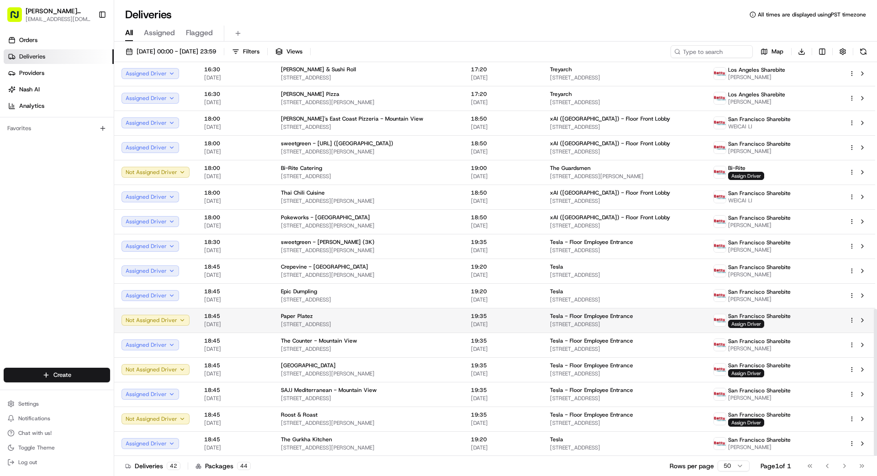
click at [548, 315] on div "Tesla - Floor Employee Entrance" at bounding box center [624, 316] width 149 height 7
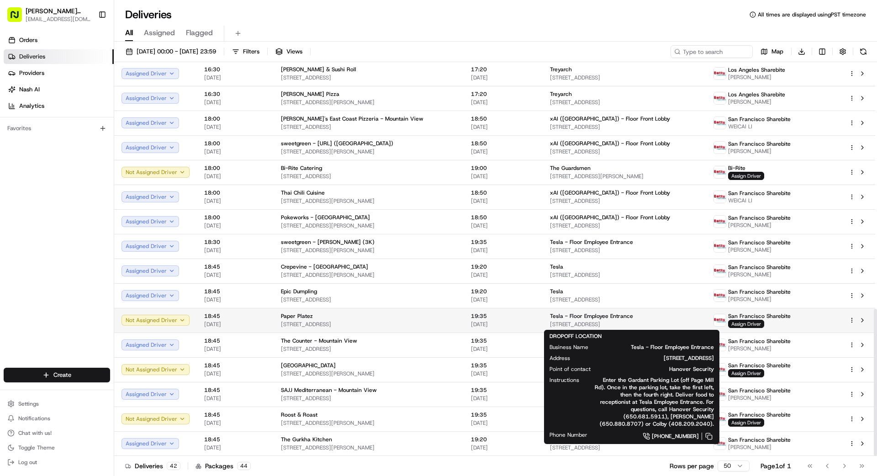
drag, startPoint x: 629, startPoint y: 322, endPoint x: 589, endPoint y: 321, distance: 39.8
click at [548, 322] on span "3000 Hanover St, Palo Alto, CA 94304, US" at bounding box center [624, 324] width 149 height 7
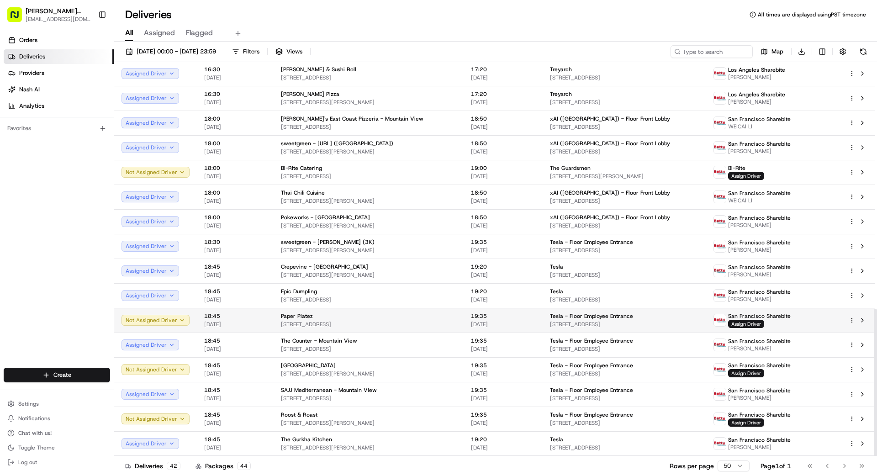
click at [472, 321] on span "22/08/2025" at bounding box center [503, 324] width 64 height 7
click at [548, 326] on span "Assign Driver" at bounding box center [746, 324] width 36 height 8
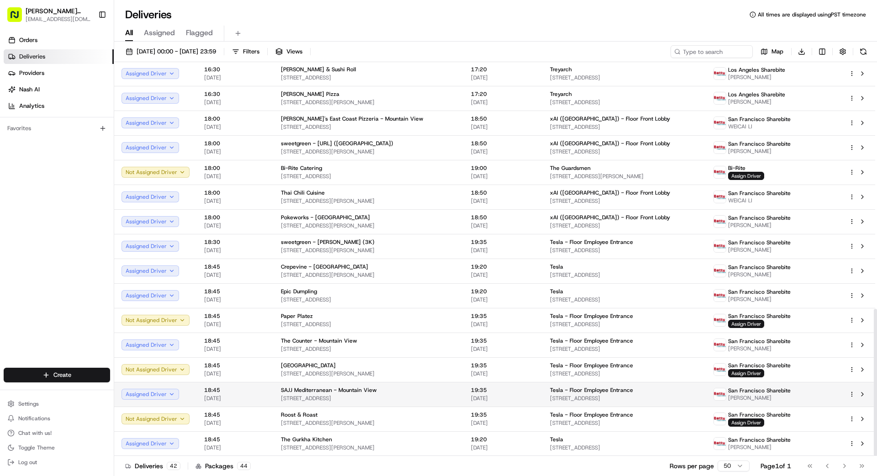
scroll to position [660, 0]
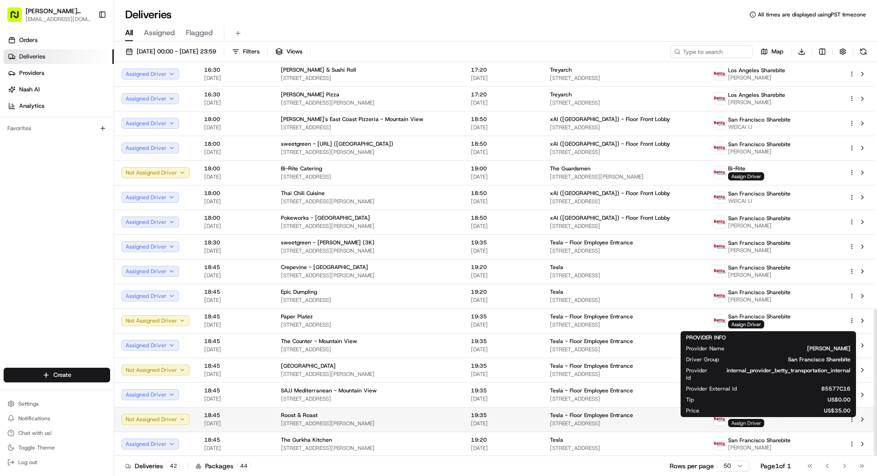
click at [548, 421] on span "Assign Driver" at bounding box center [746, 423] width 36 height 8
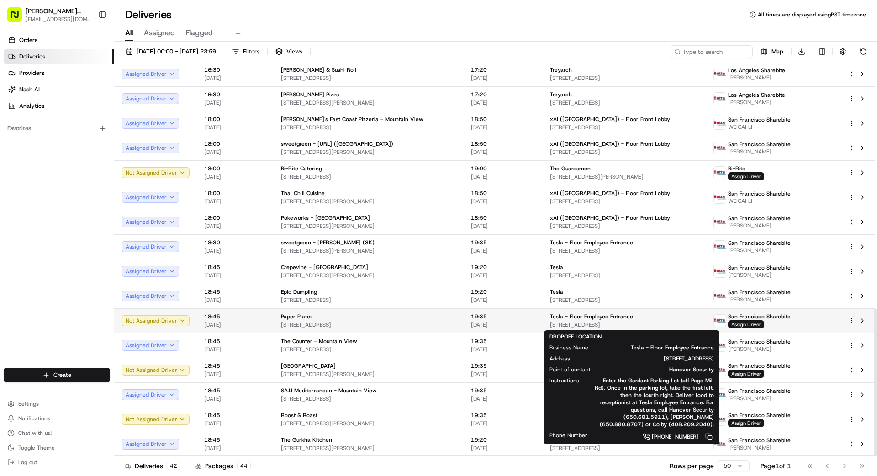
click at [548, 318] on span "Tesla - Floor Employee Entrance" at bounding box center [591, 316] width 83 height 7
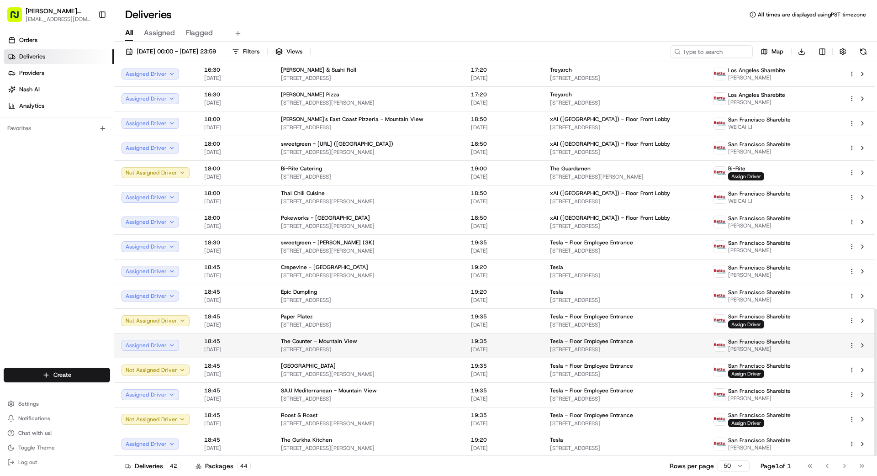
click at [502, 346] on span "22/08/2025" at bounding box center [503, 349] width 64 height 7
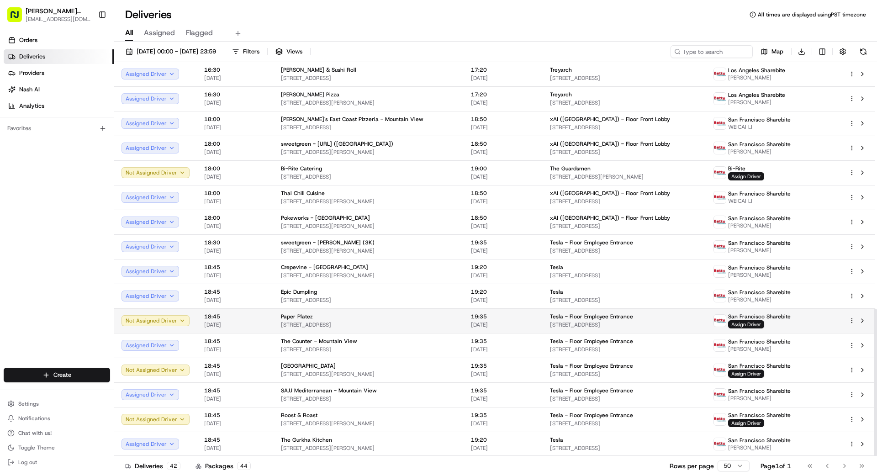
click at [511, 313] on span "19:35" at bounding box center [503, 316] width 64 height 7
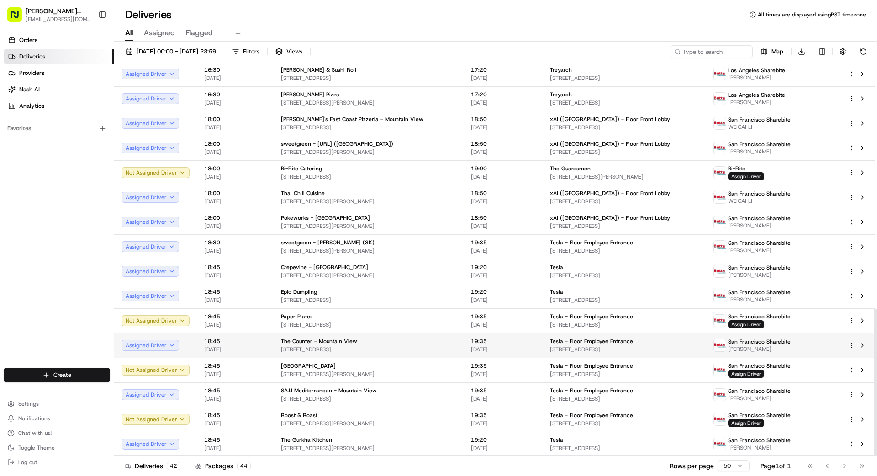
click at [503, 341] on span "19:35" at bounding box center [503, 341] width 64 height 7
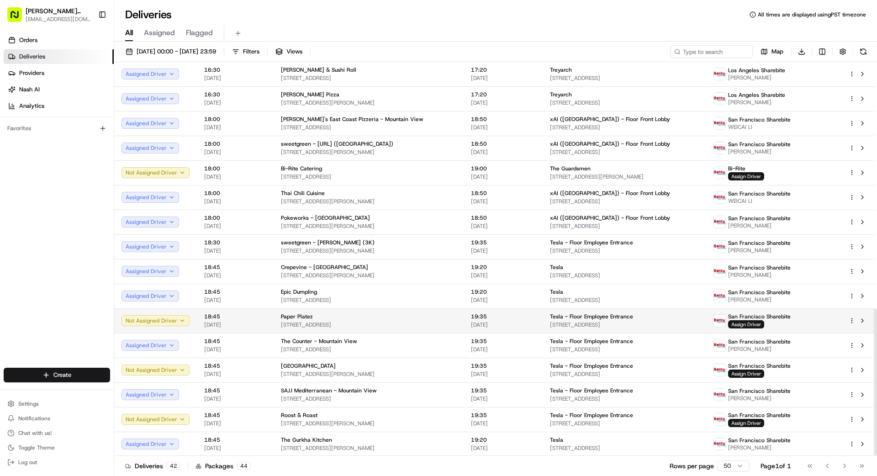
click at [507, 320] on span "19:35" at bounding box center [503, 316] width 64 height 7
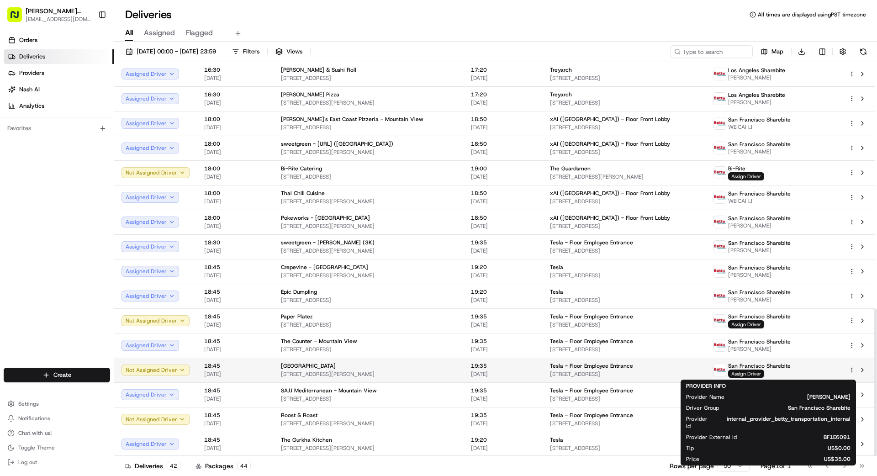
scroll to position [661, 0]
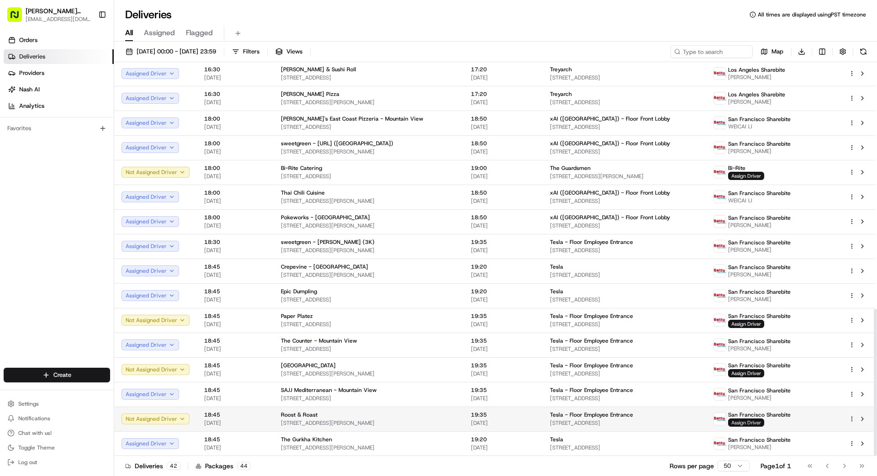
click at [548, 423] on span "Assign Driver" at bounding box center [746, 423] width 36 height 8
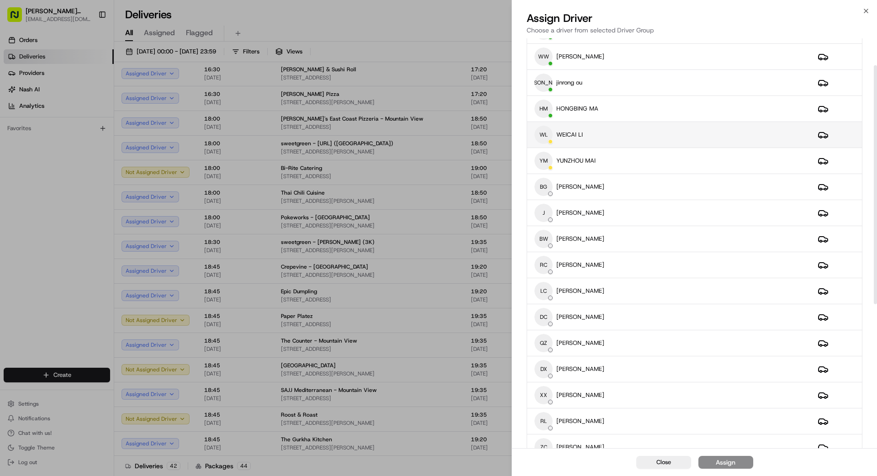
scroll to position [63, 0]
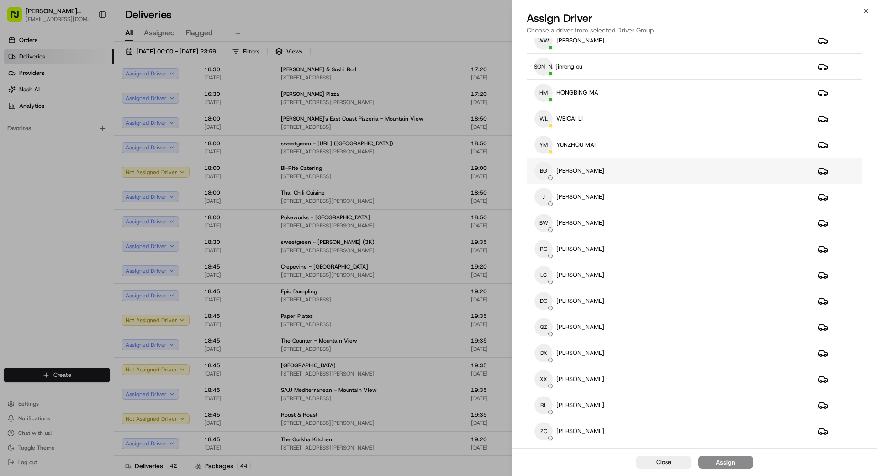
click at [548, 172] on div "BG Benny Guo" at bounding box center [669, 171] width 269 height 18
click at [548, 199] on div "J Josan Guo" at bounding box center [669, 197] width 269 height 18
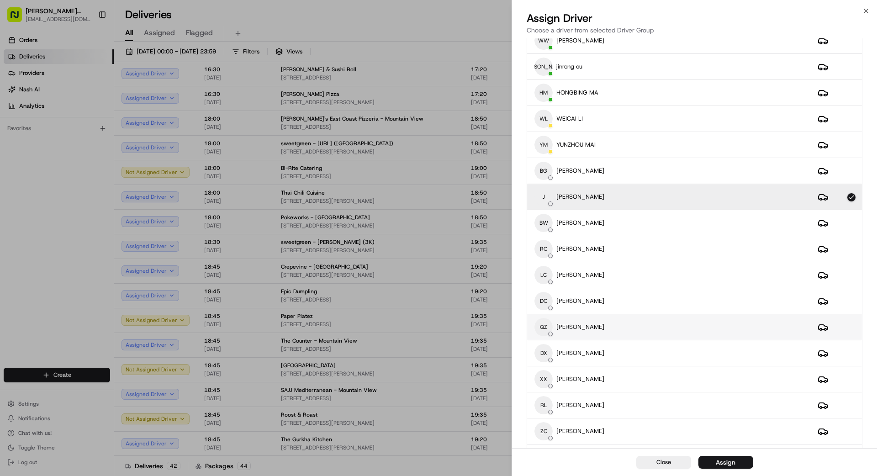
scroll to position [63, 0]
click at [548, 427] on button "Assign" at bounding box center [726, 462] width 55 height 13
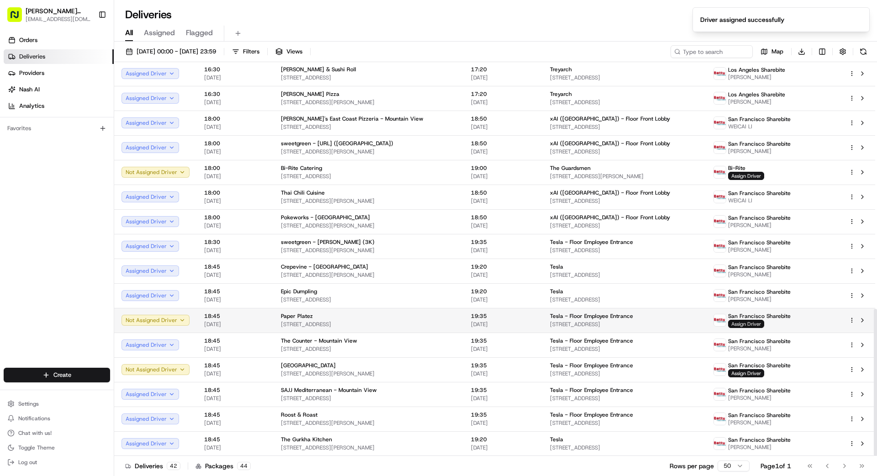
click at [548, 326] on span "Assign Driver" at bounding box center [746, 324] width 36 height 8
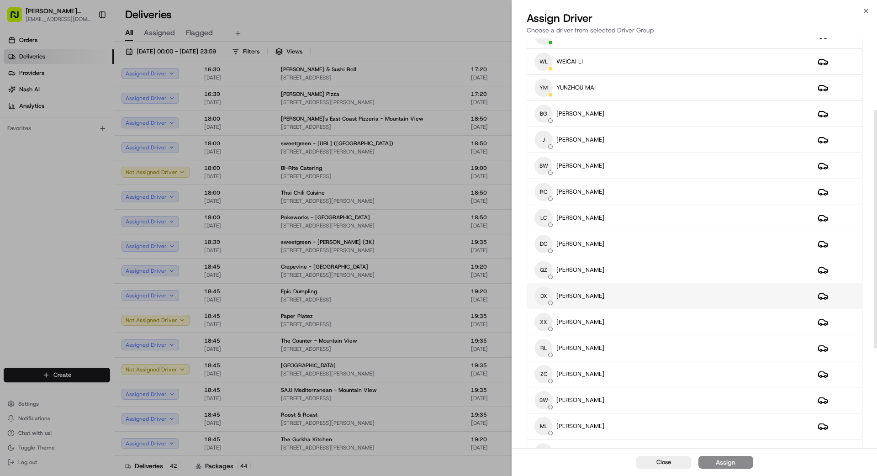
scroll to position [129, 0]
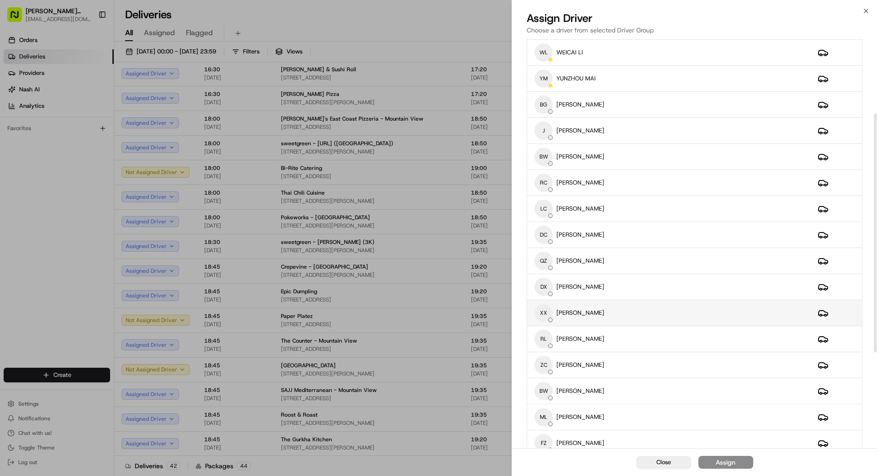
drag, startPoint x: 636, startPoint y: 307, endPoint x: 639, endPoint y: 312, distance: 6.2
click at [548, 307] on div "XX Xiaojie Xu" at bounding box center [669, 313] width 269 height 18
click at [548, 427] on button "Assign" at bounding box center [726, 462] width 55 height 13
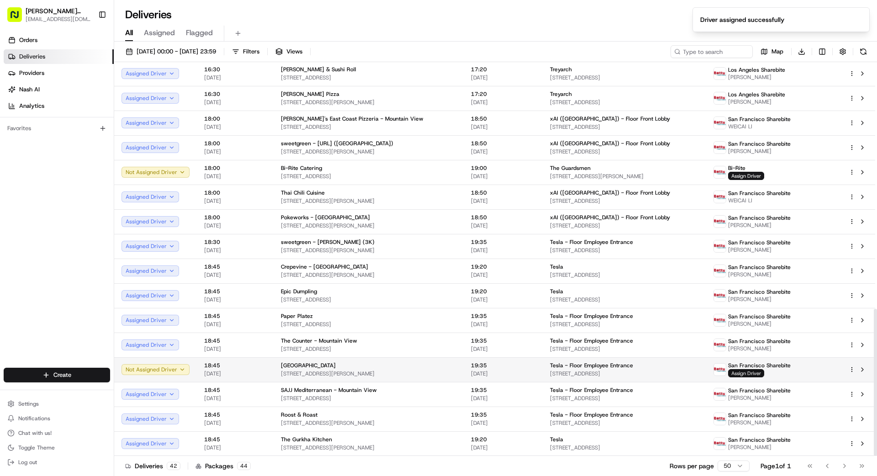
click at [548, 373] on span "Assign Driver" at bounding box center [746, 373] width 36 height 8
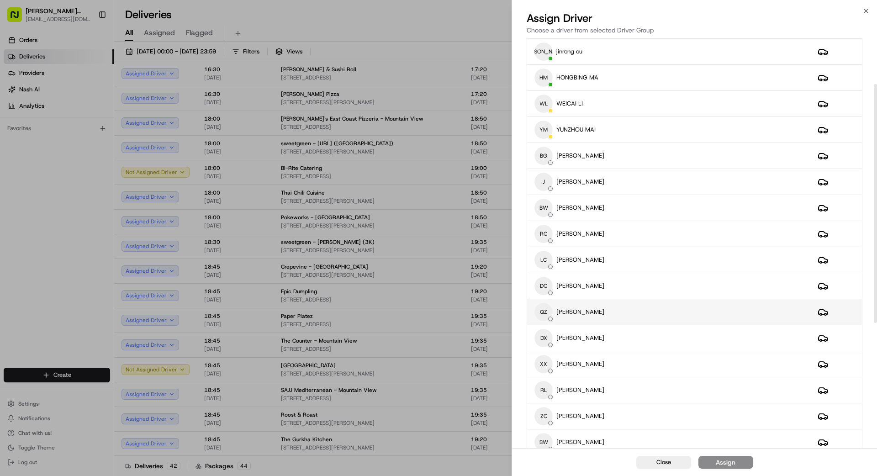
scroll to position [78, 0]
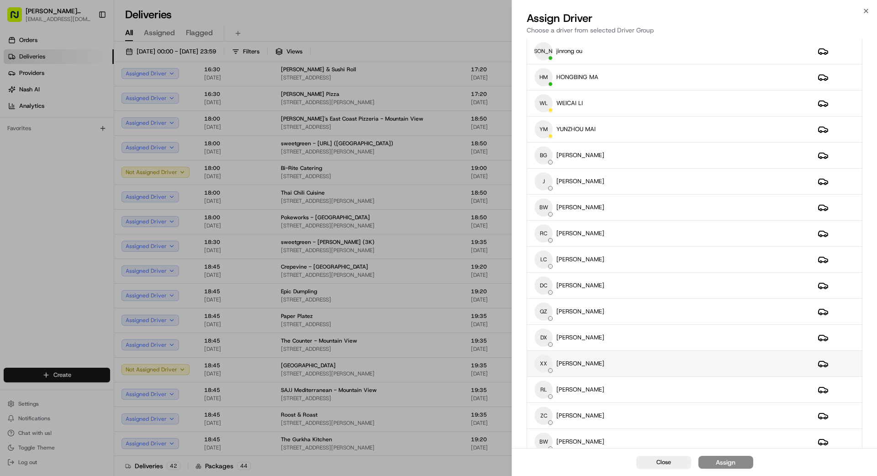
click at [548, 367] on div "XX Xiaojie Xu" at bounding box center [669, 364] width 269 height 18
click at [548, 427] on div "Assign" at bounding box center [726, 462] width 20 height 9
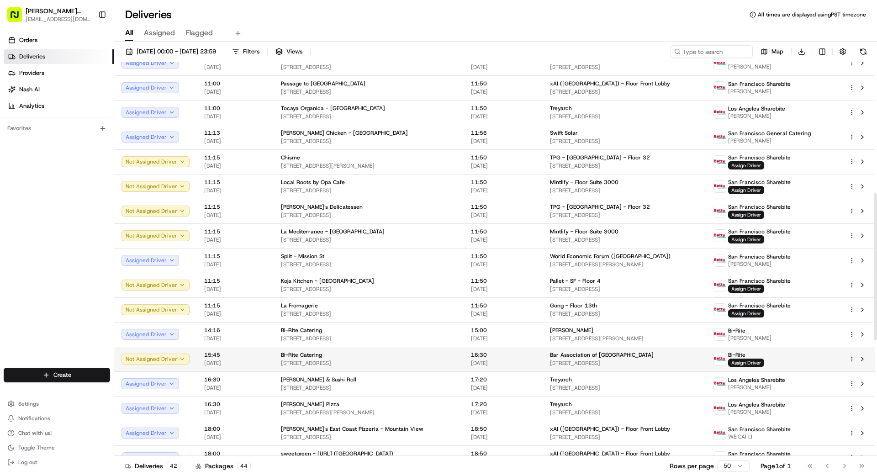
scroll to position [351, 0]
click at [548, 365] on span "50 Fremont St, Suite 1700, San Francisco, CA 94105, US" at bounding box center [624, 362] width 149 height 7
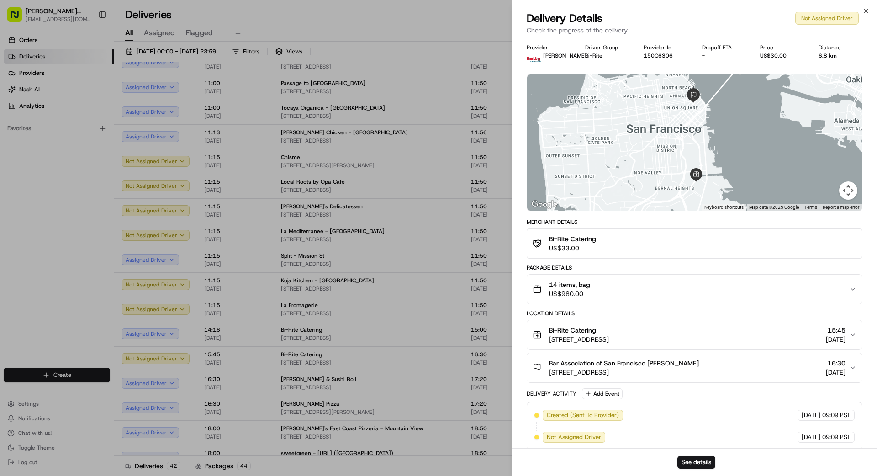
click at [548, 290] on div "14 items, bag US$980.00" at bounding box center [691, 289] width 317 height 18
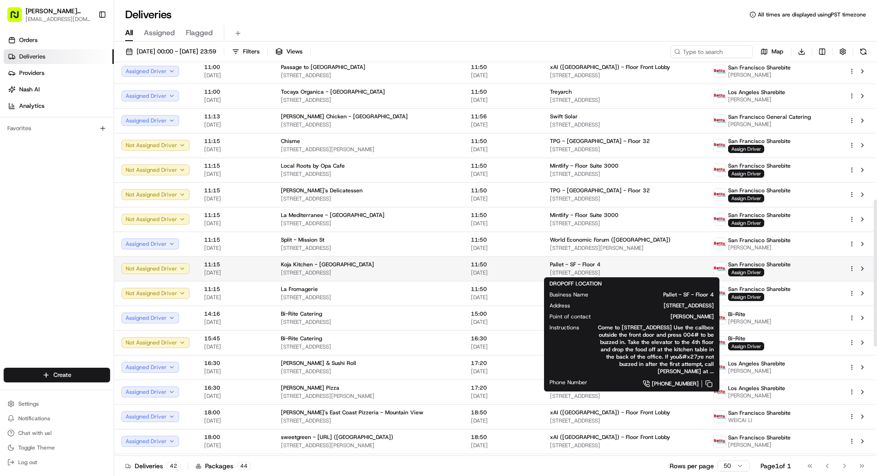
scroll to position [368, 0]
click at [548, 265] on div "Pallet - SF - Floor 4" at bounding box center [624, 263] width 149 height 7
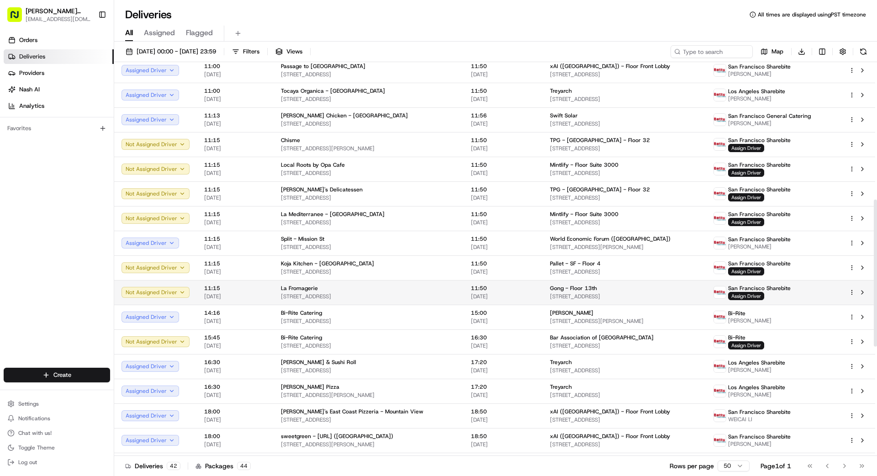
click at [547, 291] on td "Gong - Floor 13th 201 Spear St, San Francisco, CA 94105, US" at bounding box center [625, 292] width 164 height 25
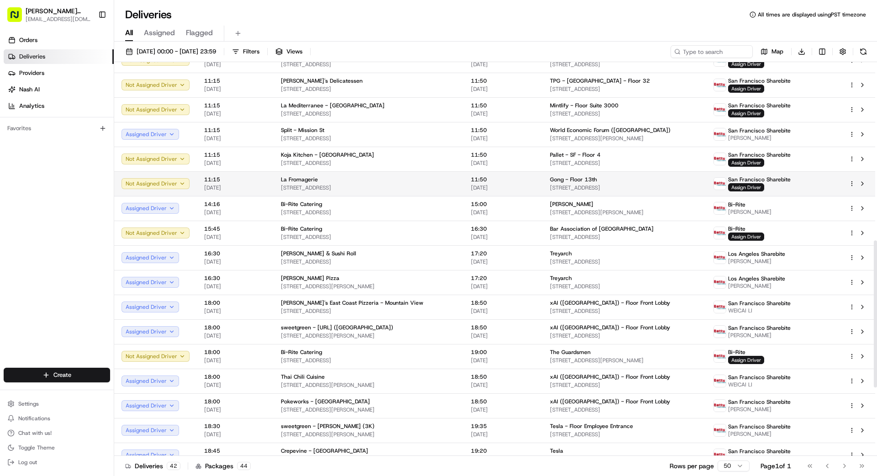
scroll to position [480, 0]
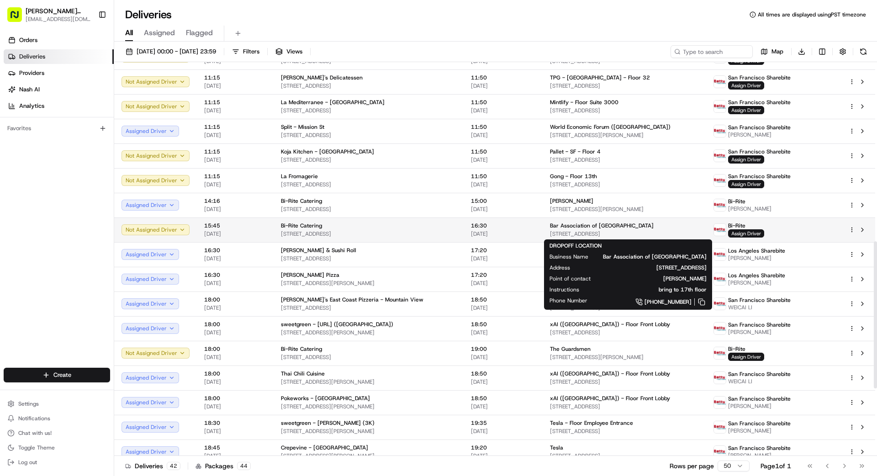
click at [548, 231] on span "50 Fremont St, Suite 1700, San Francisco, CA 94105, US" at bounding box center [624, 233] width 149 height 7
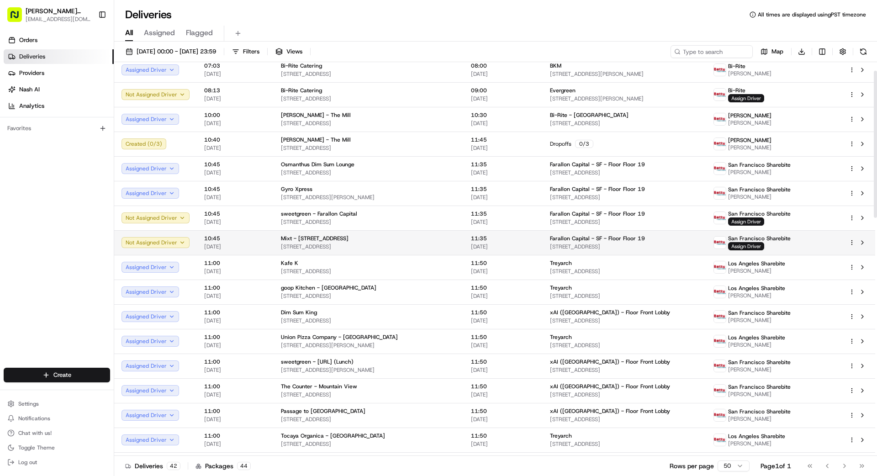
scroll to position [0, 0]
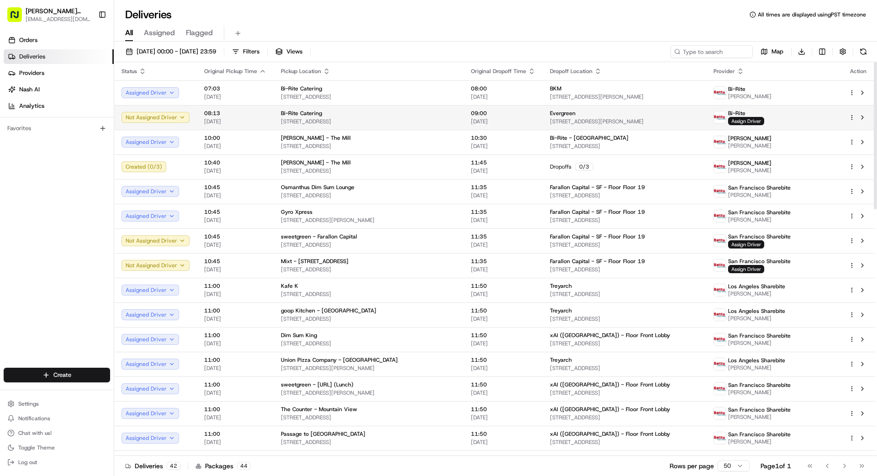
click at [548, 123] on span "555 Montgomery St, floor 3, San Francisco, CA 94111, US" at bounding box center [624, 121] width 149 height 7
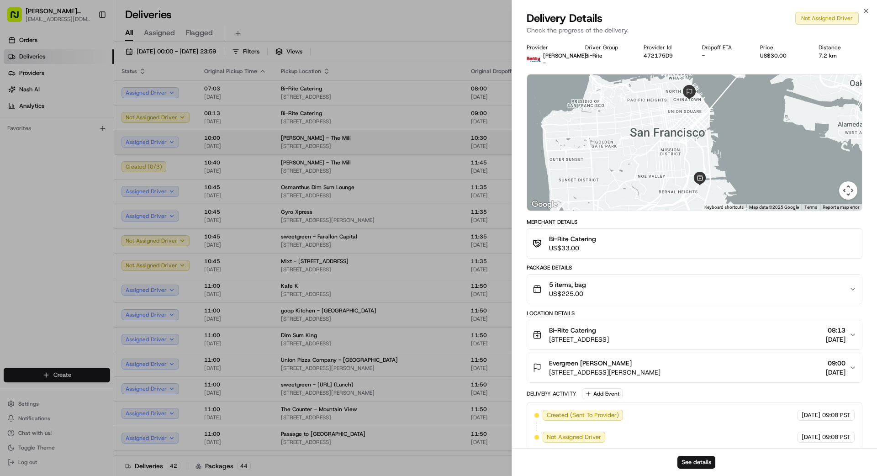
drag, startPoint x: 470, startPoint y: 131, endPoint x: 487, endPoint y: 129, distance: 17.0
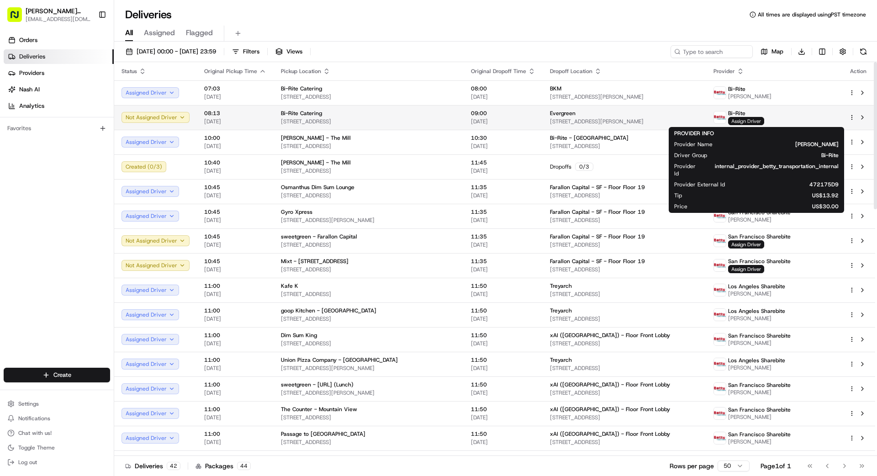
click at [548, 120] on span "Assign Driver" at bounding box center [746, 121] width 36 height 8
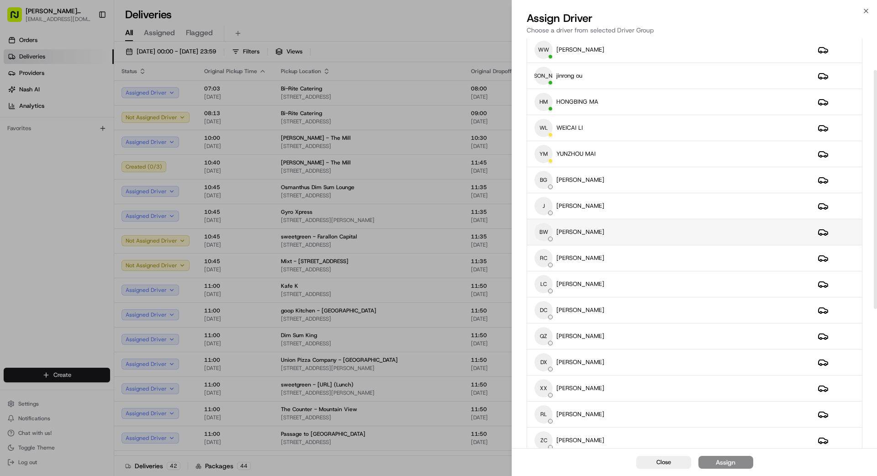
scroll to position [55, 0]
click at [548, 237] on div "BW BingSong Wang" at bounding box center [669, 231] width 269 height 18
click at [548, 427] on div "Assign" at bounding box center [726, 462] width 20 height 9
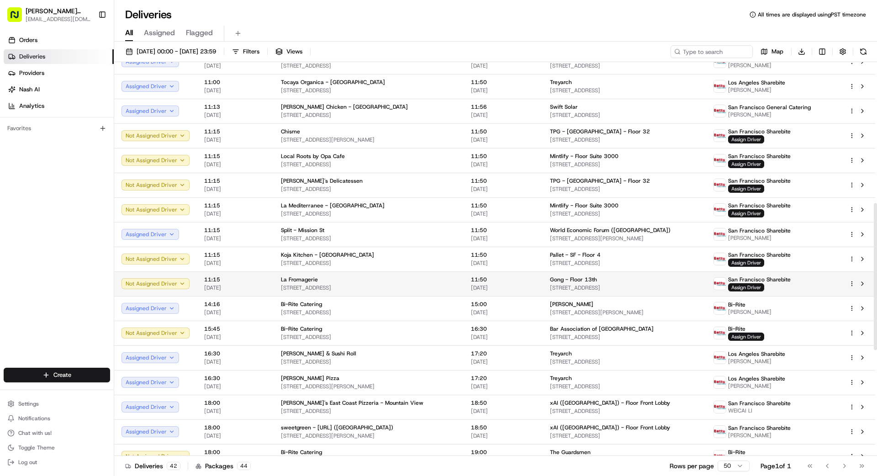
scroll to position [378, 0]
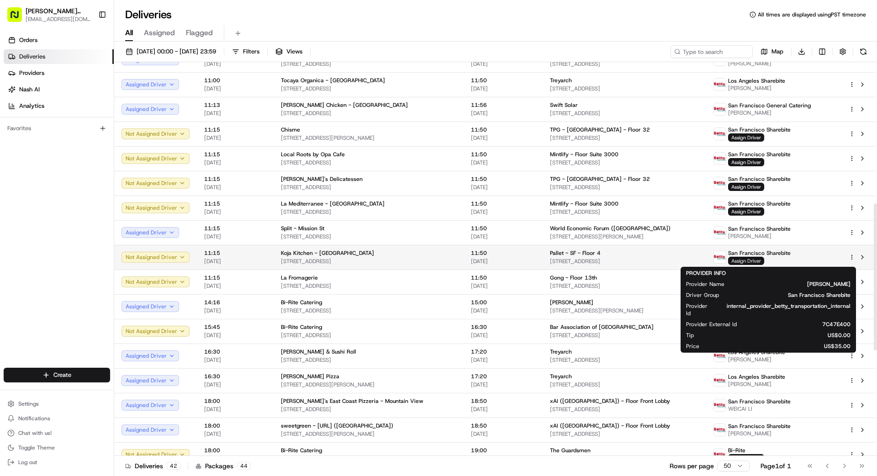
click at [548, 259] on span "Assign Driver" at bounding box center [746, 261] width 36 height 8
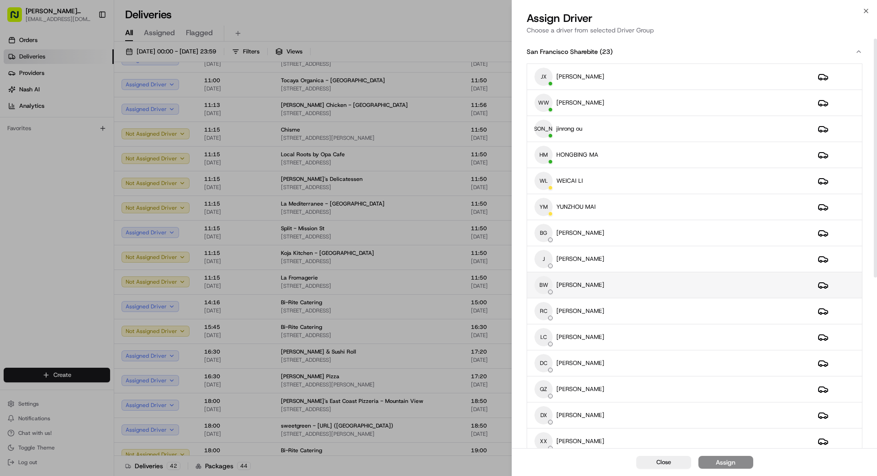
scroll to position [0, 0]
click at [548, 283] on div "BW BingSong Wang" at bounding box center [669, 285] width 269 height 18
click at [548, 427] on button "Assign" at bounding box center [726, 462] width 55 height 13
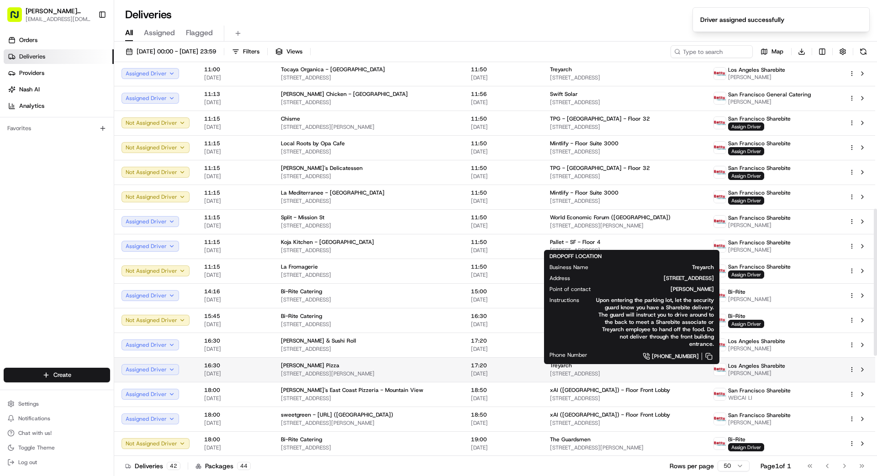
scroll to position [392, 0]
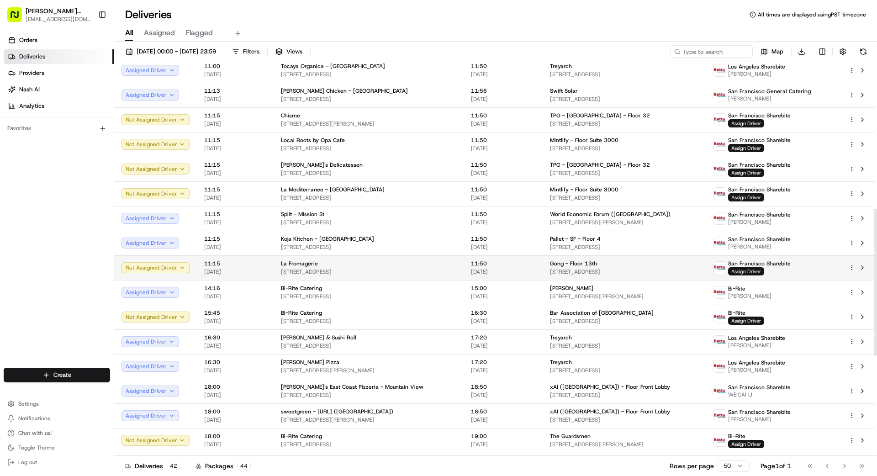
click at [548, 268] on span "Assign Driver" at bounding box center [746, 271] width 36 height 8
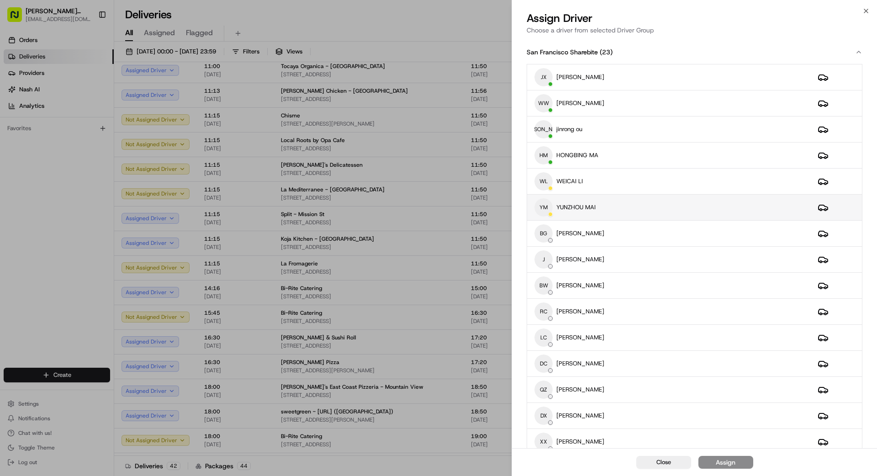
scroll to position [1, 0]
click at [548, 208] on div "YM YUNZHOU MAI" at bounding box center [669, 206] width 269 height 18
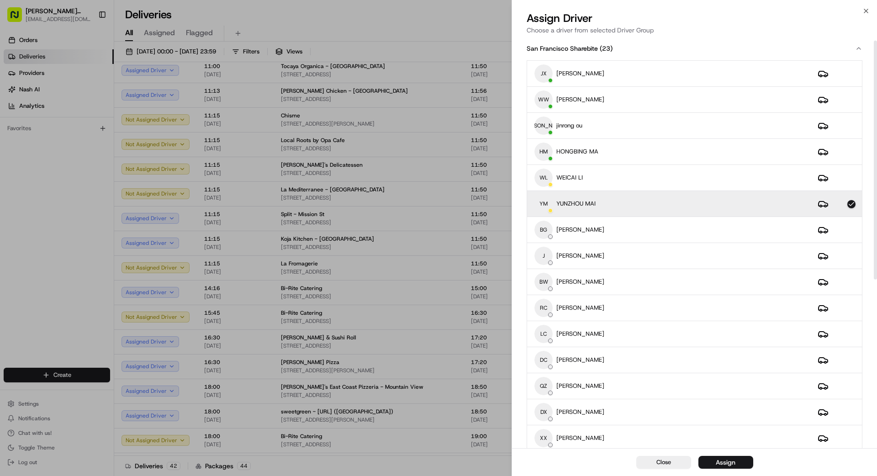
click at [548, 208] on div "YM YUNZHOU MAI" at bounding box center [669, 204] width 269 height 18
click at [548, 206] on div "YM YUNZHOU MAI" at bounding box center [669, 204] width 269 height 18
click at [548, 427] on button "Assign" at bounding box center [726, 462] width 55 height 13
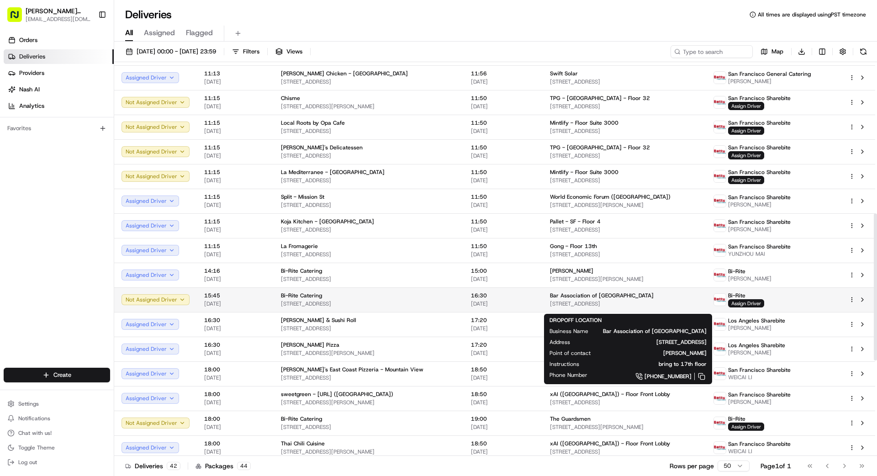
scroll to position [412, 0]
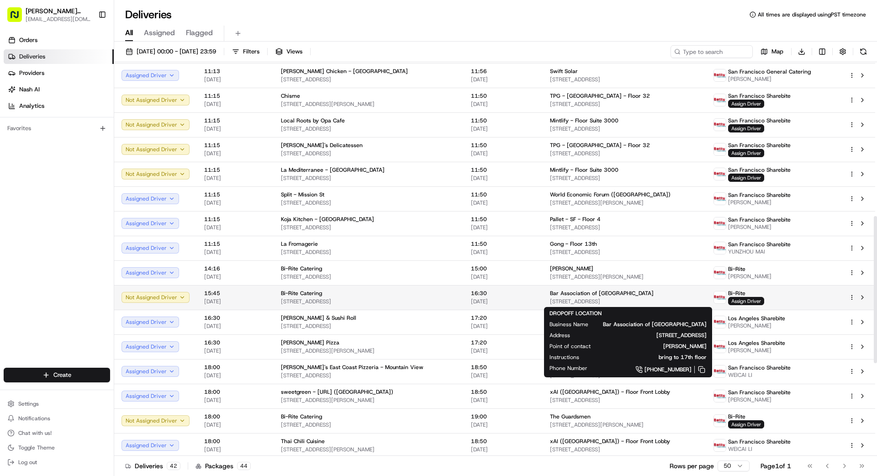
click at [548, 300] on span "50 Fremont St, Suite 1700, San Francisco, CA 94105, US" at bounding box center [624, 301] width 149 height 7
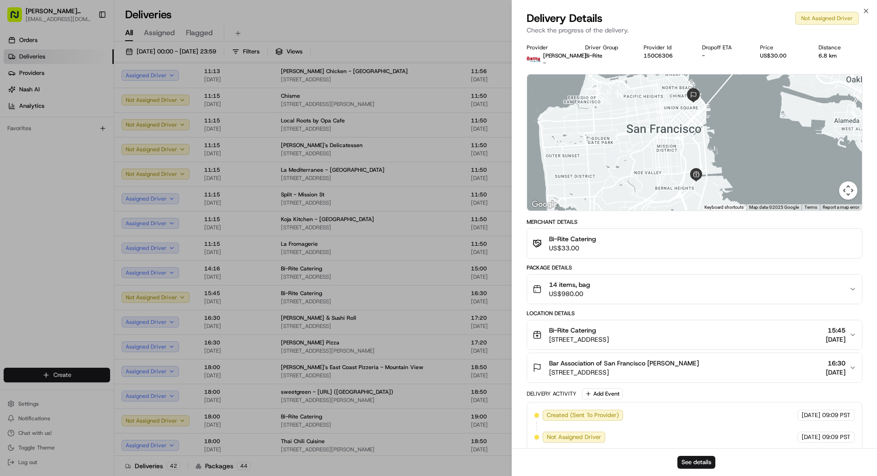
click at [548, 290] on div "14 items, bag US$980.00" at bounding box center [691, 289] width 317 height 18
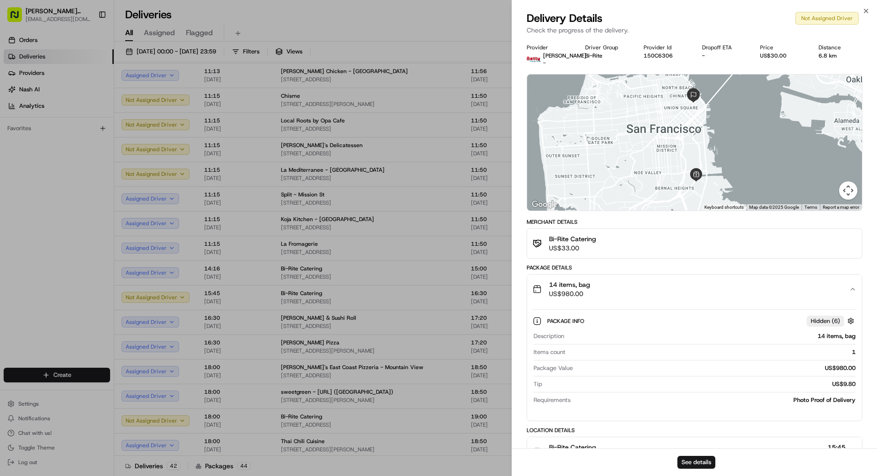
click at [548, 291] on div "14 items, bag US$980.00" at bounding box center [691, 289] width 317 height 18
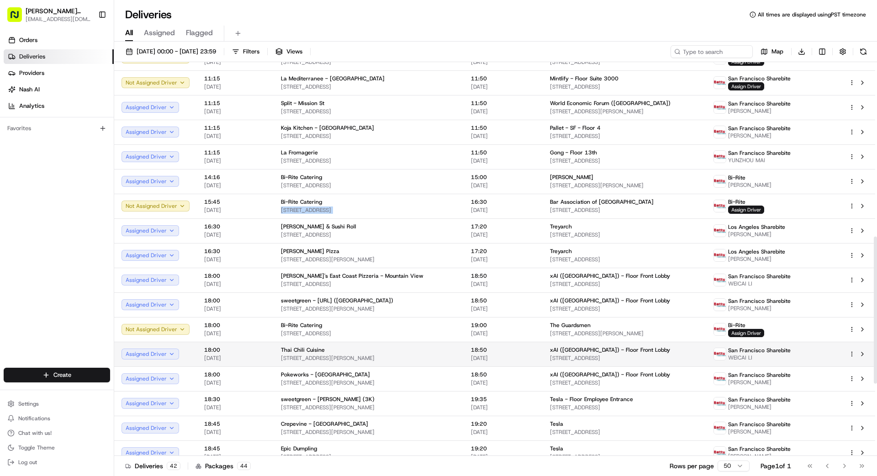
scroll to position [506, 0]
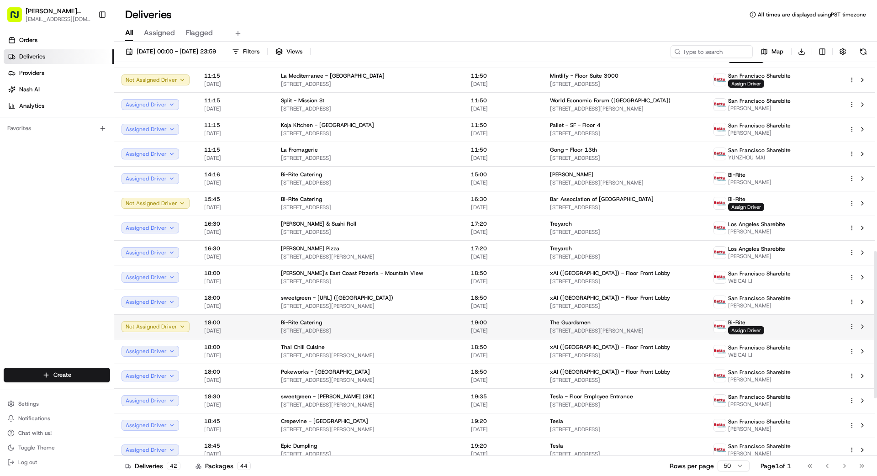
click at [548, 330] on span "401 Van Ness Ave, San Francisco, CA 94102, US" at bounding box center [624, 330] width 149 height 7
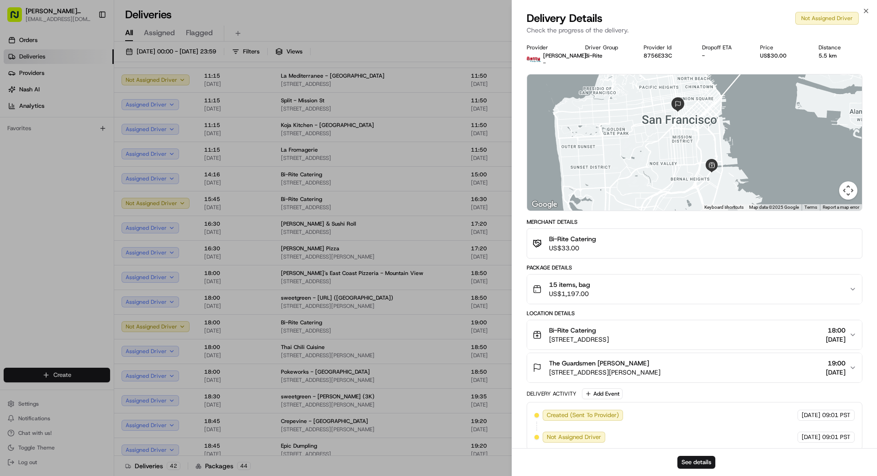
click at [548, 297] on div "15 items, bag US$1,197.00" at bounding box center [691, 289] width 317 height 18
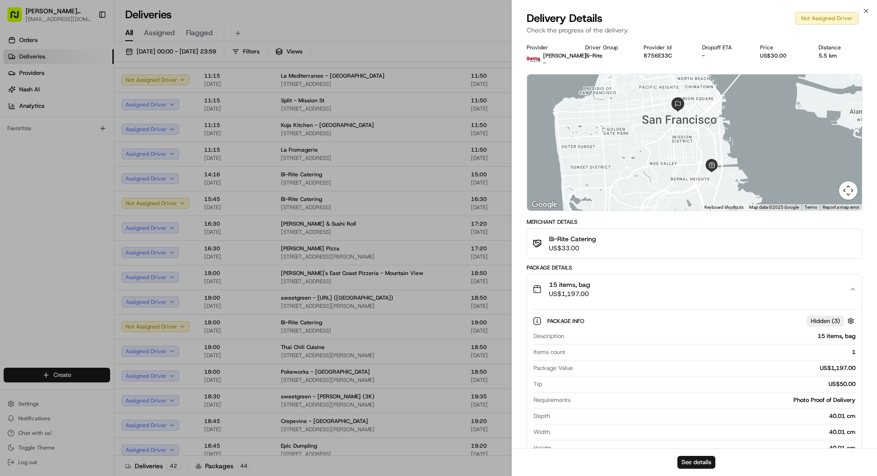
drag, startPoint x: 654, startPoint y: 292, endPoint x: 625, endPoint y: 292, distance: 29.2
click at [548, 292] on div "15 items, bag US$1,197.00" at bounding box center [691, 289] width 317 height 18
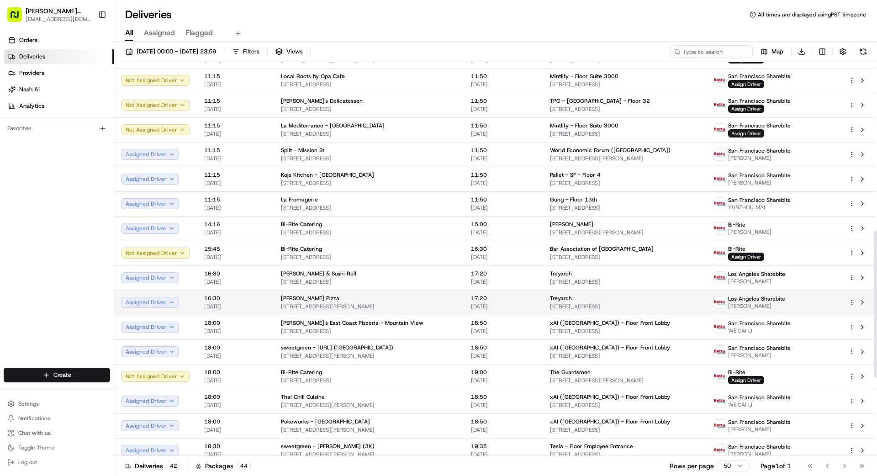
scroll to position [444, 0]
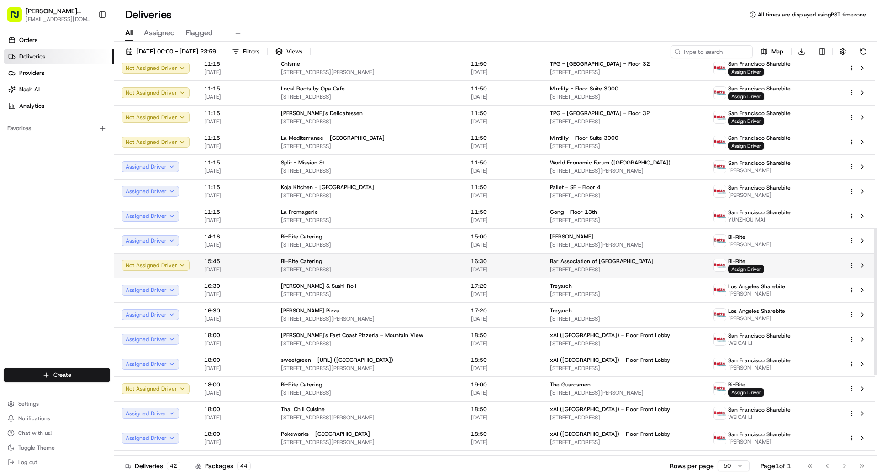
click at [548, 268] on span "Assign Driver" at bounding box center [746, 269] width 36 height 8
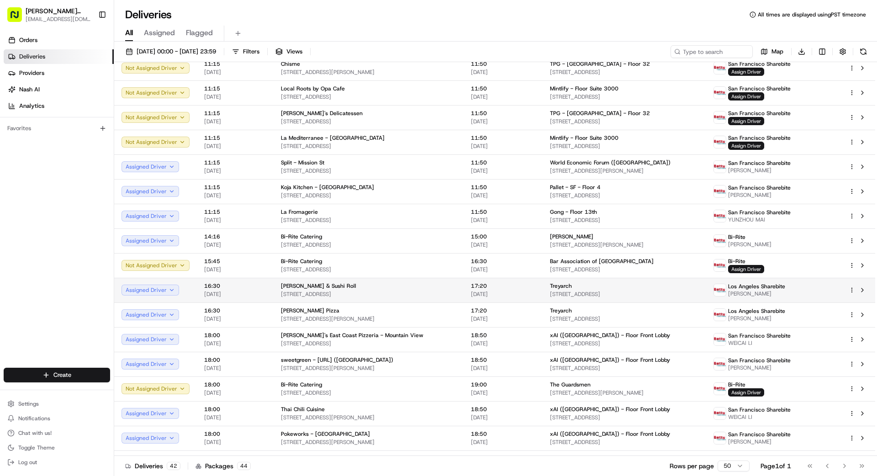
drag, startPoint x: 390, startPoint y: 292, endPoint x: 397, endPoint y: 290, distance: 7.5
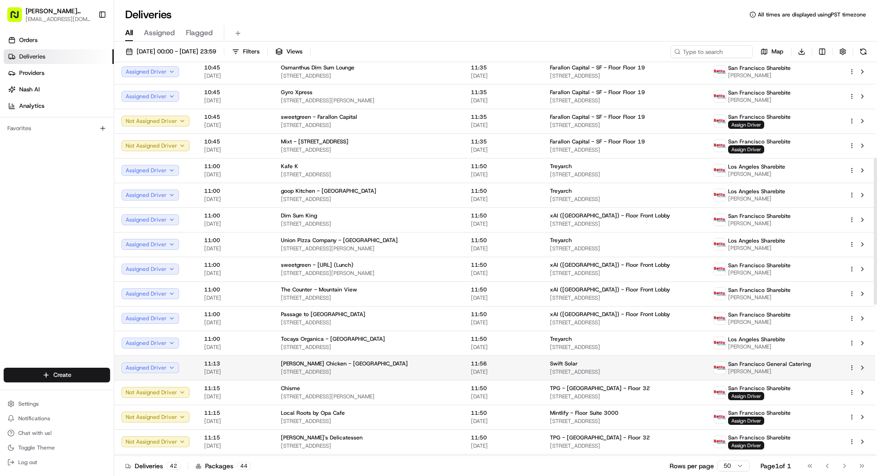
scroll to position [0, 0]
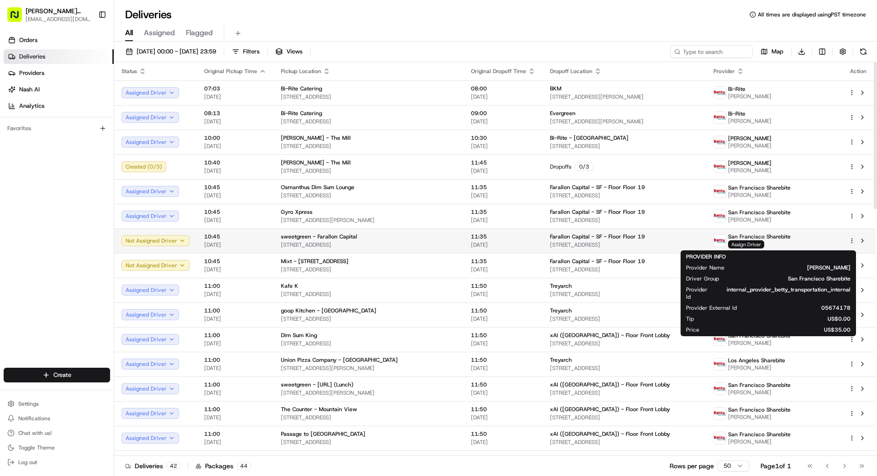
click at [548, 246] on span "Assign Driver" at bounding box center [746, 244] width 36 height 8
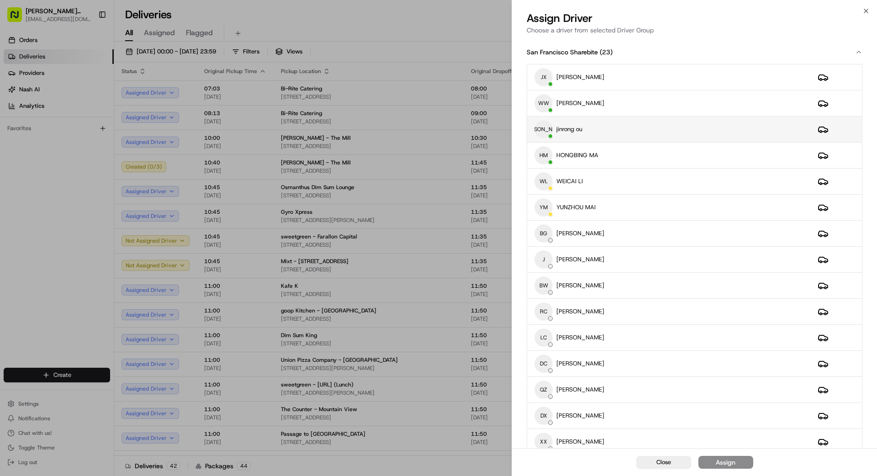
scroll to position [1, 0]
click at [548, 131] on div "JO jinrong ou" at bounding box center [669, 128] width 269 height 18
click at [548, 427] on button "Assign" at bounding box center [726, 462] width 55 height 13
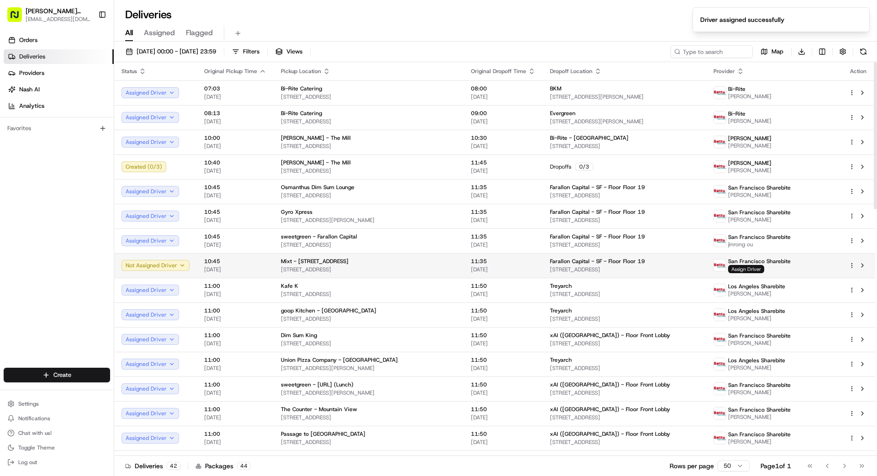
click at [548, 268] on span "Assign Driver" at bounding box center [746, 269] width 36 height 8
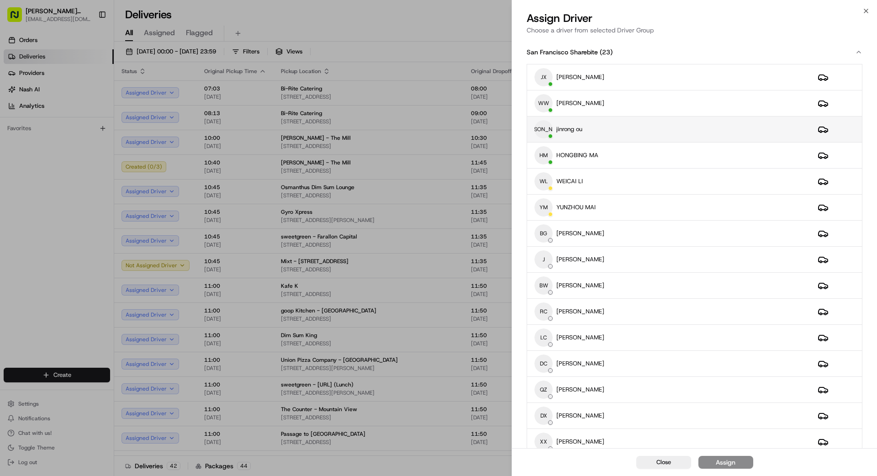
click at [548, 127] on div "JO jinrong ou" at bounding box center [669, 129] width 269 height 18
click at [548, 427] on div "Assign" at bounding box center [726, 462] width 20 height 9
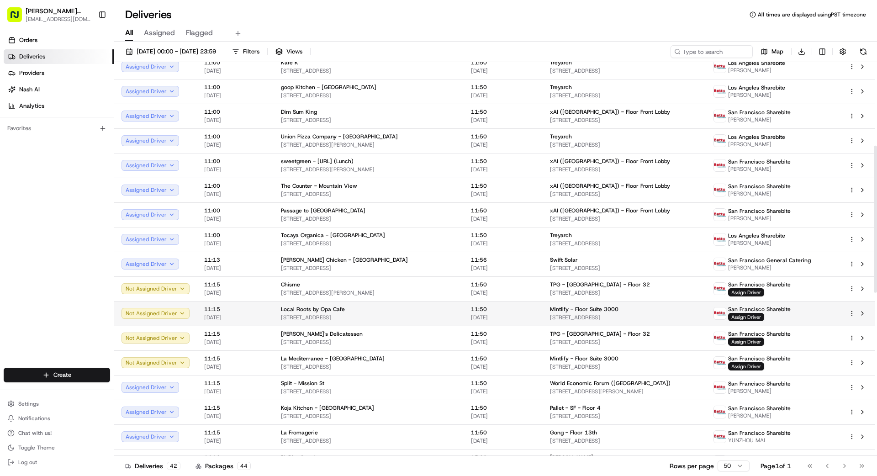
scroll to position [227, 0]
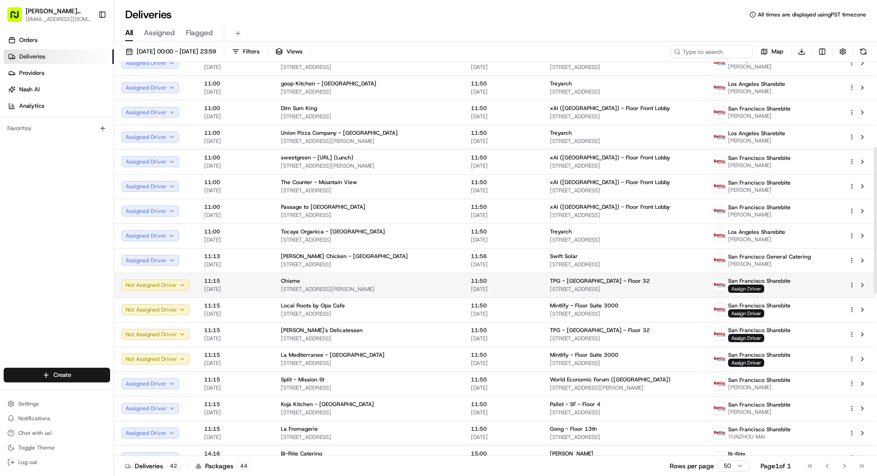
click at [548, 290] on span "Assign Driver" at bounding box center [746, 289] width 36 height 8
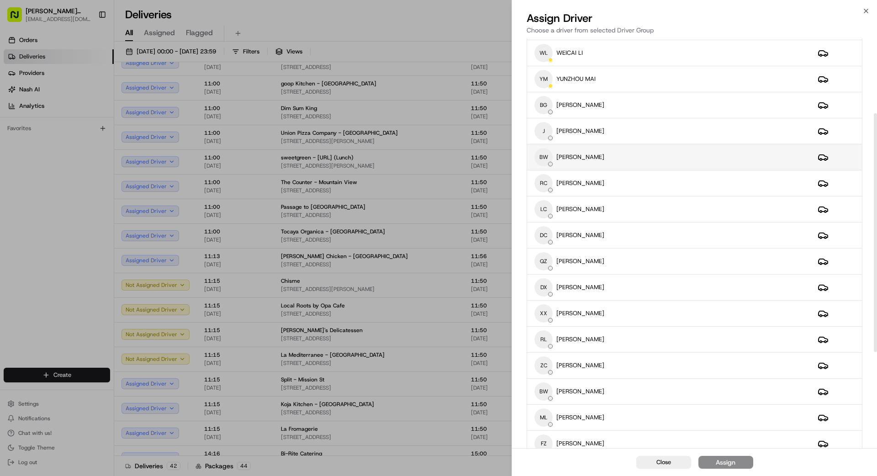
scroll to position [136, 0]
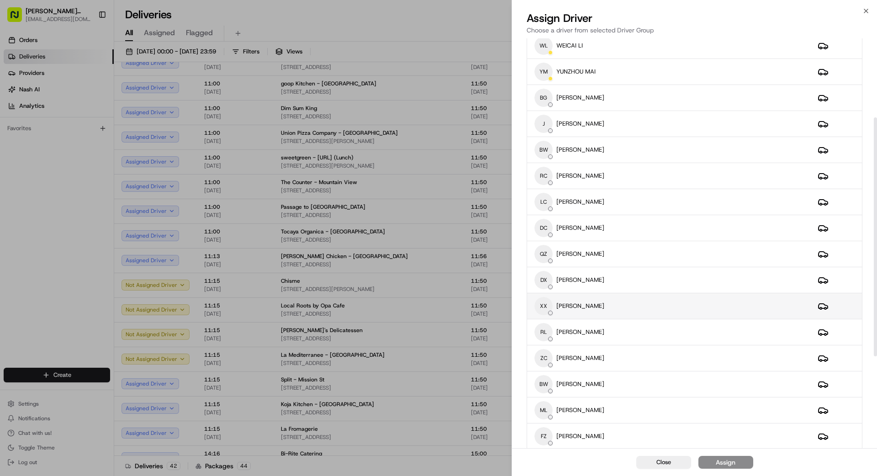
click at [548, 305] on div "XX Xiaojie Xu" at bounding box center [669, 306] width 269 height 18
click at [548, 427] on button "Close" at bounding box center [663, 462] width 55 height 13
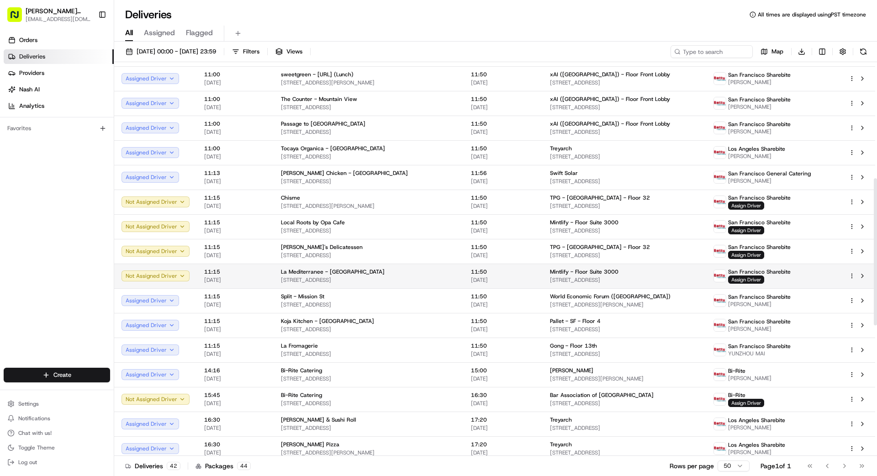
scroll to position [311, 0]
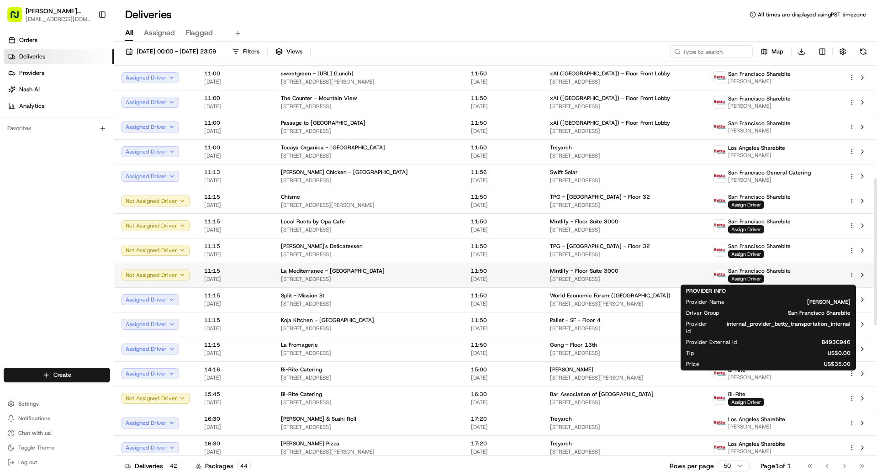
click at [548, 276] on span "Assign Driver" at bounding box center [746, 279] width 36 height 8
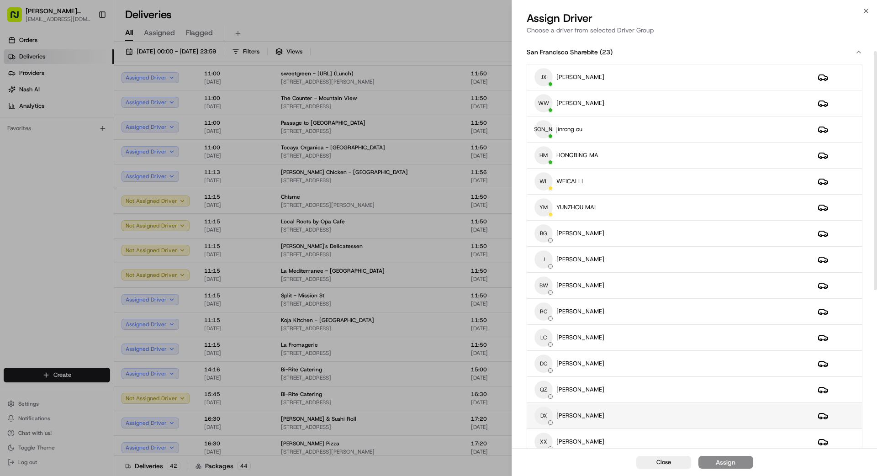
scroll to position [38, 0]
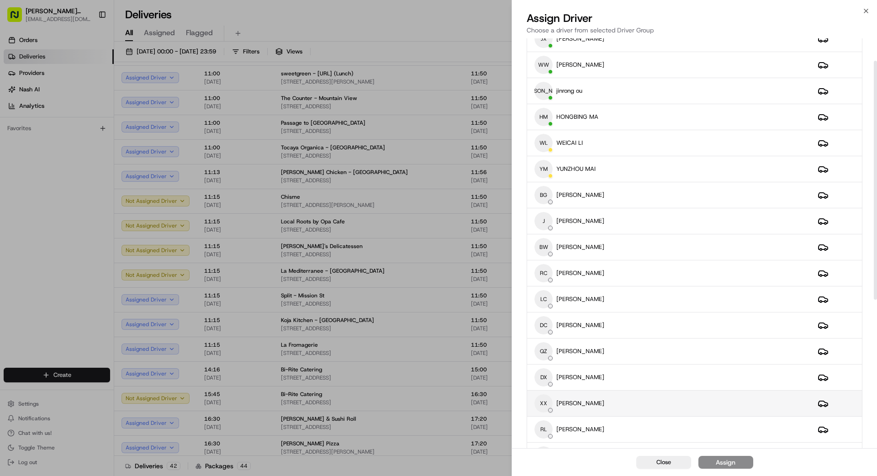
click at [548, 408] on div "XX Xiaojie Xu" at bounding box center [669, 403] width 269 height 18
click at [548, 427] on div "Assign" at bounding box center [726, 462] width 20 height 9
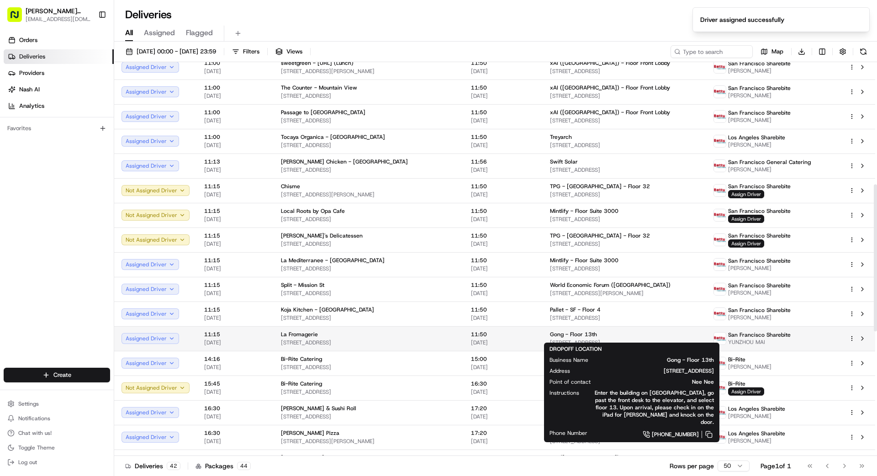
scroll to position [331, 0]
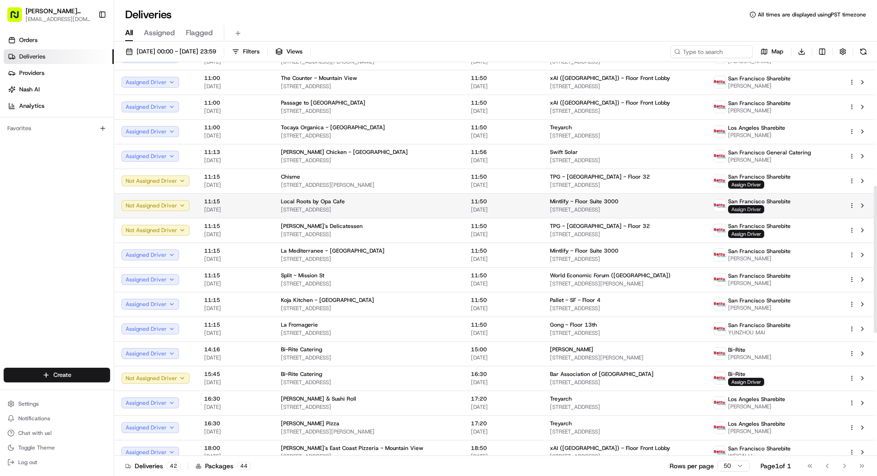
click at [548, 211] on span "Assign Driver" at bounding box center [746, 209] width 36 height 8
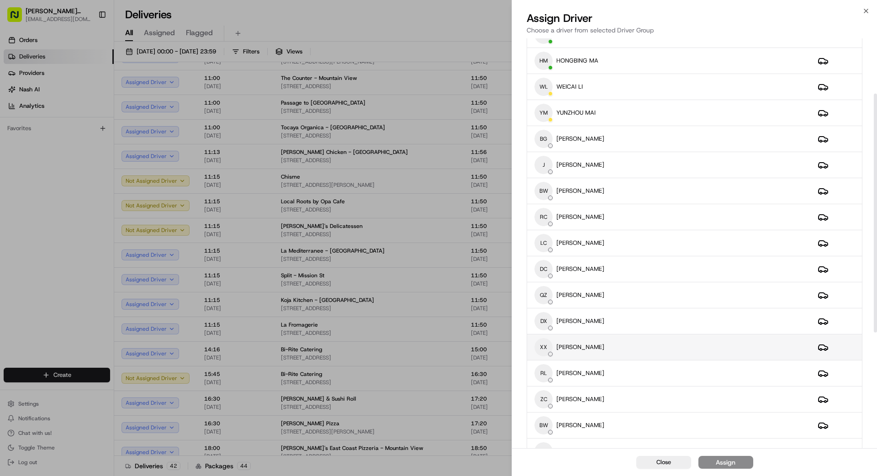
scroll to position [95, 0]
click at [548, 351] on div "XX Xiaojie Xu" at bounding box center [669, 346] width 269 height 18
click at [548, 427] on div "Assign" at bounding box center [726, 462] width 20 height 9
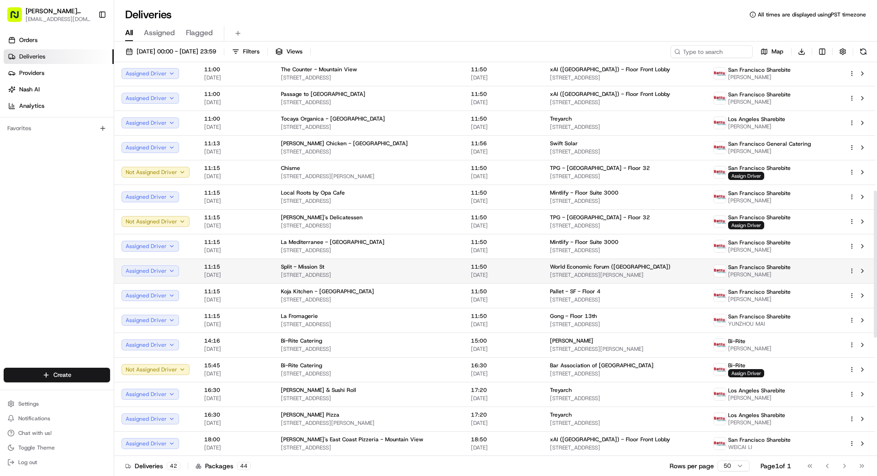
scroll to position [332, 0]
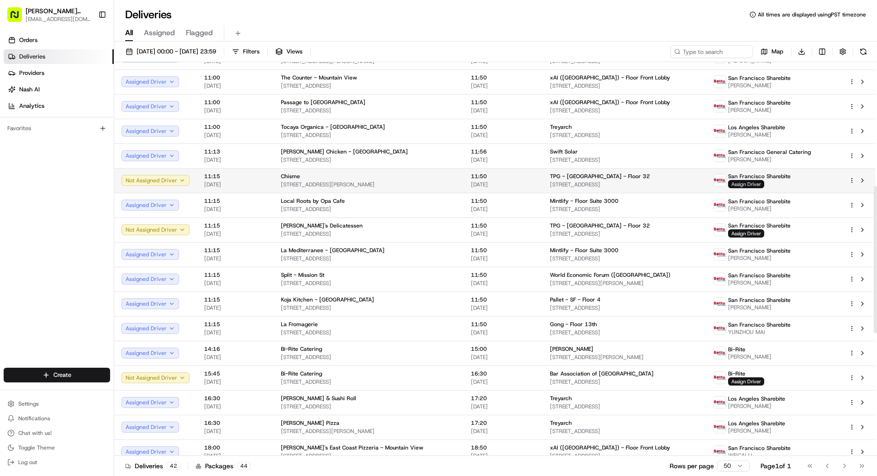
click at [548, 181] on span "Assign Driver" at bounding box center [746, 184] width 36 height 8
drag, startPoint x: 496, startPoint y: 214, endPoint x: 509, endPoint y: 213, distance: 13.8
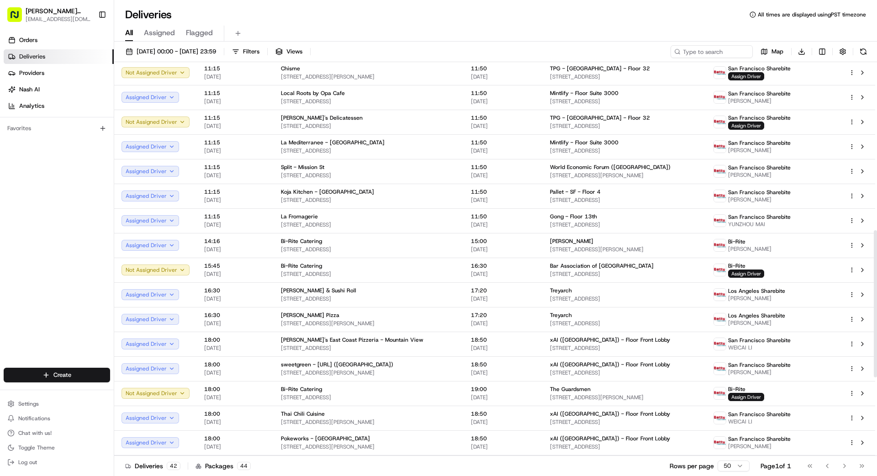
scroll to position [455, 0]
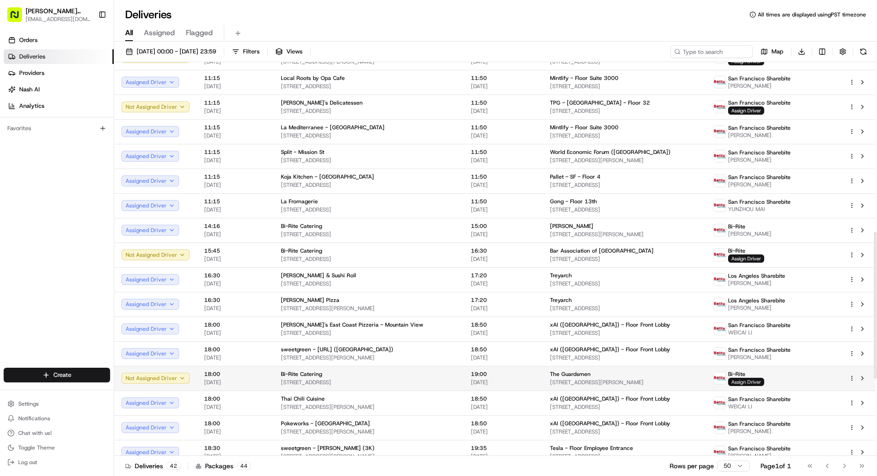
click at [548, 384] on span "Assign Driver" at bounding box center [746, 382] width 36 height 8
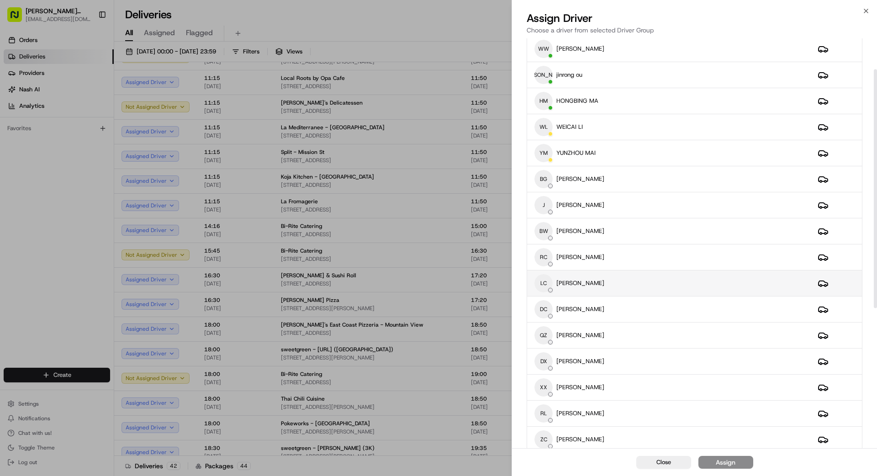
scroll to position [0, 0]
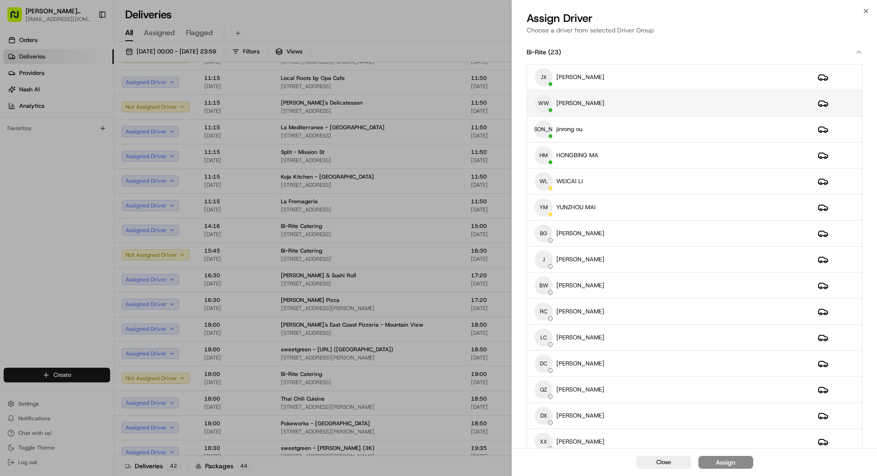
click at [548, 106] on div "WW weishing wong" at bounding box center [669, 103] width 269 height 18
click at [548, 427] on div "Assign" at bounding box center [726, 462] width 20 height 9
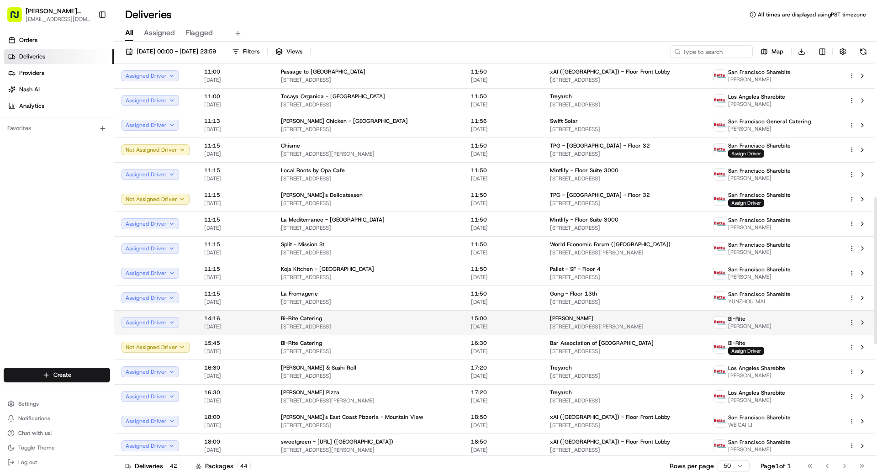
scroll to position [362, 0]
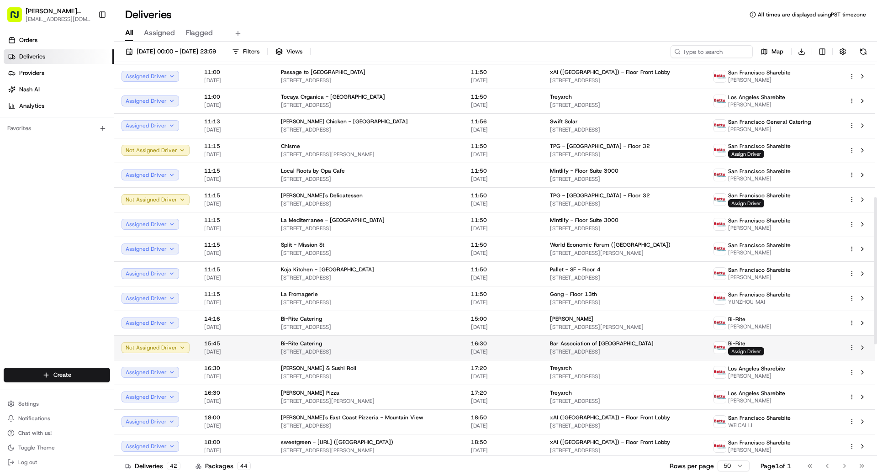
click at [548, 350] on span "Assign Driver" at bounding box center [746, 351] width 36 height 8
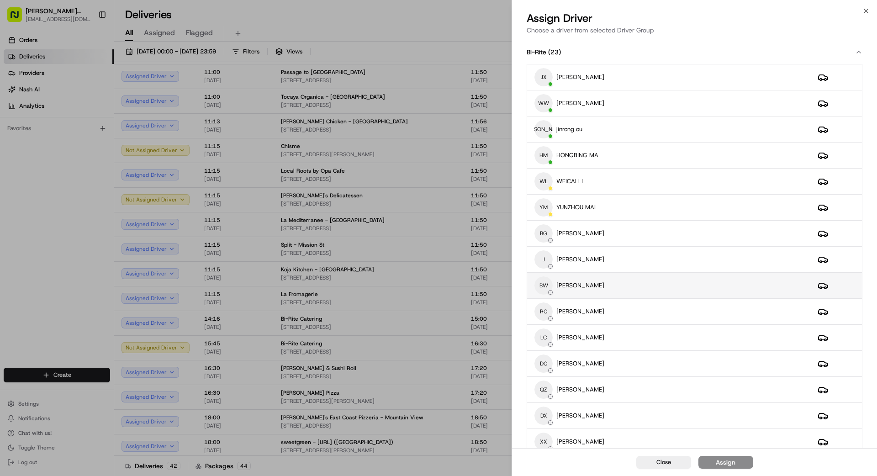
scroll to position [4, 0]
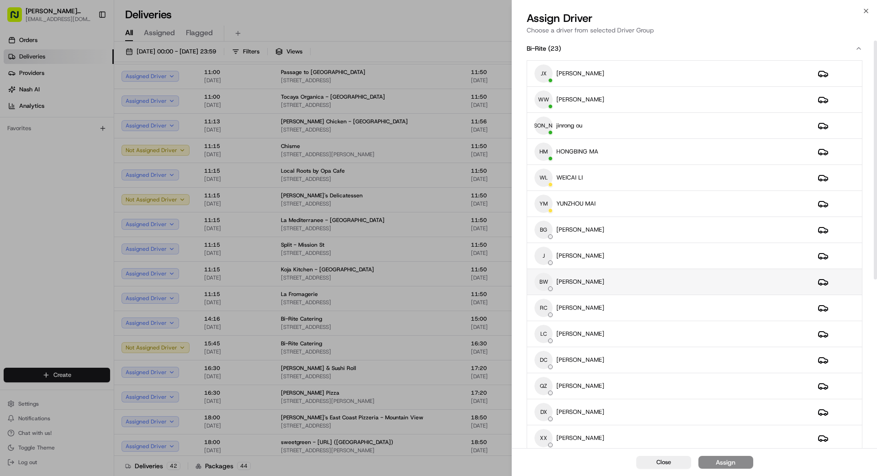
click at [548, 277] on div "BW BingSong Wang" at bounding box center [669, 282] width 269 height 18
click at [548, 427] on button "Assign" at bounding box center [726, 462] width 55 height 13
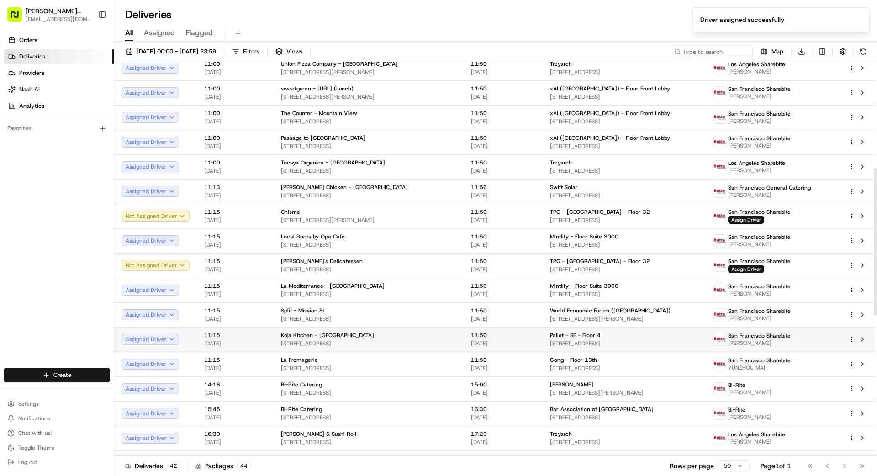
scroll to position [247, 0]
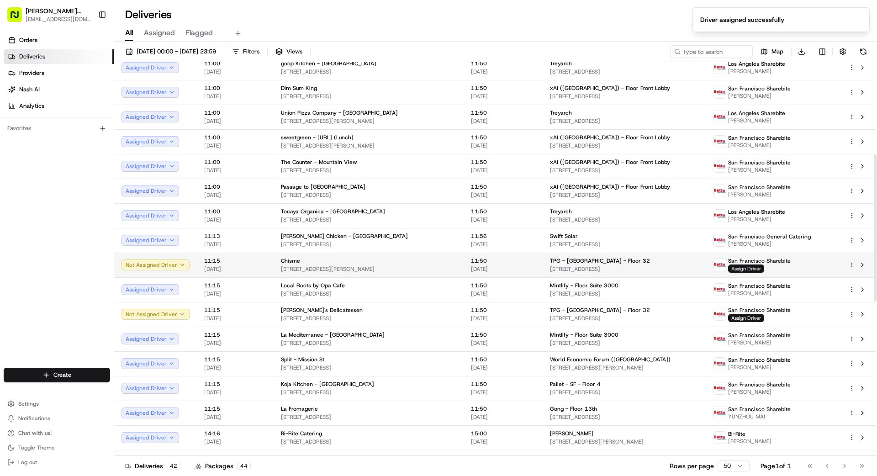
click at [548, 270] on span "Assign Driver" at bounding box center [746, 269] width 36 height 8
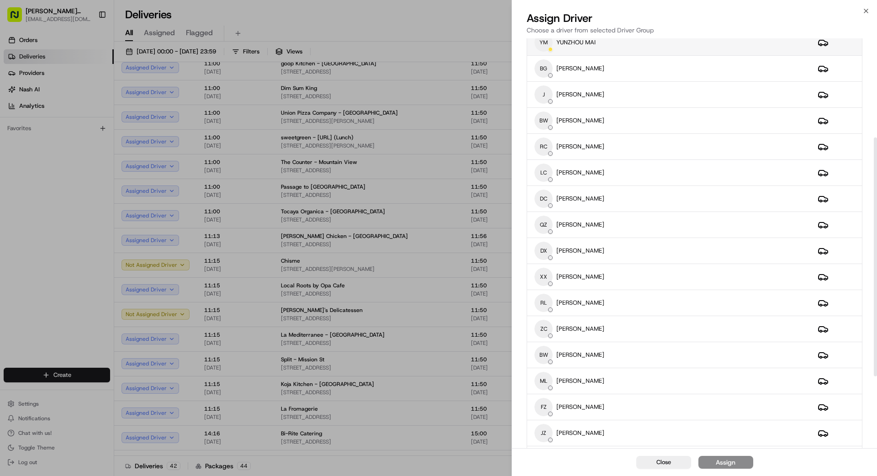
scroll to position [171, 0]
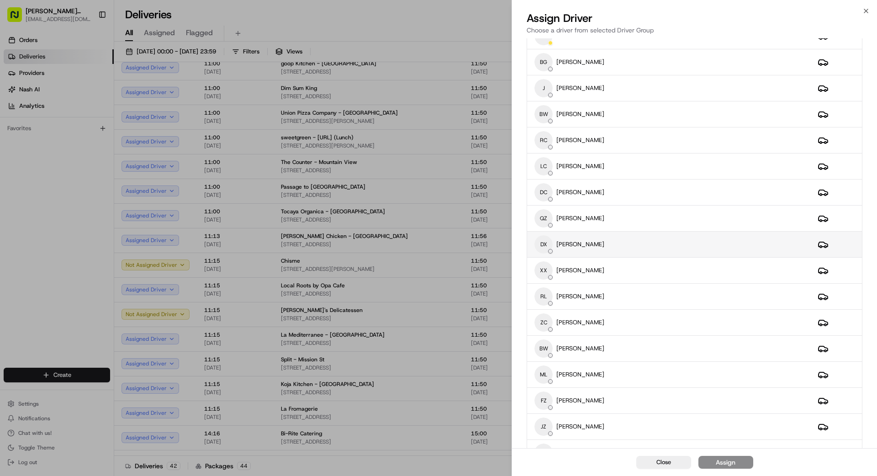
click at [548, 246] on div "DX DONG XIAO" at bounding box center [669, 244] width 269 height 18
click at [548, 427] on div "Assign" at bounding box center [726, 462] width 20 height 9
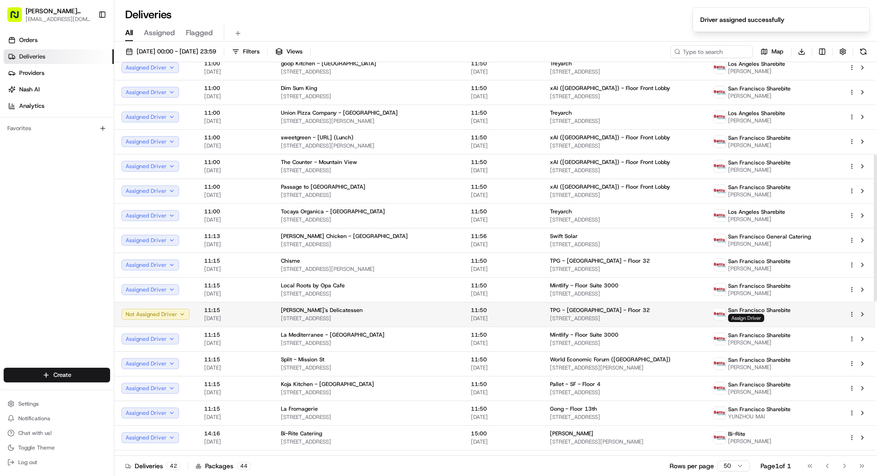
click at [548, 316] on span "Assign Driver" at bounding box center [746, 318] width 36 height 8
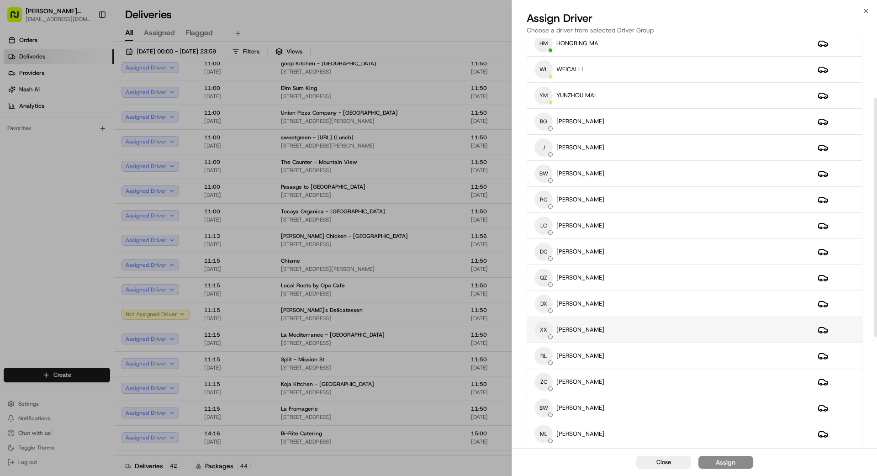
scroll to position [121, 0]
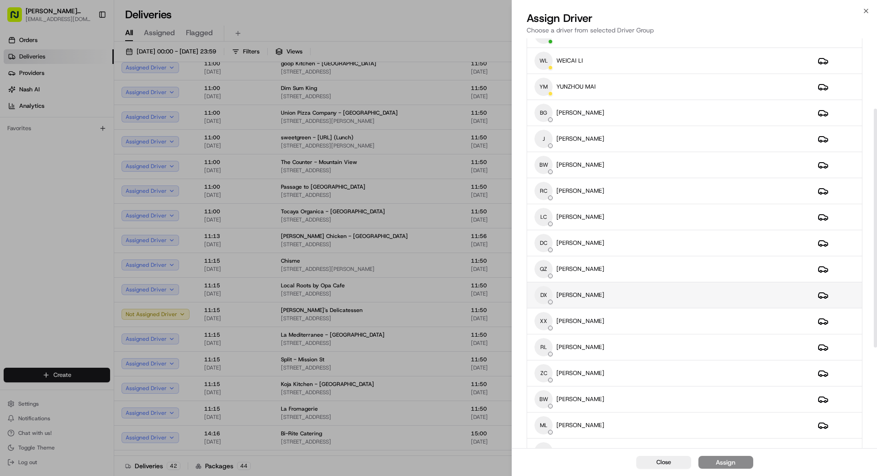
click at [548, 295] on div "DX DONG XIAO" at bounding box center [669, 295] width 269 height 18
click at [548, 427] on button "Assign" at bounding box center [726, 462] width 55 height 13
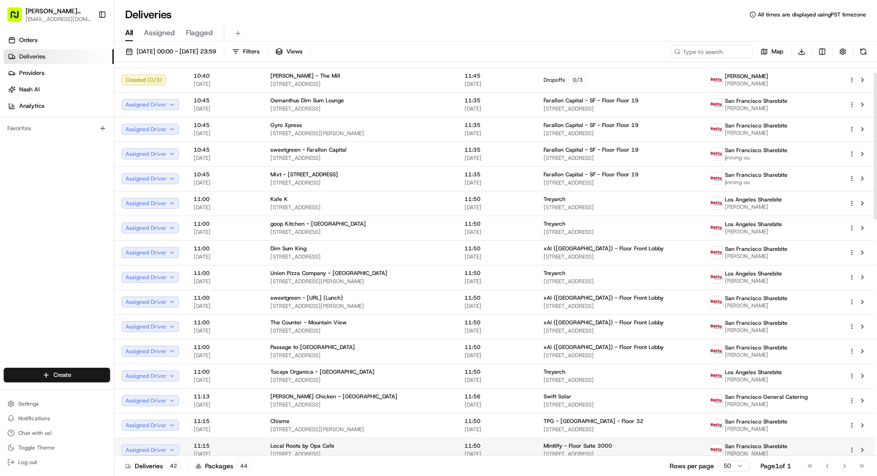
scroll to position [0, 0]
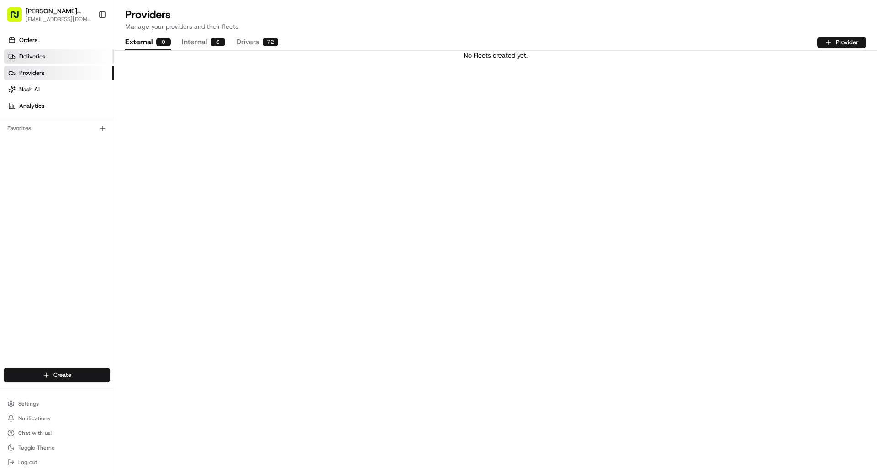
click at [49, 56] on link "Deliveries" at bounding box center [59, 56] width 110 height 15
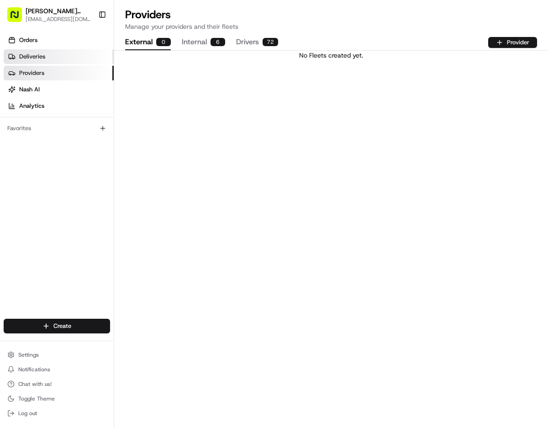
drag, startPoint x: 52, startPoint y: 58, endPoint x: 42, endPoint y: 52, distance: 10.9
click at [52, 58] on link "Deliveries" at bounding box center [59, 56] width 110 height 15
click at [34, 54] on span "Deliveries" at bounding box center [32, 57] width 26 height 8
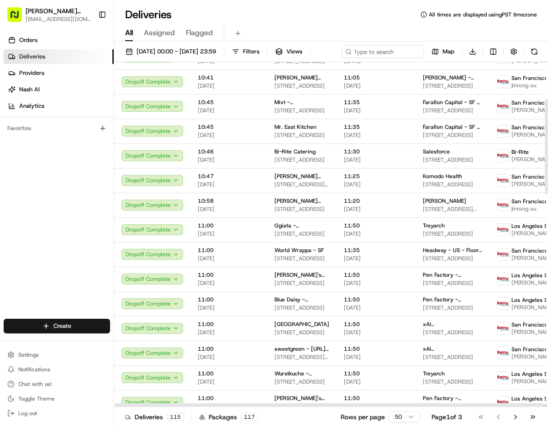
scroll to position [0, 67]
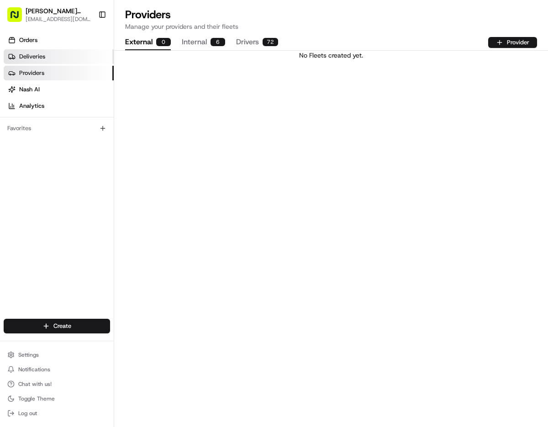
click at [38, 58] on span "Deliveries" at bounding box center [32, 57] width 26 height 8
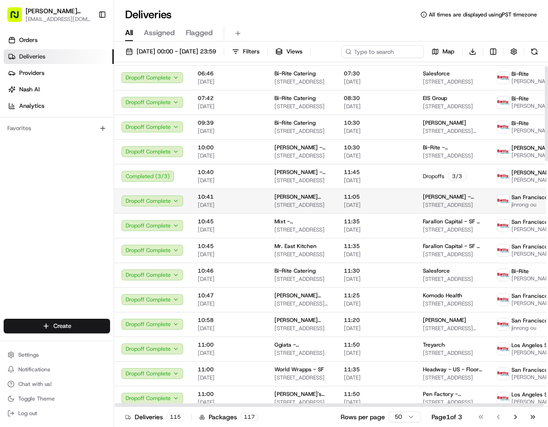
scroll to position [18, 0]
